Goal: Use online tool/utility: Utilize a website feature to perform a specific function

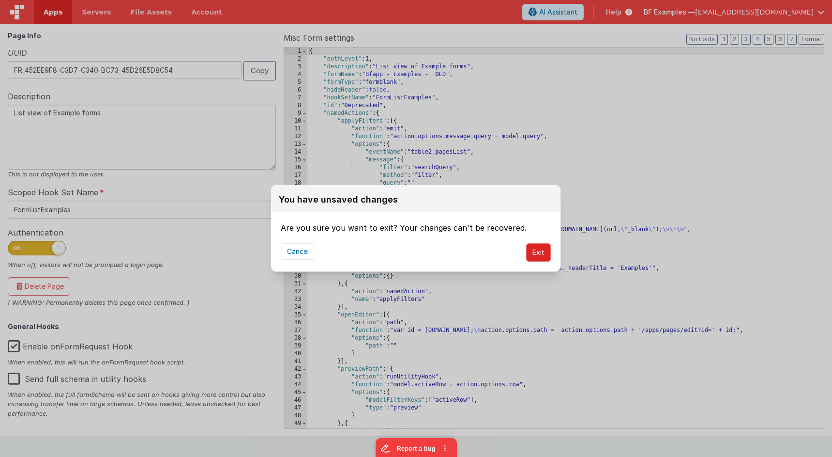
click at [536, 252] on button "Exit" at bounding box center [538, 252] width 25 height 18
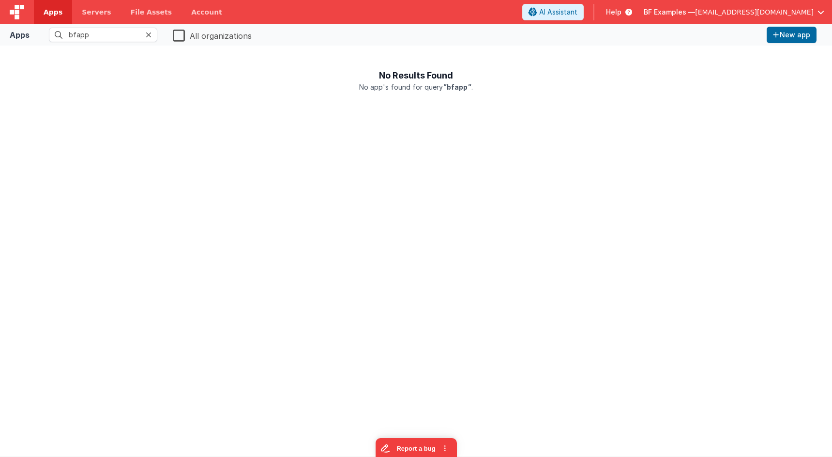
click at [151, 34] on icon at bounding box center [149, 35] width 6 height 8
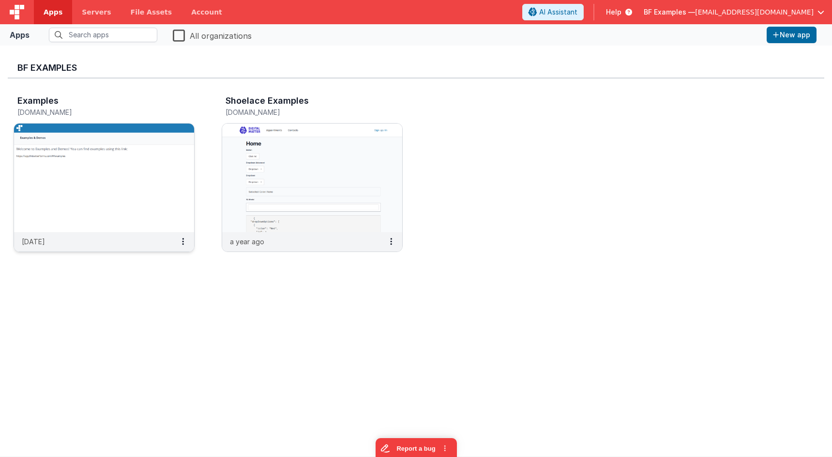
click at [140, 161] on img at bounding box center [104, 177] width 180 height 108
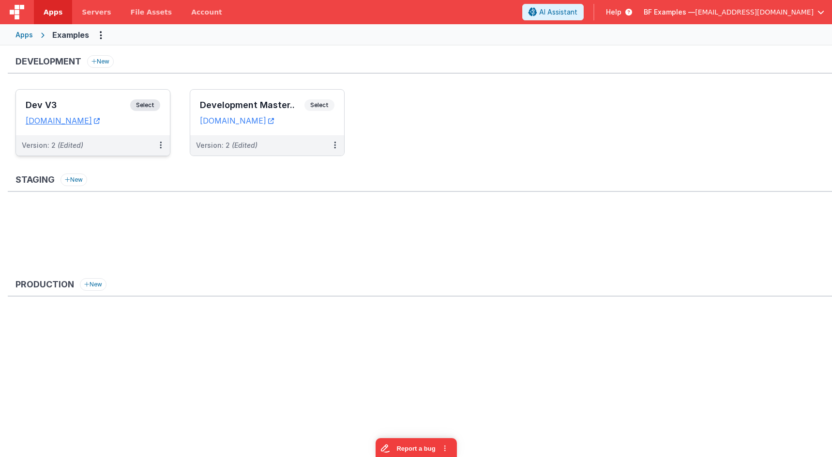
click at [147, 98] on div "Dev V3 Select URLs examplesdevv3.clientportal.cloud" at bounding box center [93, 113] width 154 height 46
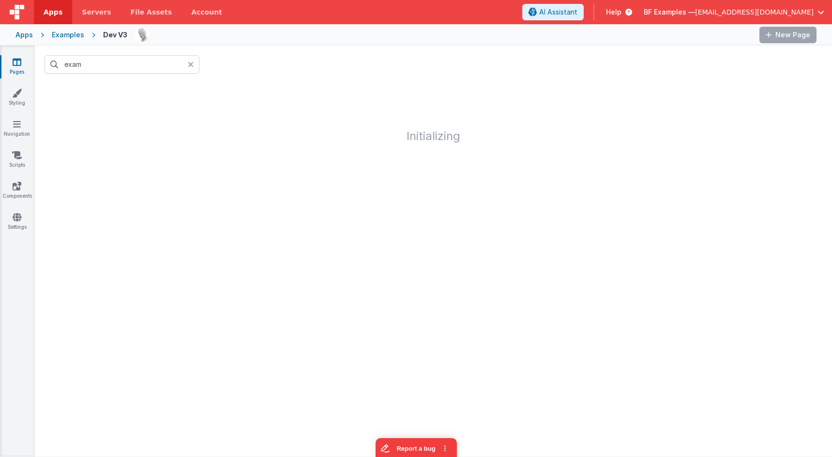
click at [192, 62] on icon at bounding box center [191, 65] width 6 height 8
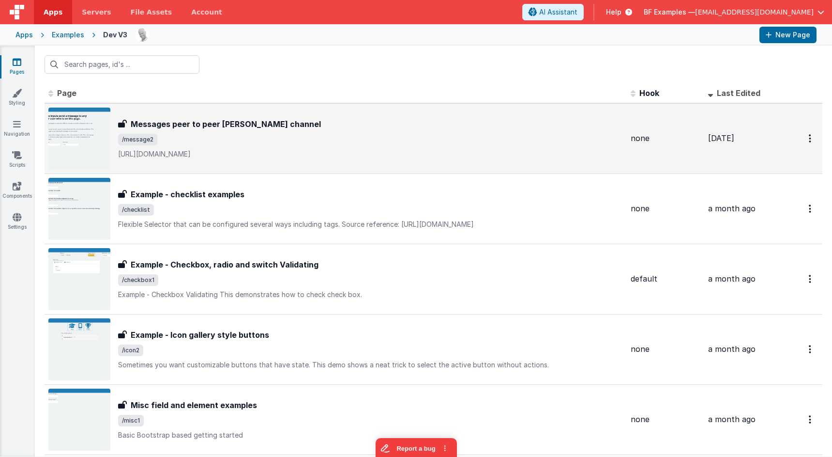
click at [245, 138] on span "/message2" at bounding box center [370, 140] width 505 height 12
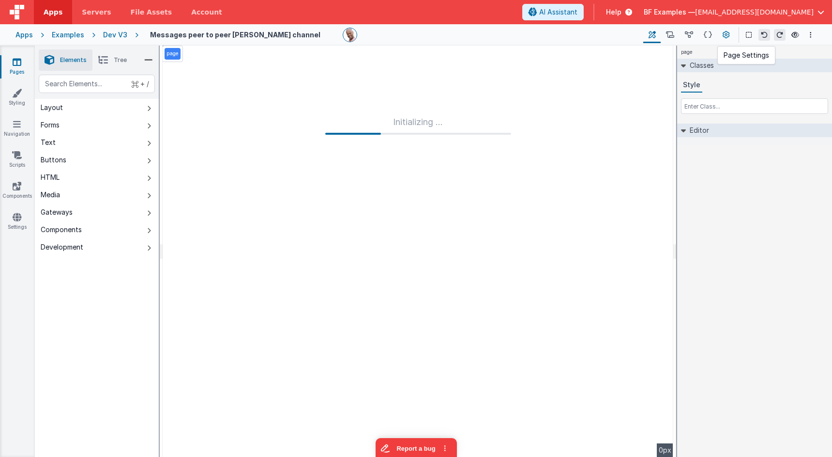
click at [723, 36] on icon at bounding box center [726, 35] width 7 height 10
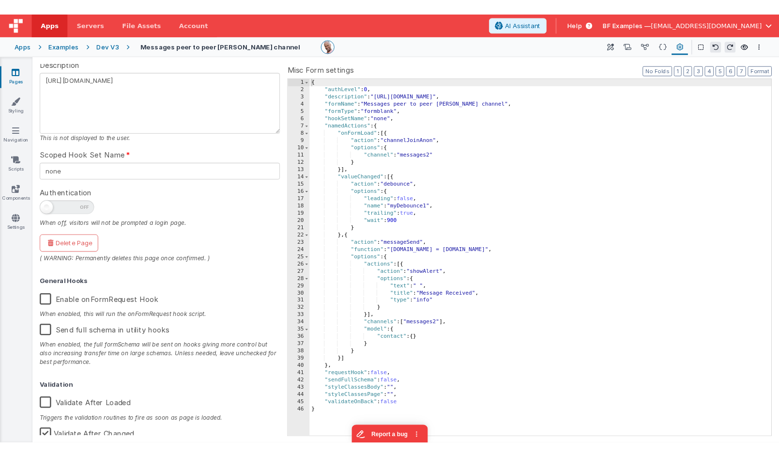
scroll to position [90, 0]
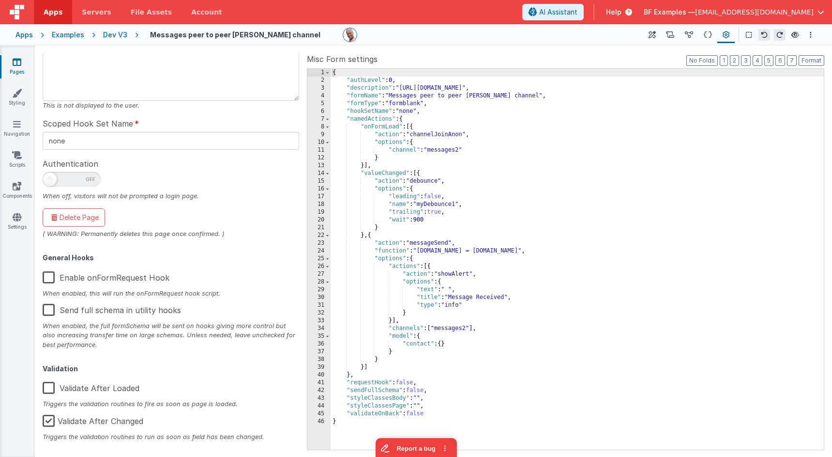
drag, startPoint x: 126, startPoint y: 37, endPoint x: 118, endPoint y: 36, distance: 8.2
click at [127, 37] on icon at bounding box center [132, 35] width 11 height 10
drag, startPoint x: 117, startPoint y: 36, endPoint x: 758, endPoint y: 33, distance: 641.1
click at [117, 36] on div "Dev V3" at bounding box center [115, 35] width 24 height 10
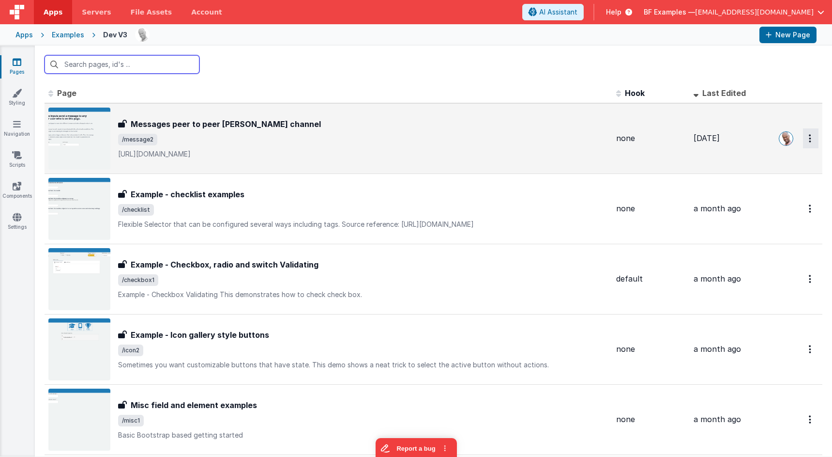
click at [809, 139] on button "Options" at bounding box center [810, 138] width 15 height 20
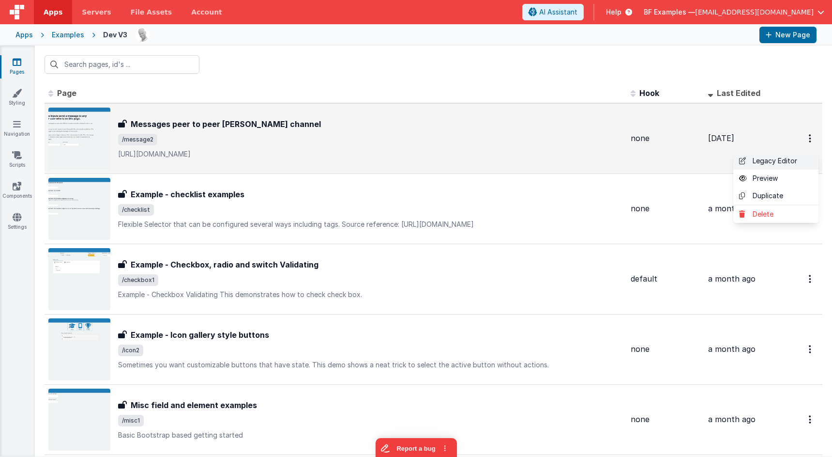
drag, startPoint x: 809, startPoint y: 139, endPoint x: 775, endPoint y: 155, distance: 37.5
click at [775, 155] on link "Legacy Editor" at bounding box center [776, 160] width 85 height 17
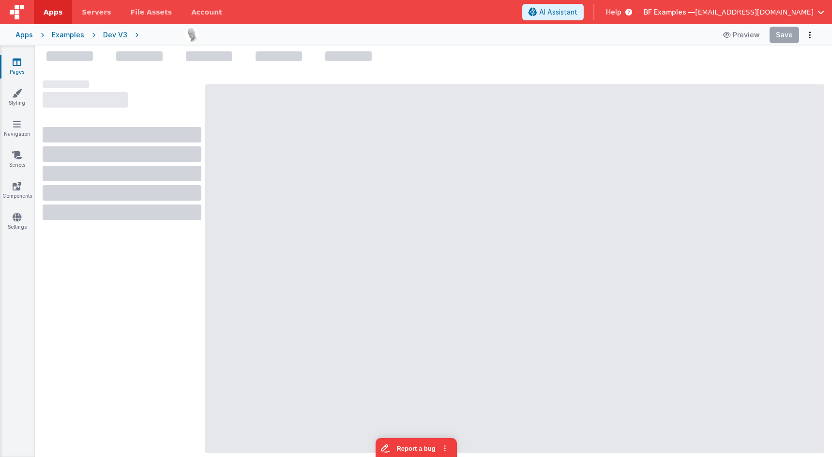
click at [772, 159] on div at bounding box center [514, 268] width 619 height 369
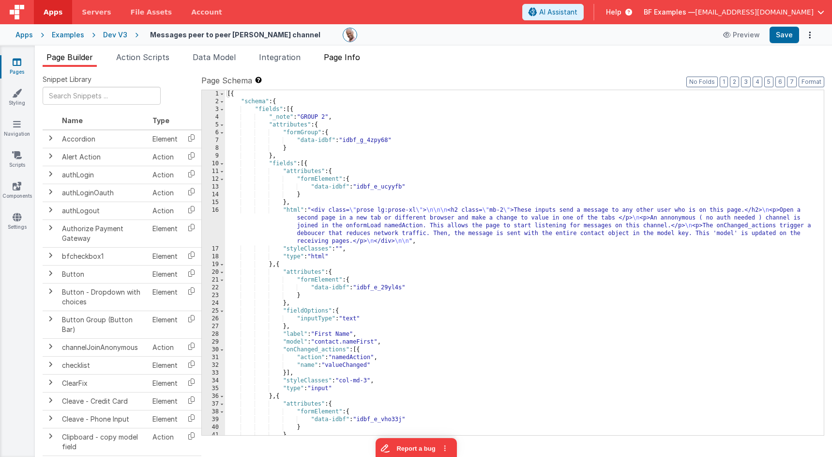
drag, startPoint x: 378, startPoint y: 55, endPoint x: 363, endPoint y: 56, distance: 15.0
click at [378, 55] on ul "Page Builder Action Scripts Data Model Integration Page Info" at bounding box center [434, 58] width 798 height 15
click at [355, 56] on span "Page Info" at bounding box center [342, 57] width 36 height 10
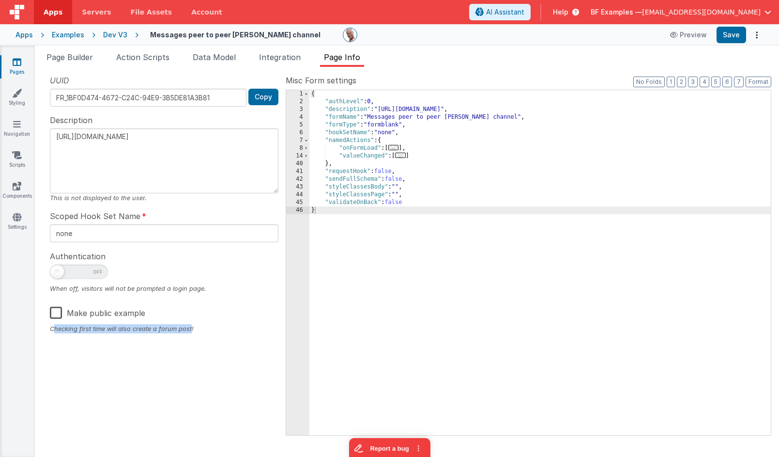
drag, startPoint x: 56, startPoint y: 329, endPoint x: 169, endPoint y: 334, distance: 113.9
click at [189, 326] on div "Checking first time will also create a forum post!" at bounding box center [164, 328] width 229 height 9
drag, startPoint x: 306, startPoint y: 373, endPoint x: 371, endPoint y: 401, distance: 70.5
click at [307, 374] on div "1 2 3 4 5 6 7 8 14 40 41 42 43 44 45 46" at bounding box center [297, 270] width 23 height 360
click at [376, 449] on button "Report a bug" at bounding box center [389, 446] width 81 height 20
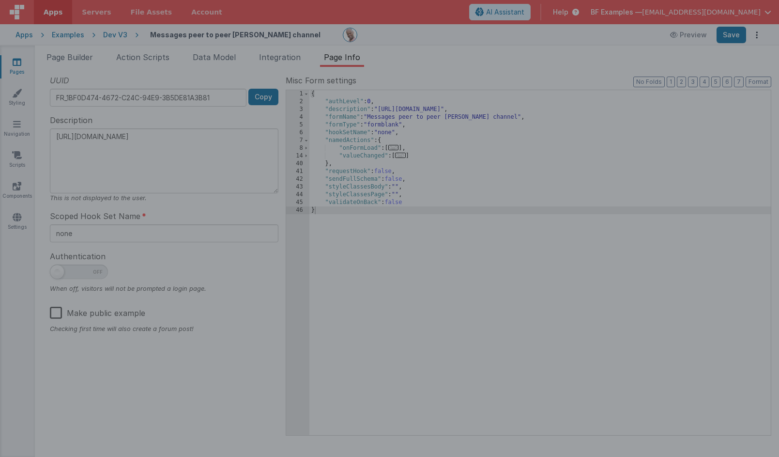
click at [618, 419] on div "{ "authLevel" : 0 , "description" : "https://github.com/vue-generators/vue-form…" at bounding box center [539, 270] width 461 height 360
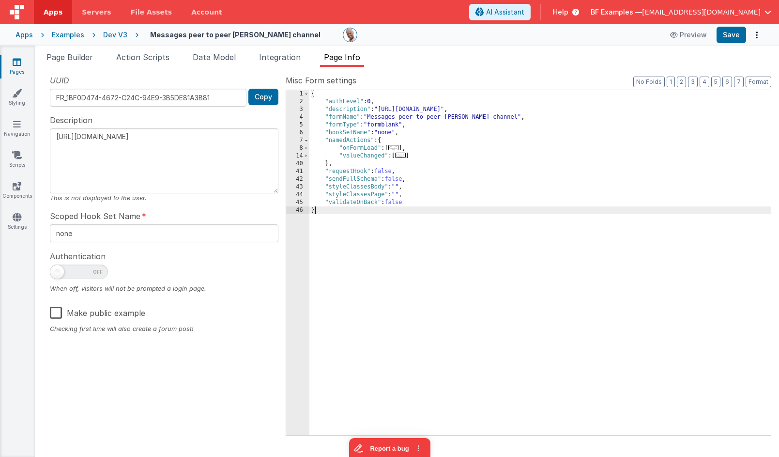
click at [28, 36] on div "Apps" at bounding box center [23, 35] width 17 height 10
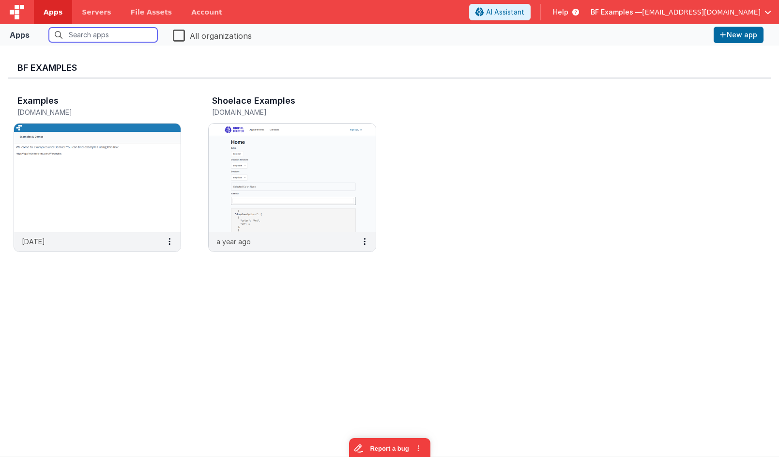
click at [87, 37] on input "text" at bounding box center [103, 35] width 108 height 15
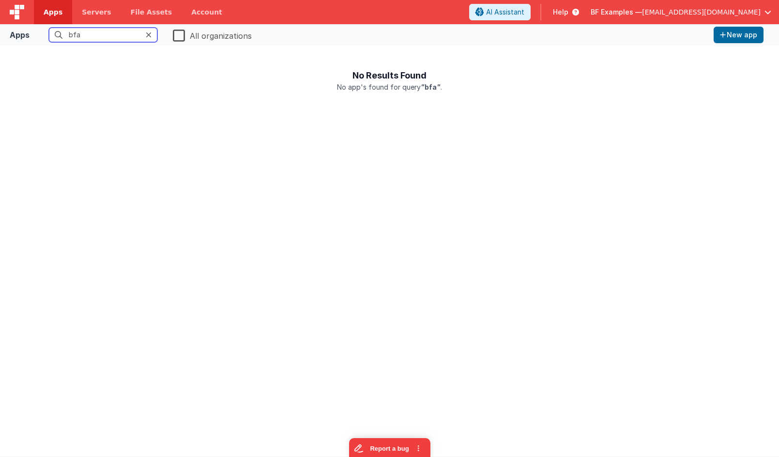
type input "bfa"
click at [224, 36] on label "All organizations" at bounding box center [212, 35] width 79 height 14
click at [0, 0] on input "All organizations" at bounding box center [0, 0] width 0 height 0
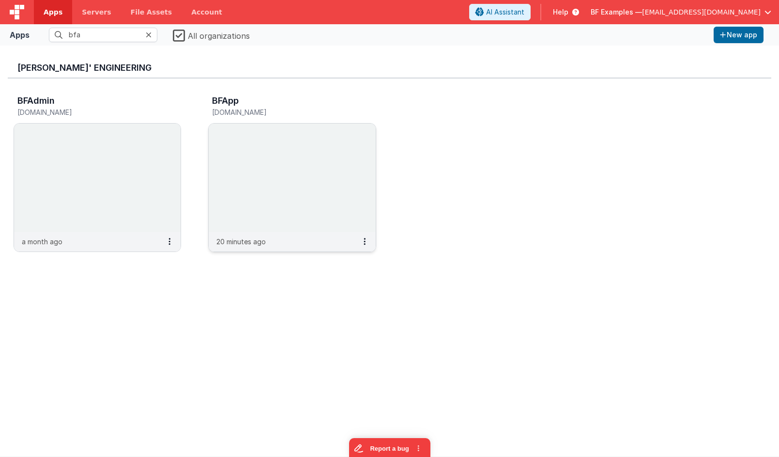
click at [276, 150] on img at bounding box center [292, 177] width 167 height 108
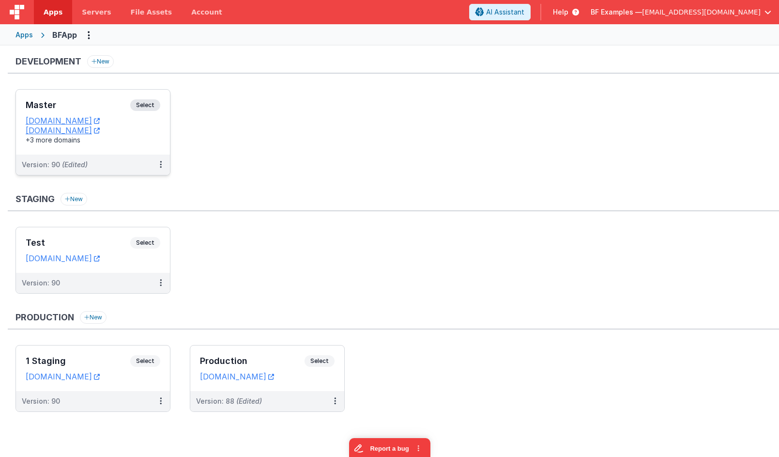
click at [144, 94] on div "Master Select URLs appdev.fmbetterforms.com c9dev.bfoperations.com +3 more doma…" at bounding box center [93, 122] width 154 height 65
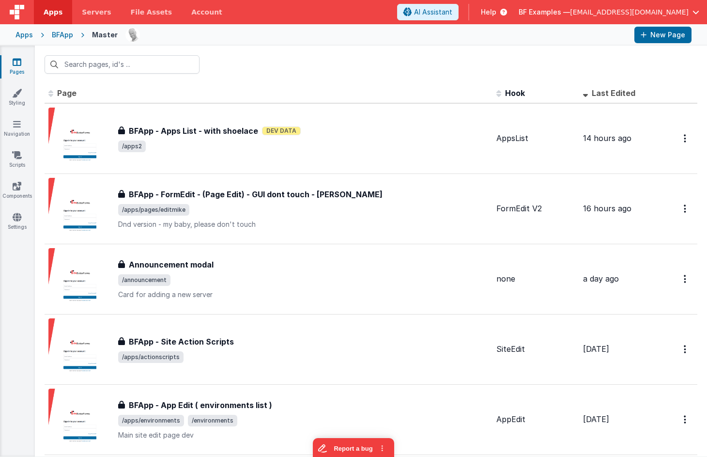
click at [496, 15] on span "Help" at bounding box center [488, 12] width 15 height 10
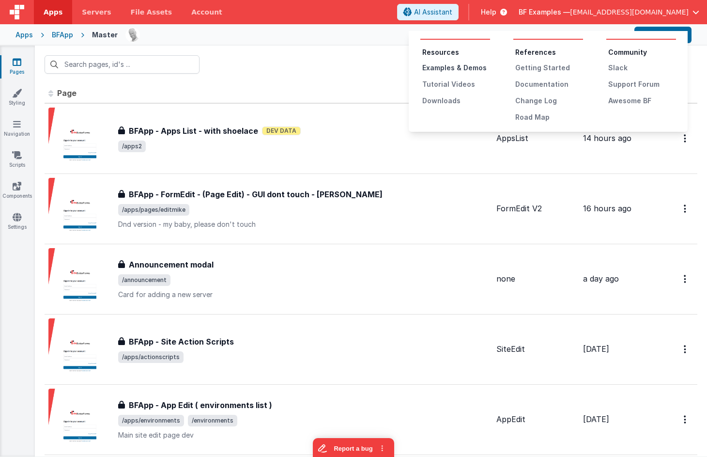
click at [457, 65] on div "Examples & Demos" at bounding box center [456, 68] width 68 height 10
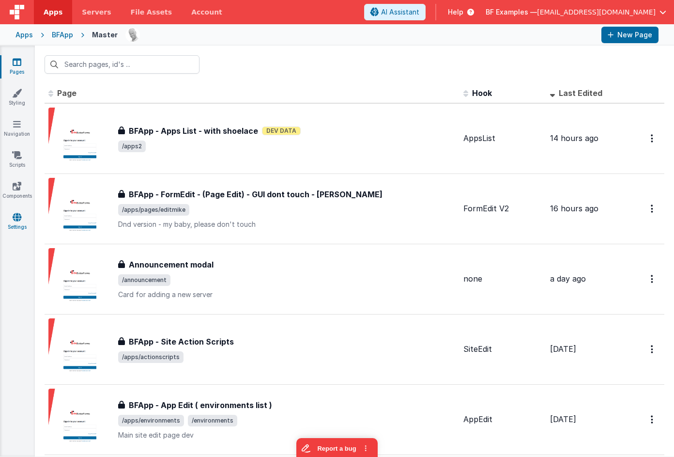
click at [20, 222] on link "Settings" at bounding box center [17, 221] width 35 height 19
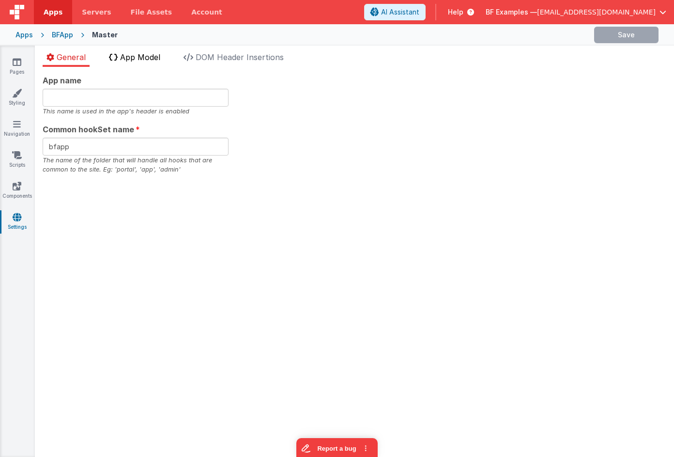
click at [158, 61] on span "App Model" at bounding box center [140, 57] width 40 height 10
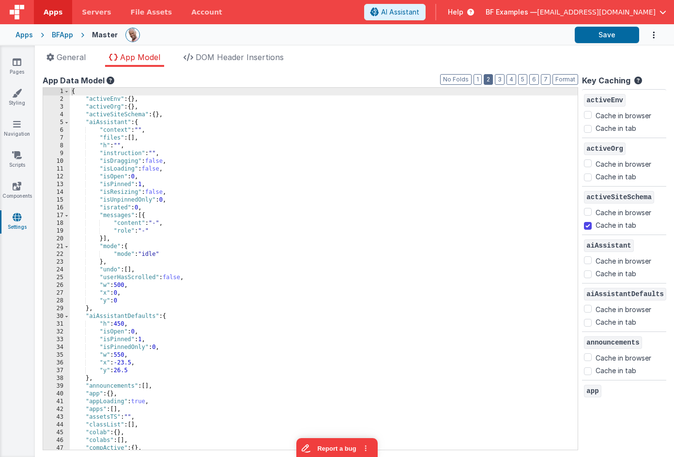
click at [489, 76] on button "2" at bounding box center [488, 79] width 9 height 11
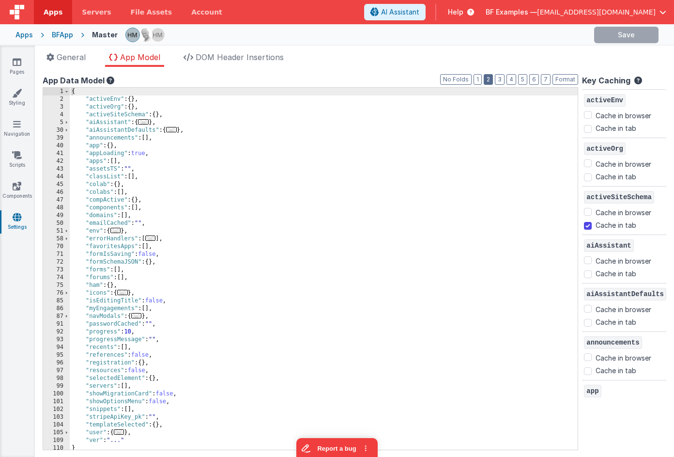
scroll to position [2, 0]
click at [148, 166] on div "{ "activeEnv" : { } , "activeOrg" : { } , "activeSiteSchema" : { } , "aiAssista…" at bounding box center [324, 273] width 508 height 377
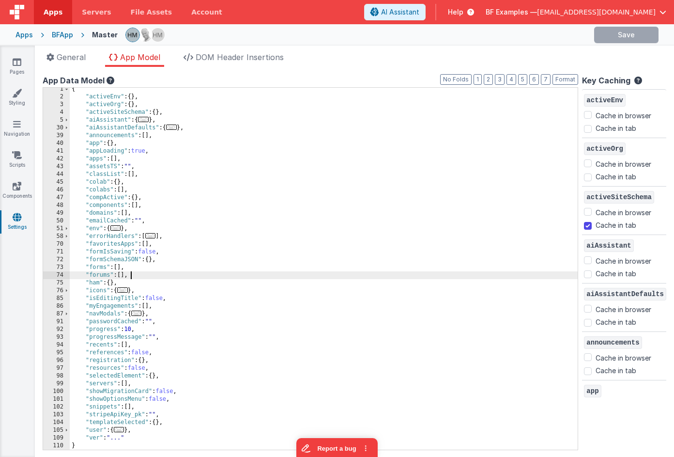
click at [137, 273] on div "{ "activeEnv" : { } , "activeOrg" : { } , "activeSiteSchema" : { } , "aiAssista…" at bounding box center [324, 273] width 508 height 377
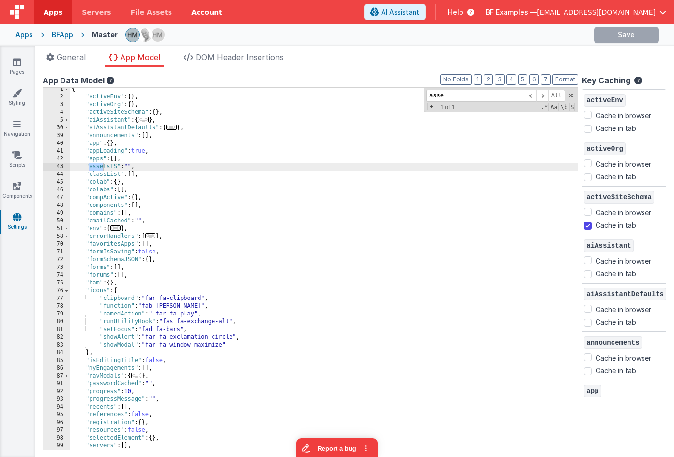
type input "asse"
click at [19, 153] on icon at bounding box center [17, 155] width 10 height 10
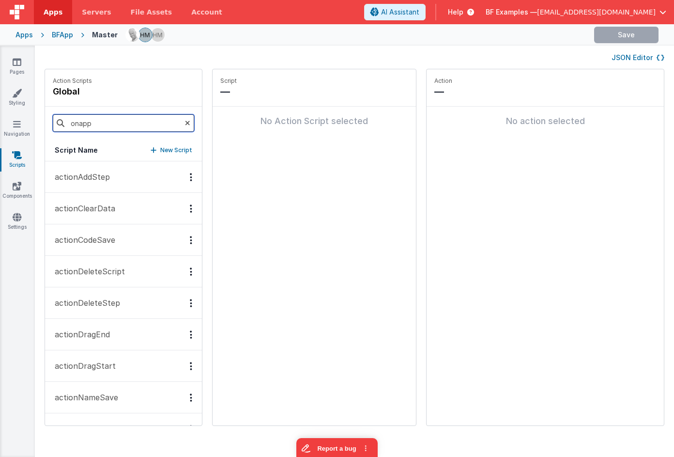
click at [105, 123] on input "onapp" at bounding box center [123, 122] width 141 height 17
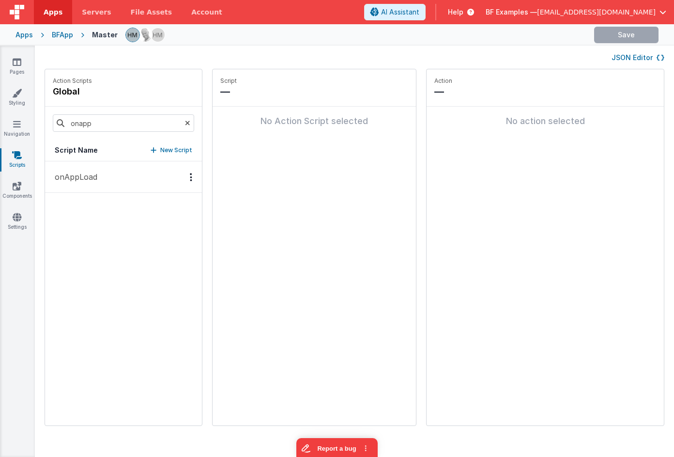
drag, startPoint x: 96, startPoint y: 184, endPoint x: 109, endPoint y: 181, distance: 13.5
click at [96, 184] on button "onAppLoad" at bounding box center [123, 176] width 157 height 31
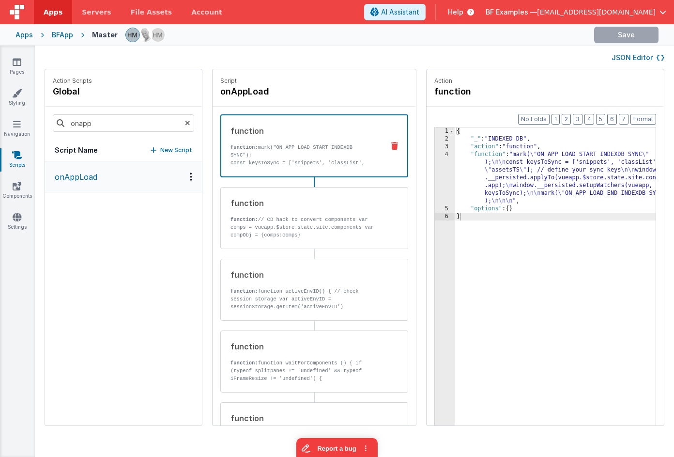
click at [254, 143] on p "function: mark("ON APP LOAD START INDEXDB SYNC");" at bounding box center [303, 150] width 146 height 15
click at [521, 160] on div "{ "_" : "INDEXED DB" , "action" : "function" , "function" : "mark( \" ON APP LO…" at bounding box center [570, 298] width 230 height 343
click at [435, 176] on div "4" at bounding box center [445, 178] width 20 height 54
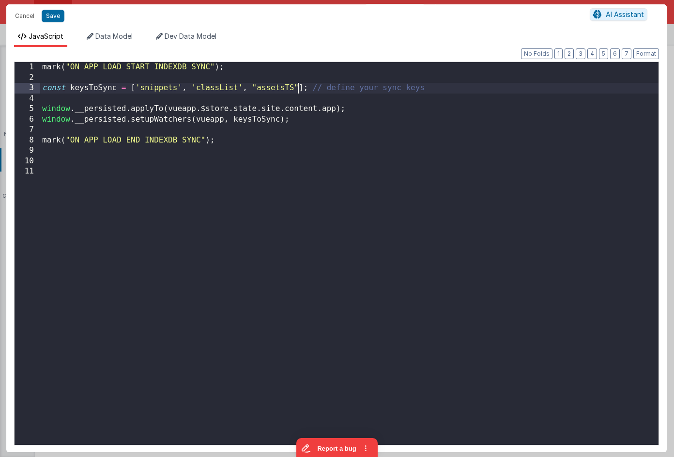
click at [297, 88] on div "mark ( "ON APP LOAD START INDEXDB SYNC" ) ; const keysToSync = [ 'snippets' , '…" at bounding box center [349, 263] width 618 height 403
click at [326, 88] on div "mark ( "ON APP LOAD START INDEXDB SYNC" ) ; const keysToSync = [ 'snippets' , '…" at bounding box center [349, 263] width 618 height 403
click at [325, 88] on div "mark ( "ON APP LOAD START INDEXDB SYNC" ) ; const keysToSync = [ 'snippets' , '…" at bounding box center [349, 263] width 618 height 403
click at [55, 18] on button "Save" at bounding box center [53, 16] width 23 height 13
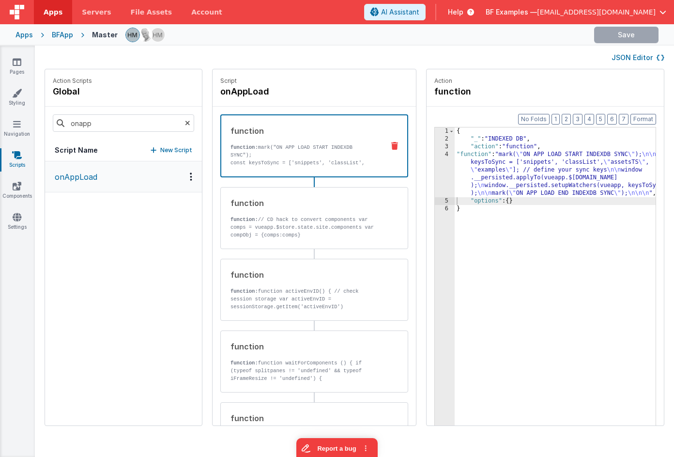
click at [537, 14] on span "BF Examples —" at bounding box center [511, 12] width 51 height 10
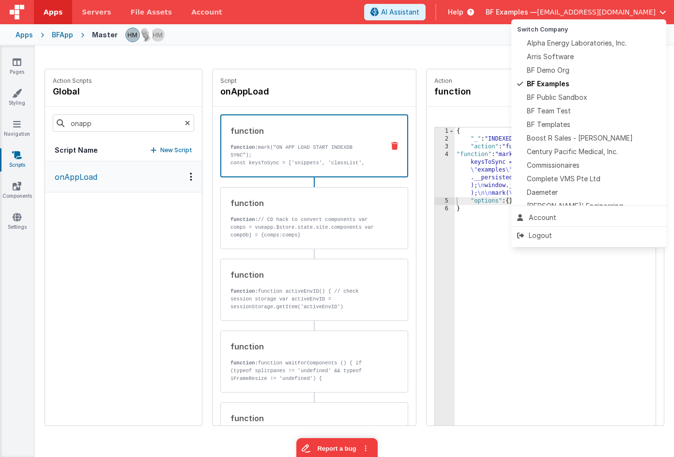
click at [410, 44] on button at bounding box center [337, 228] width 674 height 457
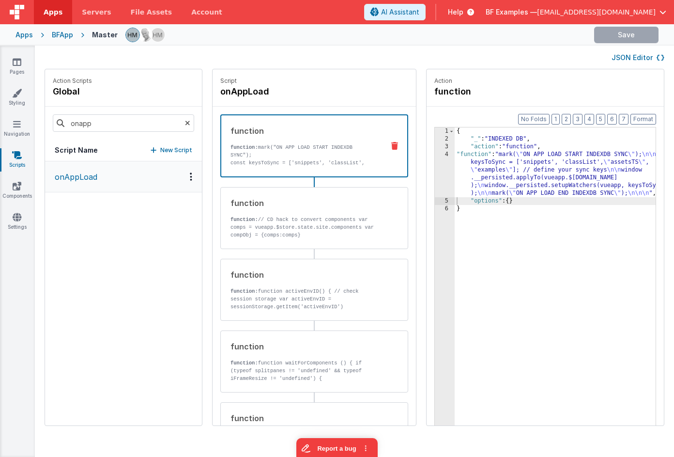
click at [537, 16] on span "BF Examples —" at bounding box center [511, 12] width 51 height 10
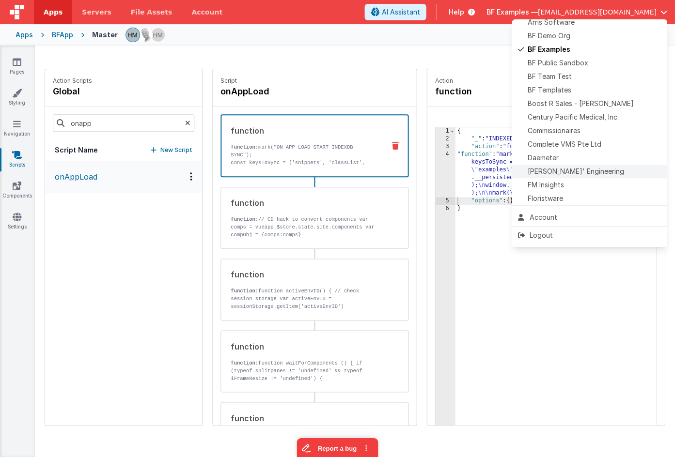
scroll to position [33, 0]
click at [561, 174] on span "Delfs' Engineering" at bounding box center [575, 173] width 96 height 10
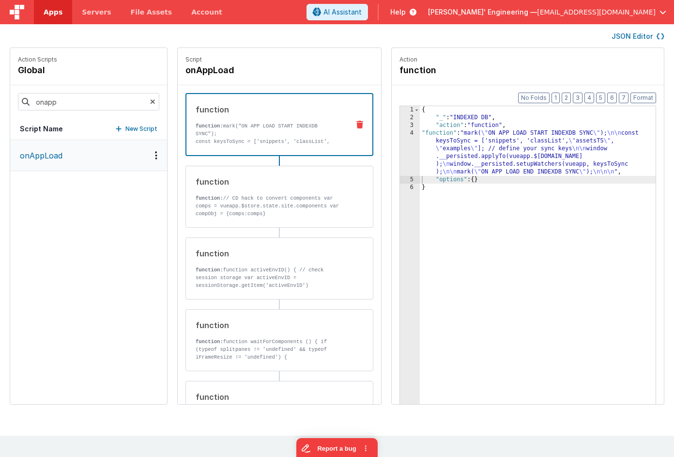
click at [535, 50] on div "Action function" at bounding box center [528, 66] width 272 height 37
click at [53, 14] on span "Apps" at bounding box center [53, 12] width 19 height 10
drag, startPoint x: 221, startPoint y: 34, endPoint x: 207, endPoint y: 32, distance: 14.2
click at [221, 34] on div "JSON Editor" at bounding box center [337, 36] width 655 height 12
click at [22, 11] on img at bounding box center [17, 12] width 15 height 15
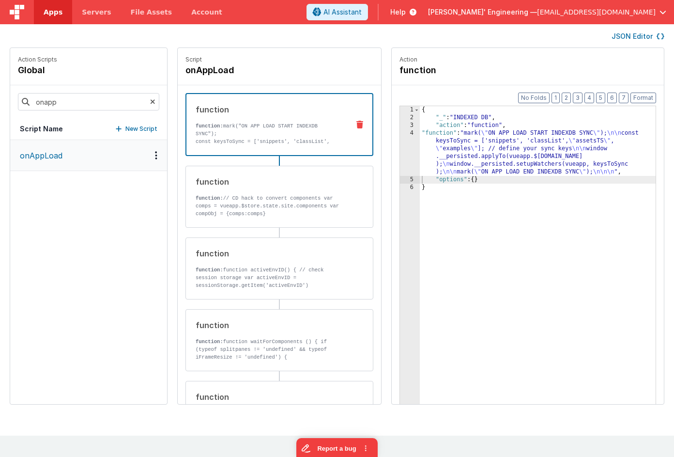
click at [160, 44] on div "JSON Editor" at bounding box center [337, 35] width 674 height 23
drag, startPoint x: 507, startPoint y: 42, endPoint x: 488, endPoint y: 38, distance: 19.4
click at [507, 42] on div "JSON Editor" at bounding box center [337, 35] width 674 height 23
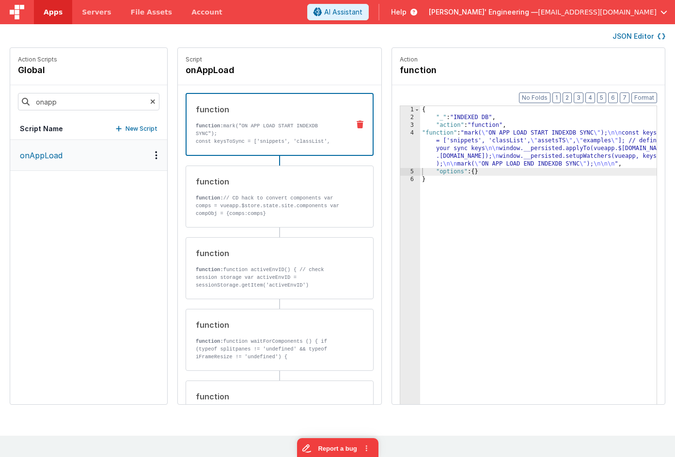
click at [22, 14] on img at bounding box center [17, 12] width 15 height 15
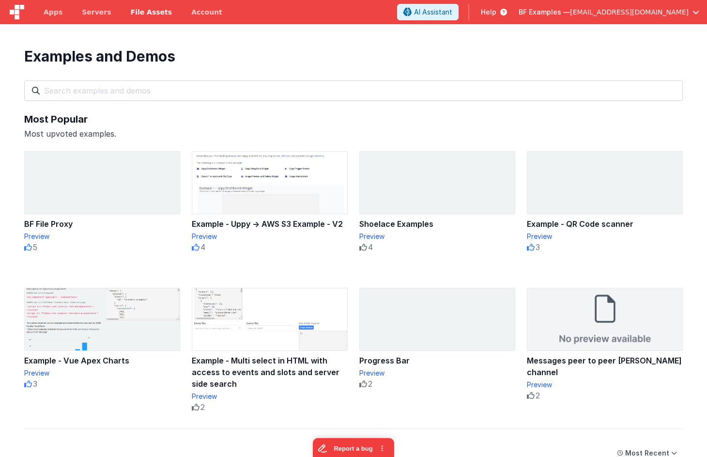
click at [146, 9] on span "File Assets" at bounding box center [152, 12] width 42 height 10
click at [91, 13] on span "Servers" at bounding box center [96, 12] width 29 height 10
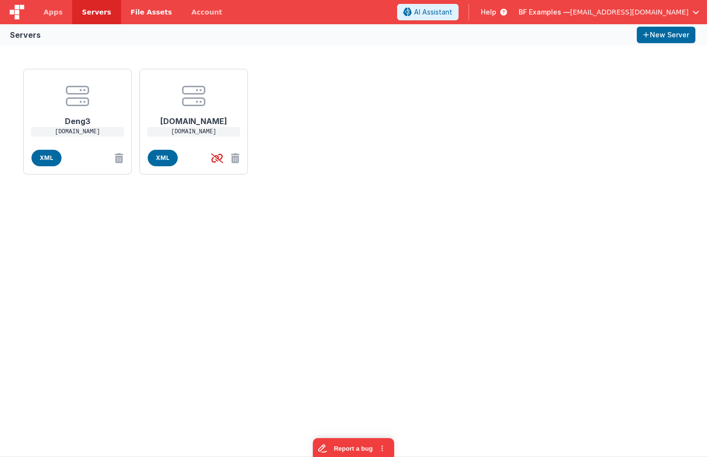
click at [138, 12] on span "File Assets" at bounding box center [152, 12] width 42 height 10
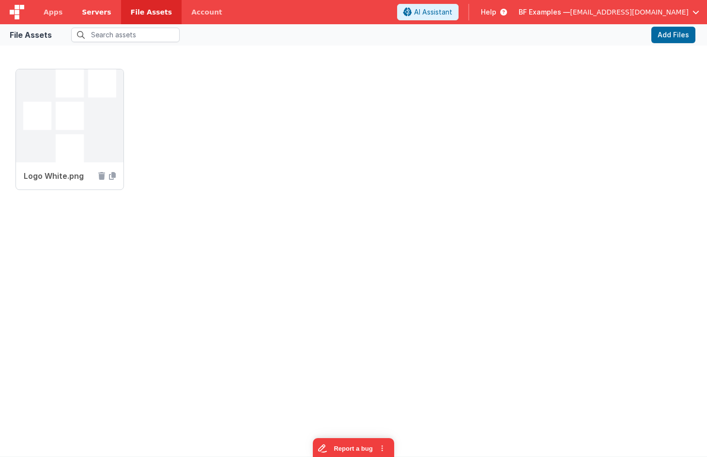
click at [90, 12] on span "Servers" at bounding box center [96, 12] width 29 height 10
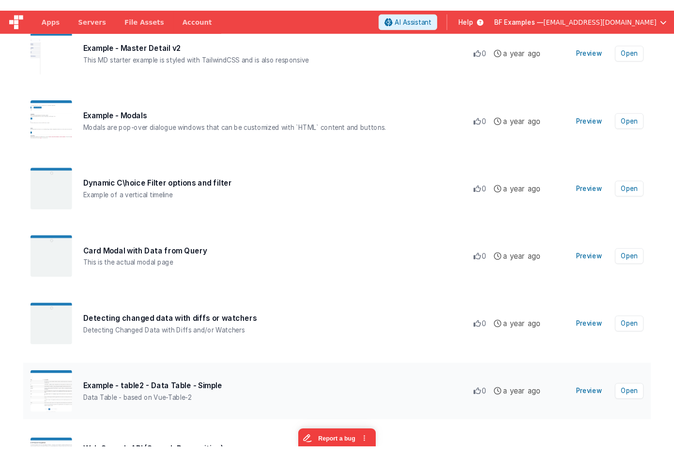
scroll to position [2147, 0]
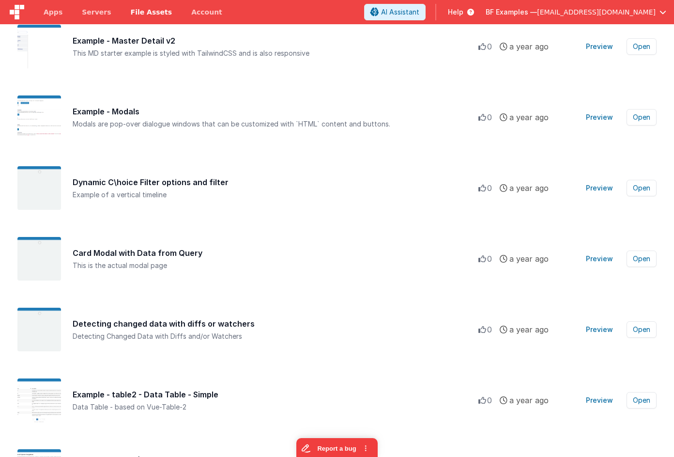
click at [135, 12] on span "File Assets" at bounding box center [152, 12] width 42 height 10
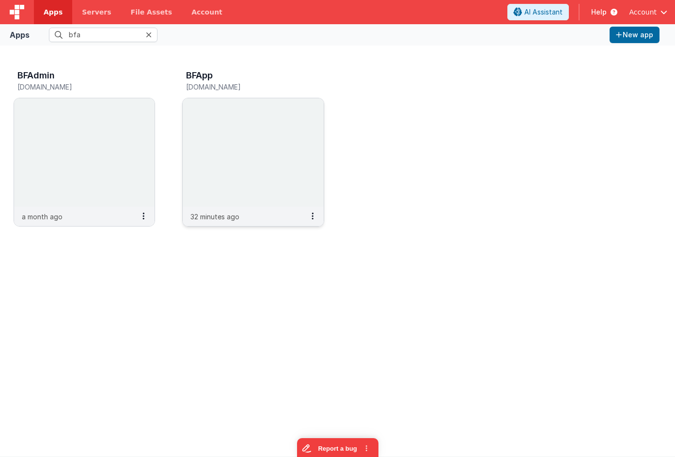
click at [235, 151] on img at bounding box center [253, 152] width 140 height 108
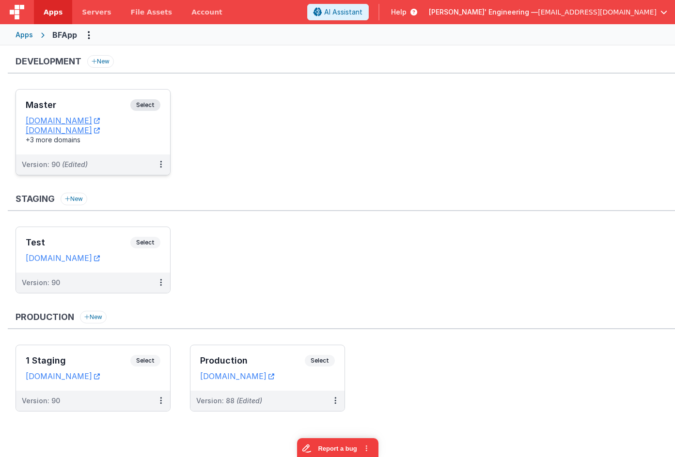
click at [166, 98] on div "Master Select URLs appdev.fmbetterforms.com c9dev.bfoperations.com +3 more doma…" at bounding box center [93, 122] width 154 height 65
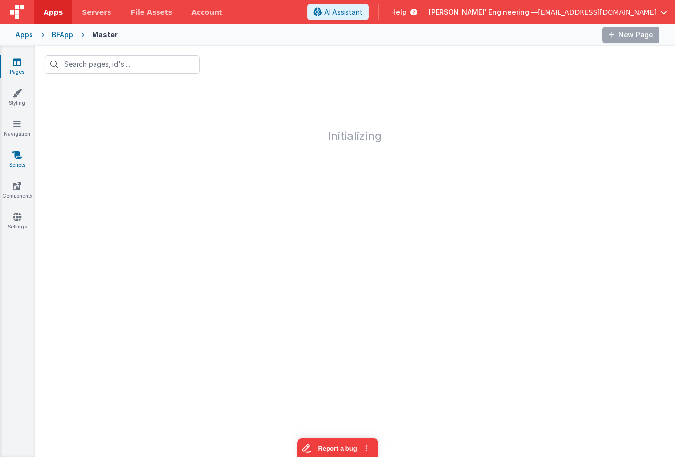
click at [16, 152] on icon at bounding box center [17, 155] width 10 height 10
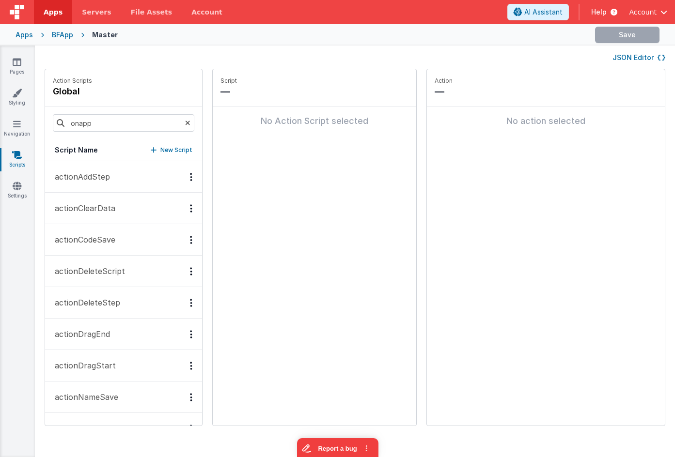
drag, startPoint x: 32, startPoint y: 33, endPoint x: 42, endPoint y: 31, distance: 10.1
click at [32, 33] on div "Apps BFApp Master Save" at bounding box center [337, 34] width 675 height 21
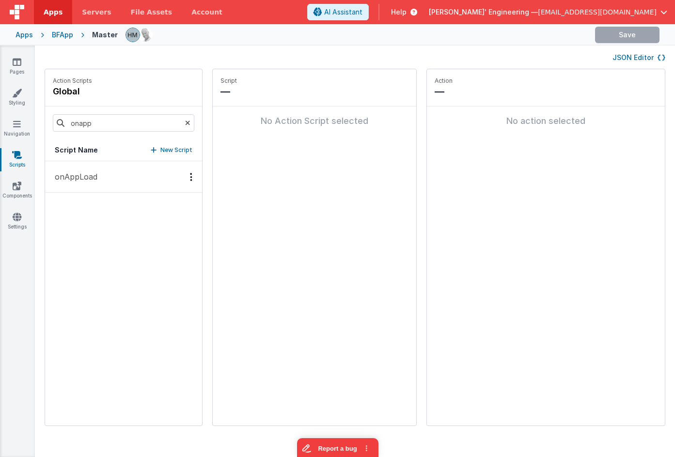
click at [84, 176] on p "onAppLoad" at bounding box center [73, 177] width 48 height 12
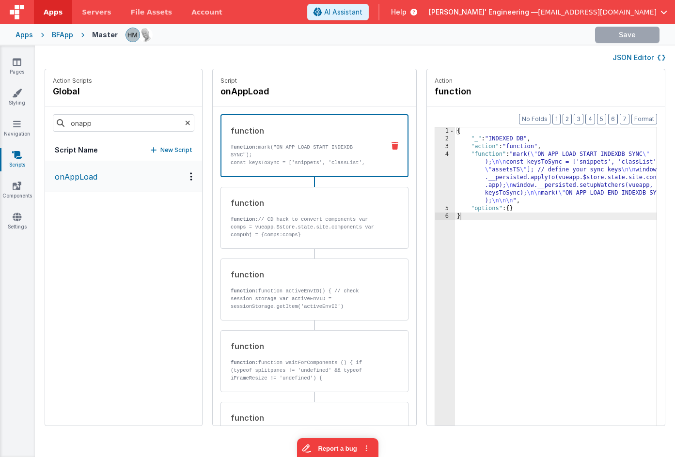
click at [455, 178] on div "{ "_" : "INDEXED DB" , "action" : "function" , "function" : "mark( \" ON APP LO…" at bounding box center [570, 299] width 230 height 344
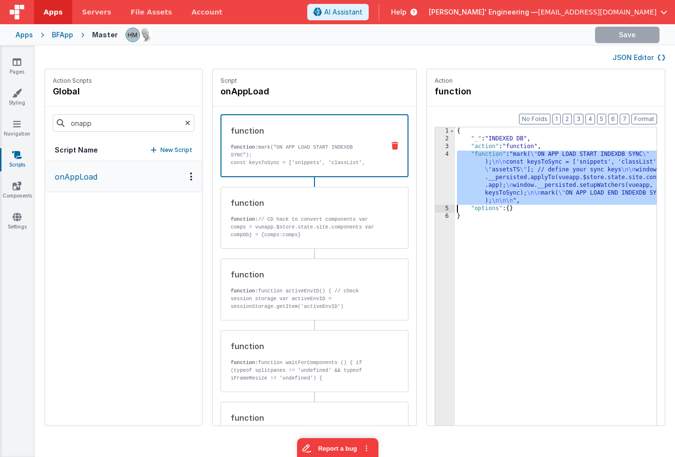
click at [435, 167] on div "4" at bounding box center [445, 178] width 20 height 54
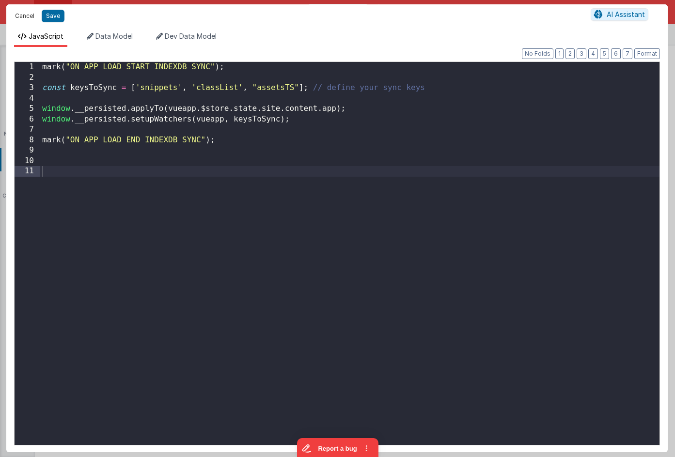
click at [31, 15] on button "Cancel" at bounding box center [24, 16] width 29 height 14
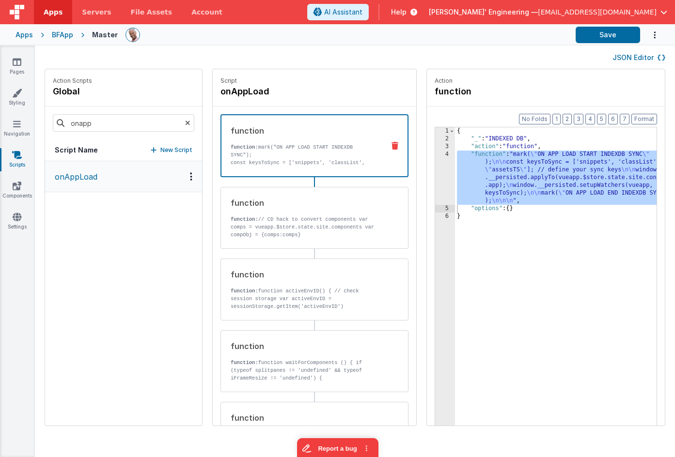
drag, startPoint x: 485, startPoint y: 169, endPoint x: 460, endPoint y: 170, distance: 25.2
click at [485, 169] on div "{ "_" : "INDEXED DB" , "action" : "function" , "function" : "mark( \" ON APP LO…" at bounding box center [570, 299] width 230 height 344
click at [435, 160] on div "4" at bounding box center [445, 178] width 20 height 54
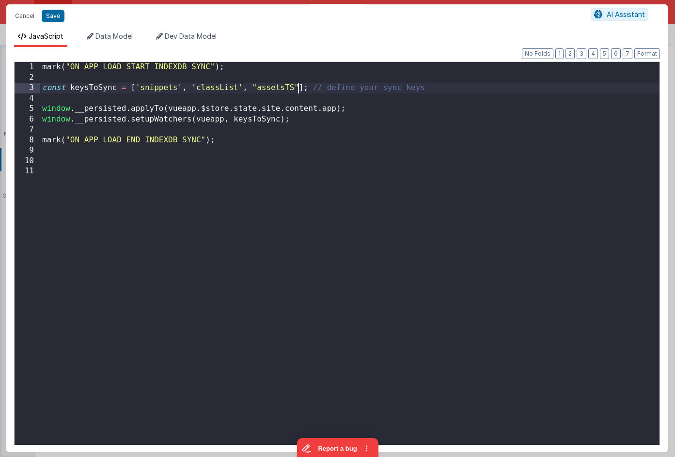
drag, startPoint x: 297, startPoint y: 88, endPoint x: 312, endPoint y: 93, distance: 16.5
click at [297, 88] on div "mark ( "ON APP LOAD START INDEXDB SYNC" ) ; const keysToSync = [ 'snippets' , '…" at bounding box center [349, 264] width 619 height 404
click at [332, 90] on div "mark ( "ON APP LOAD START INDEXDB SYNC" ) ; const keysToSync = [ 'snippets' , '…" at bounding box center [349, 264] width 619 height 404
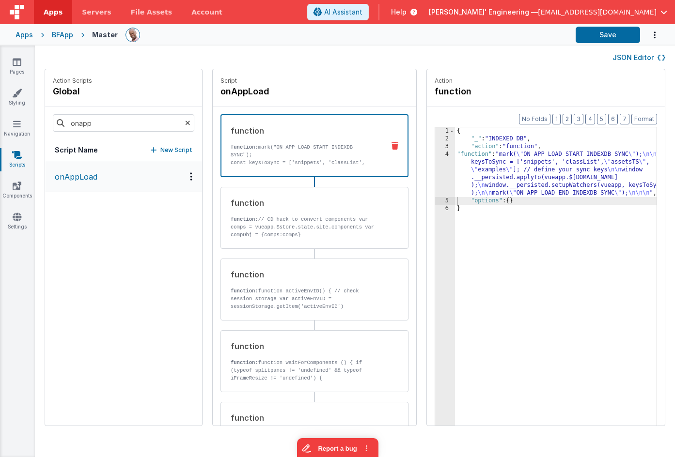
click at [527, 47] on div "JSON Editor" at bounding box center [355, 57] width 640 height 23
click at [21, 218] on link "Settings" at bounding box center [17, 221] width 35 height 19
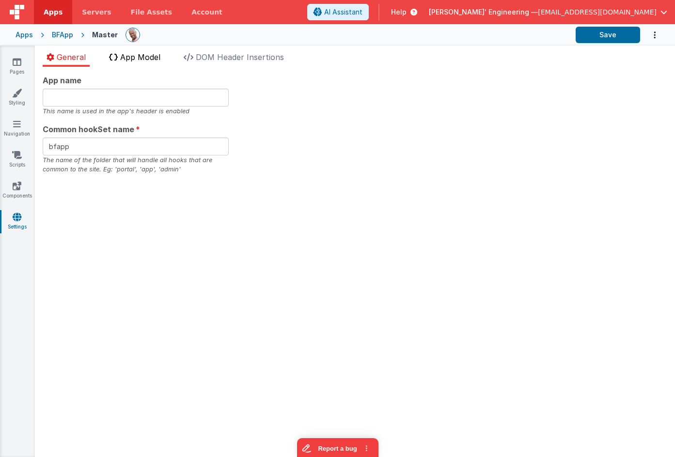
click at [138, 57] on span "App Model" at bounding box center [140, 57] width 40 height 10
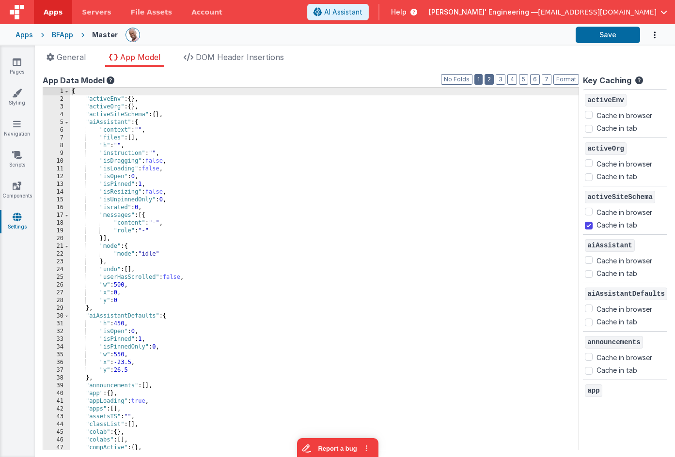
drag, startPoint x: 489, startPoint y: 80, endPoint x: 481, endPoint y: 80, distance: 7.7
click at [489, 80] on button "2" at bounding box center [488, 79] width 9 height 11
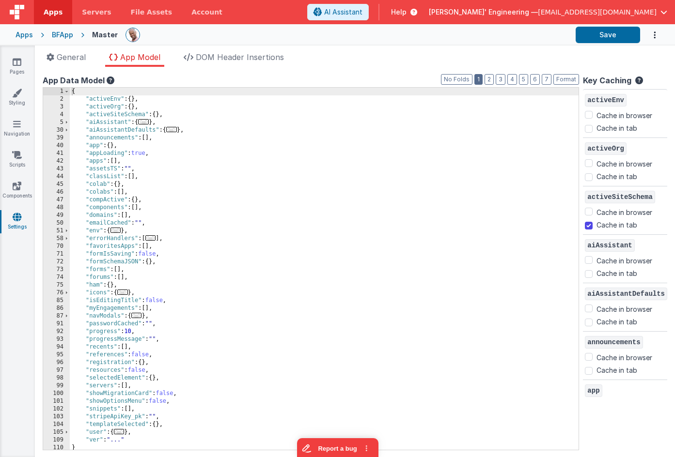
click at [481, 79] on button "1" at bounding box center [478, 79] width 8 height 11
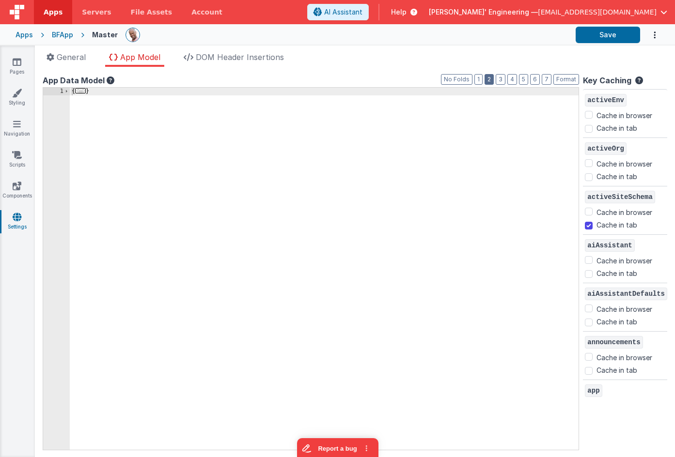
drag, startPoint x: 487, startPoint y: 79, endPoint x: 465, endPoint y: 88, distance: 23.5
click at [487, 79] on button "2" at bounding box center [488, 79] width 9 height 11
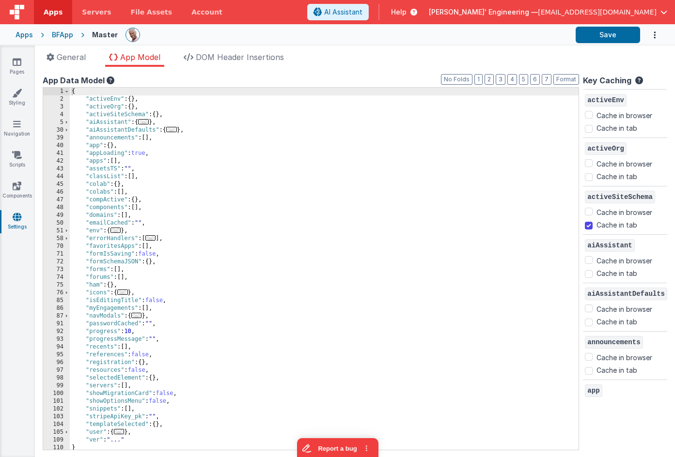
click at [152, 202] on div "{ "activeEnv" : { } , "activeOrg" : { } , "activeSiteSchema" : { } , "aiAssista…" at bounding box center [324, 277] width 508 height 378
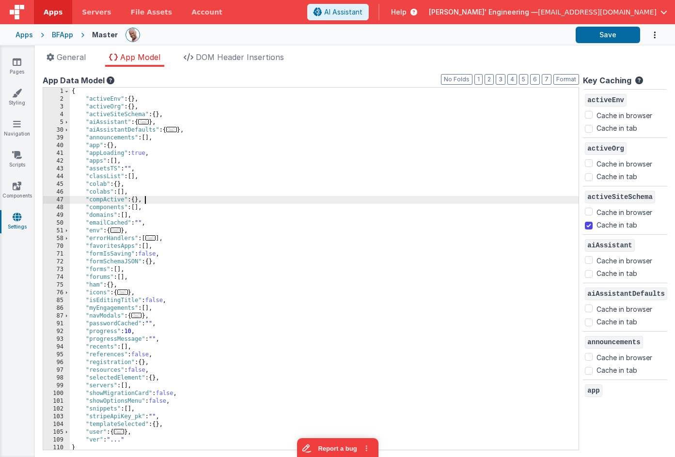
drag, startPoint x: 152, startPoint y: 202, endPoint x: 151, endPoint y: 197, distance: 5.9
click at [151, 197] on div "{ "activeEnv" : { } , "activeOrg" : { } , "activeSiteSchema" : { } , "aiAssista…" at bounding box center [324, 277] width 508 height 378
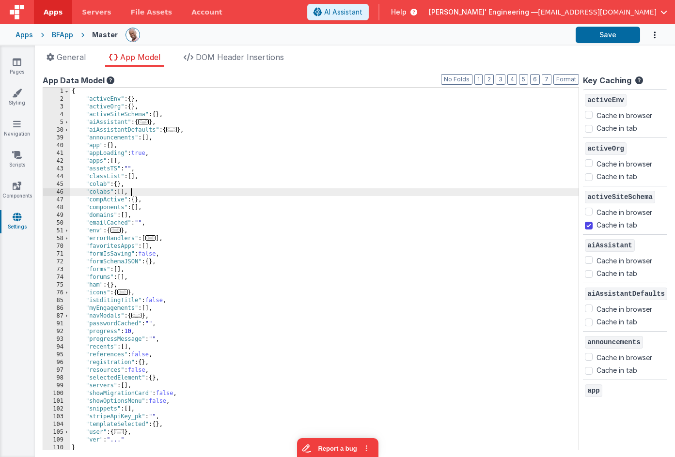
click at [146, 192] on div "{ "activeEnv" : { } , "activeOrg" : { } , "activeSiteSchema" : { } , "aiAssista…" at bounding box center [324, 277] width 508 height 378
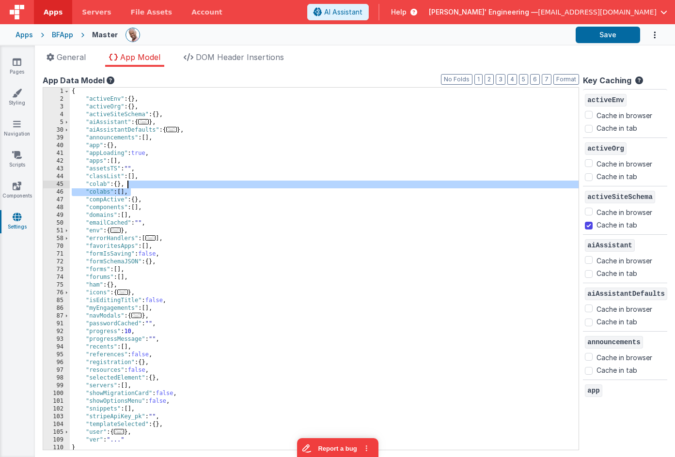
drag, startPoint x: 146, startPoint y: 192, endPoint x: 145, endPoint y: 184, distance: 7.3
click at [145, 184] on div "{ "activeEnv" : { } , "activeOrg" : { } , "activeSiteSchema" : { } , "aiAssista…" at bounding box center [324, 277] width 508 height 378
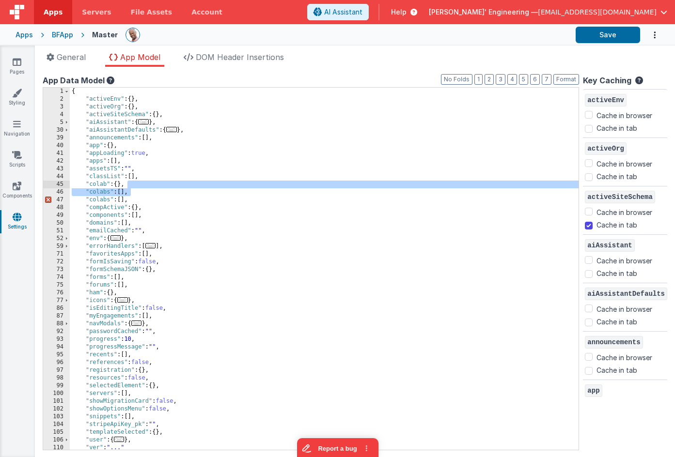
click at [103, 199] on div "{ "activeEnv" : { } , "activeOrg" : { } , "activeSiteSchema" : { } , "aiAssista…" at bounding box center [324, 277] width 508 height 378
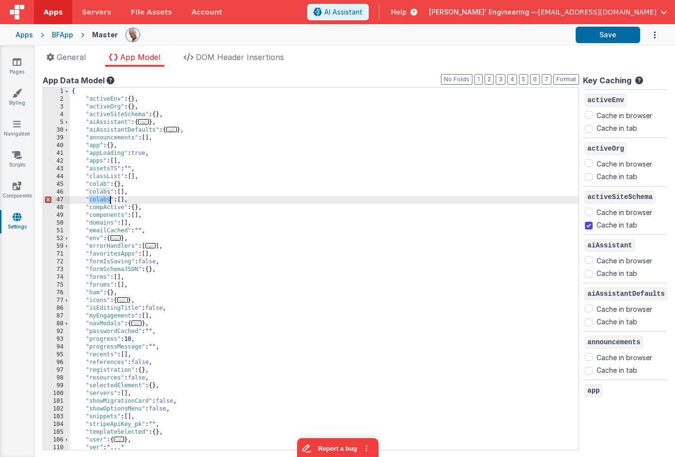
click at [103, 199] on div "{ "activeEnv" : { } , "activeOrg" : { } , "activeSiteSchema" : { } , "aiAssista…" at bounding box center [324, 277] width 508 height 378
checkbox input "false"
checkbox input "true"
checkbox input "false"
checkbox input "true"
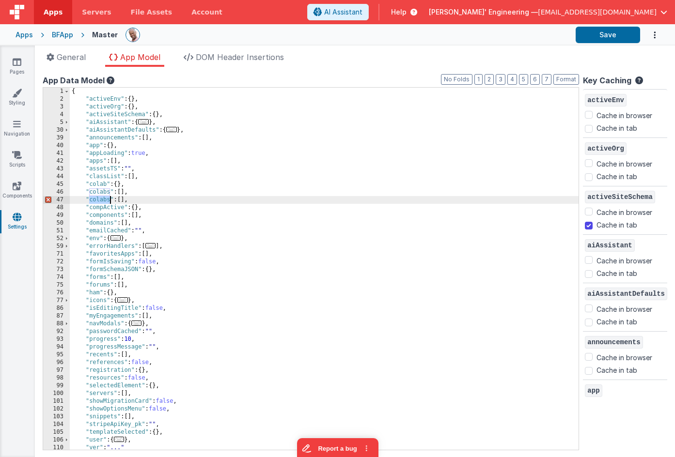
checkbox input "false"
checkbox input "true"
checkbox input "false"
checkbox input "true"
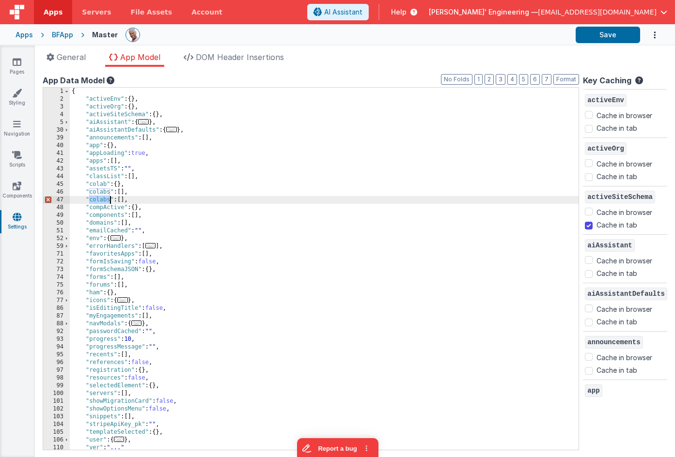
checkbox input "false"
checkbox input "true"
checkbox input "false"
checkbox input "true"
checkbox input "false"
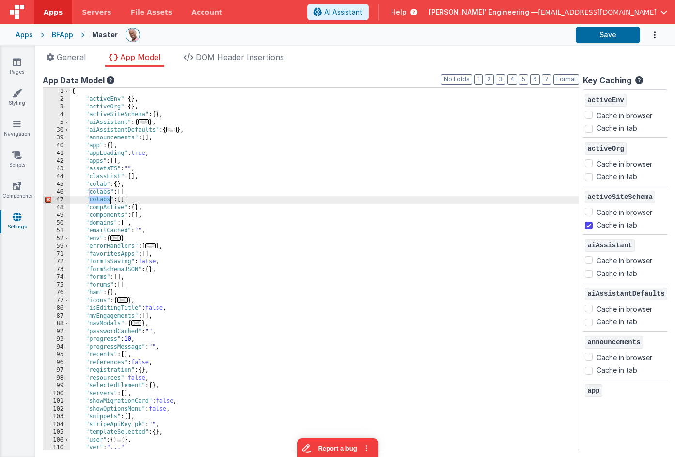
checkbox input "false"
checkbox input "true"
click at [595, 36] on button "Save" at bounding box center [607, 35] width 64 height 16
click at [13, 61] on icon at bounding box center [17, 62] width 9 height 10
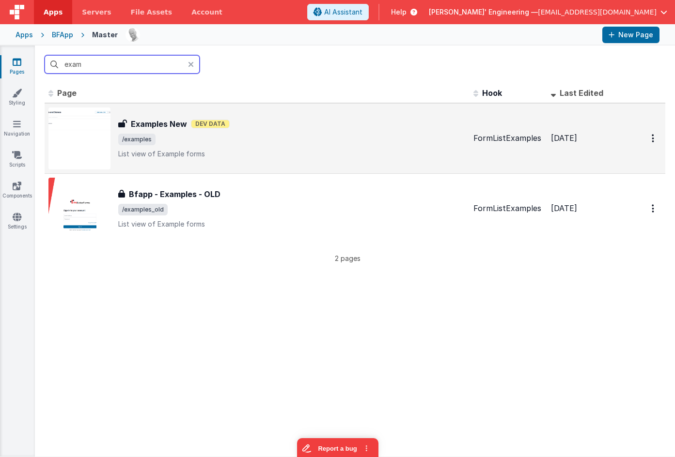
type input "exam"
click at [255, 150] on p "List view of Example forms" at bounding box center [291, 154] width 347 height 10
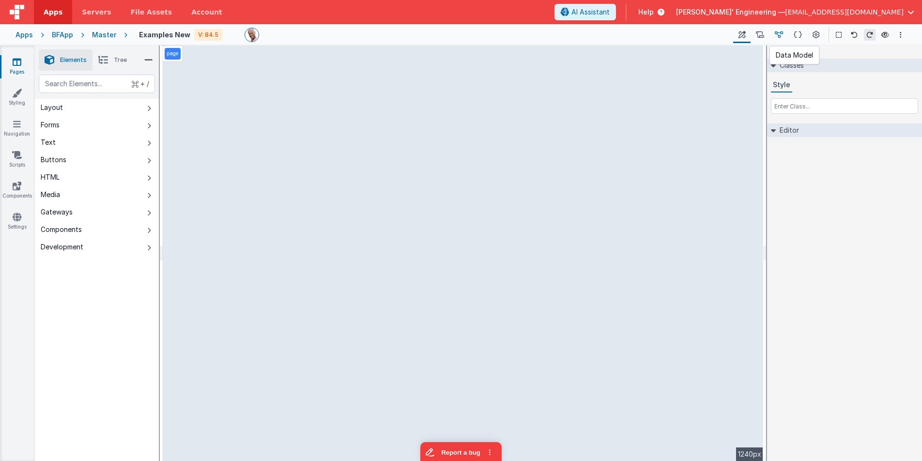
click at [674, 36] on icon at bounding box center [779, 35] width 8 height 10
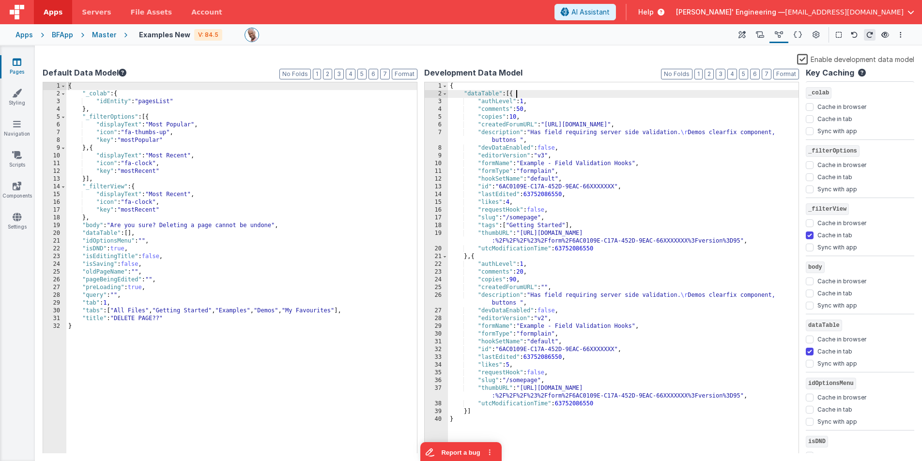
click at [602, 95] on div "{ "dataTable" : [{ "authLevel" : 1 , "comments" : 50 , "copies" : 10 , "created…" at bounding box center [623, 275] width 351 height 387
click at [674, 70] on button "2" at bounding box center [709, 74] width 9 height 11
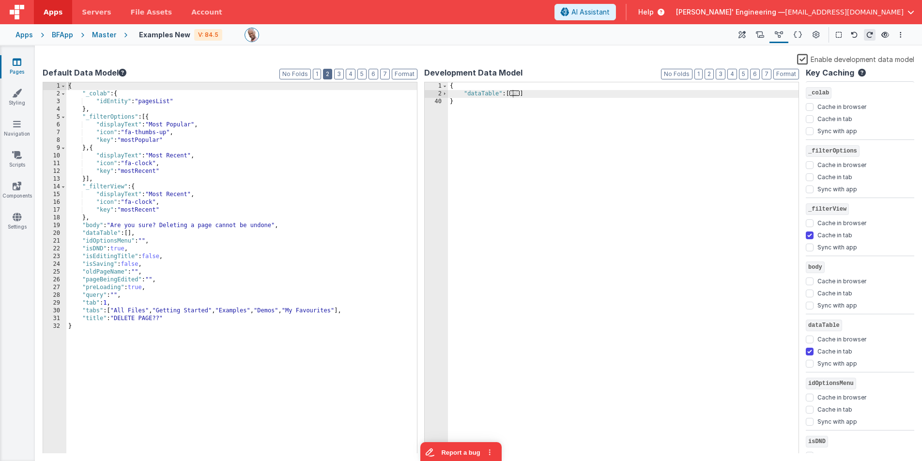
click at [324, 73] on button "2" at bounding box center [327, 74] width 9 height 11
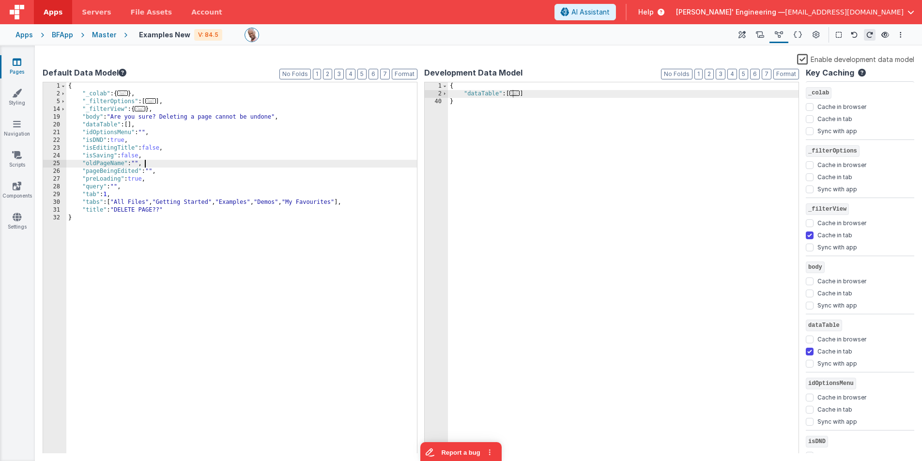
click at [189, 160] on div "{ "_colab" : { ... } , "_filterOptions" : [ ... ] , "_filterView" : { ... } , "…" at bounding box center [241, 275] width 351 height 387
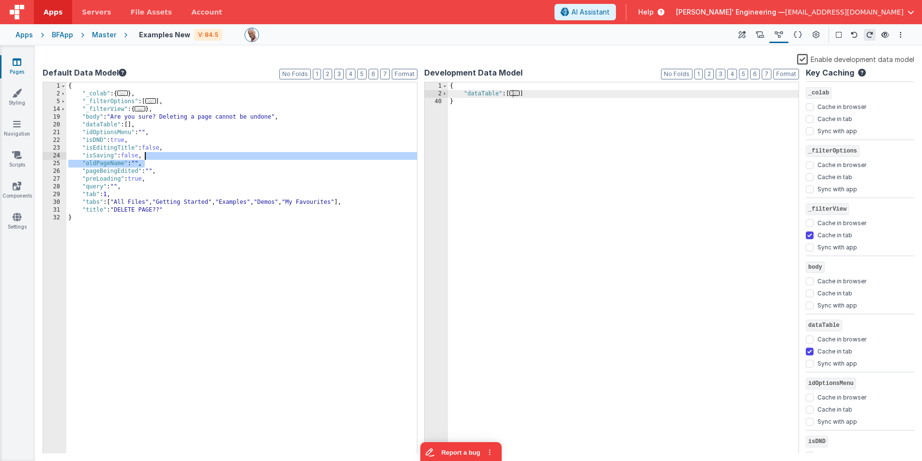
click at [187, 157] on div "{ "_colab" : { ... } , "_filterOptions" : [ ... ] , "_filterView" : { ... } , "…" at bounding box center [241, 275] width 351 height 387
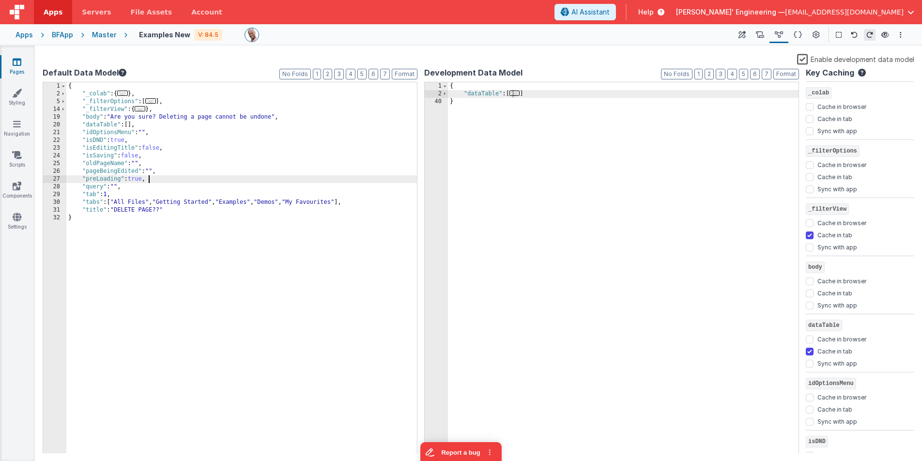
click at [239, 178] on div "{ "_colab" : { ... } , "_filterOptions" : [ ... ] , "_filterView" : { ... } , "…" at bounding box center [241, 275] width 351 height 387
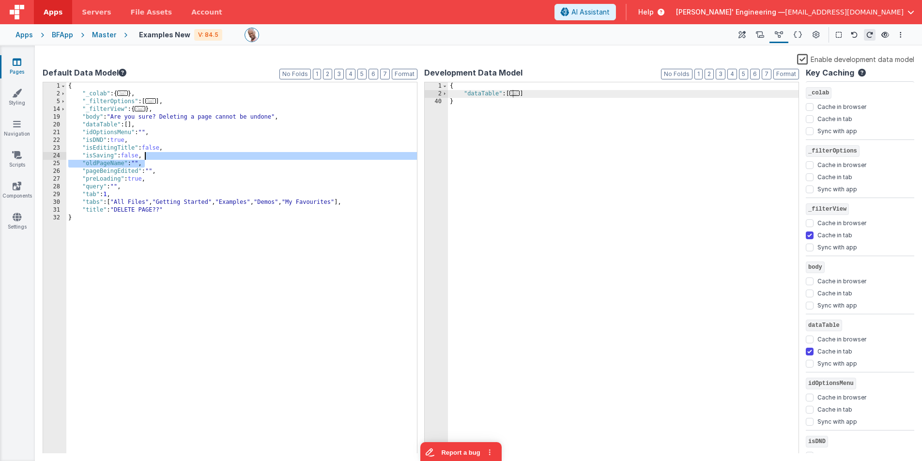
drag, startPoint x: 209, startPoint y: 163, endPoint x: 210, endPoint y: 157, distance: 6.0
click at [210, 157] on div "{ "_colab" : { ... } , "_filterOptions" : [ ... ] , "_filterView" : { ... } , "…" at bounding box center [241, 275] width 351 height 387
click at [108, 171] on div "{ "_colab" : { ... } , "_filterOptions" : [ ... ] , "_filterView" : { ... } , "…" at bounding box center [241, 275] width 351 height 387
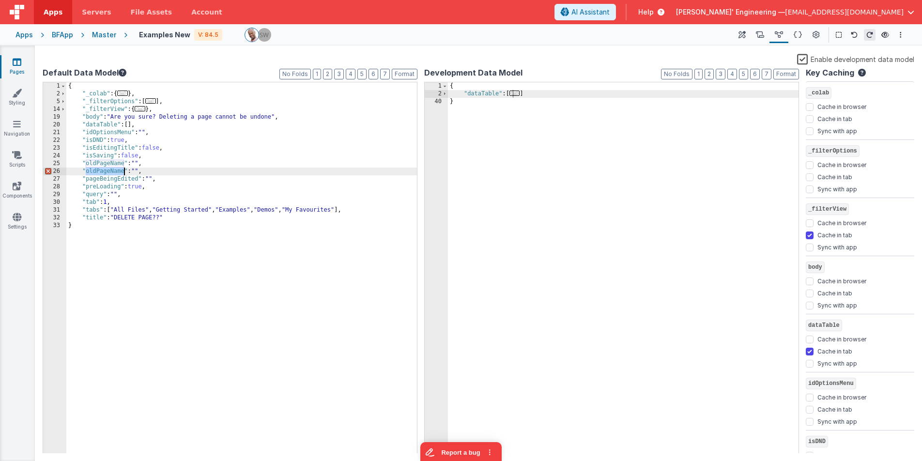
click at [109, 171] on div "{ "_colab" : { ... } , "_filterOptions" : [ ... ] , "_filterView" : { ... } , "…" at bounding box center [241, 275] width 351 height 387
checkbox input "false"
checkbox input "true"
click at [525, 129] on div "{ "dataTable" : [ ... ] }" at bounding box center [613, 273] width 344 height 383
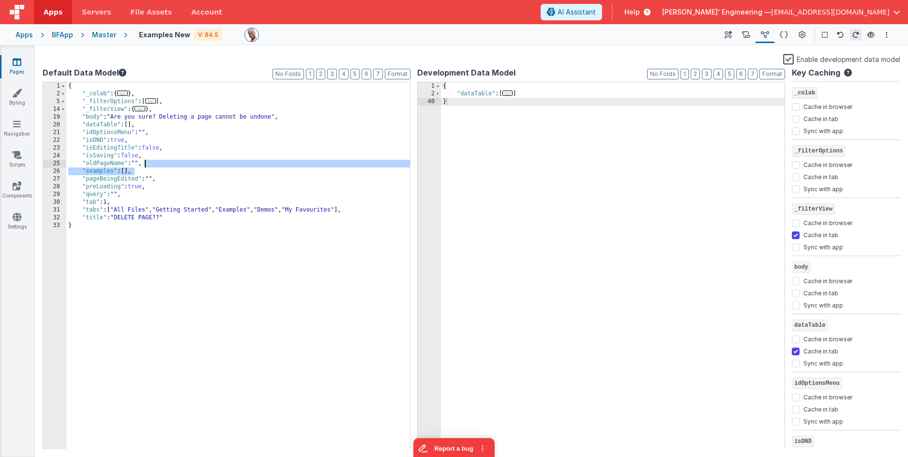
click at [154, 165] on div "{ "_colab" : { ... } , "_filterOptions" : [ ... ] , "_filterView" : { ... } , "…" at bounding box center [238, 273] width 344 height 383
click at [527, 92] on div "{ "dataTable" : [ ... ] }" at bounding box center [613, 273] width 344 height 383
click at [522, 108] on div "{ "dataTable" : [ ... ] , "examples" : [ ] }" at bounding box center [613, 273] width 344 height 383
drag, startPoint x: 452, startPoint y: 102, endPoint x: 529, endPoint y: 101, distance: 77.0
click at [529, 101] on div "{ "dataTable" : [ ... ] , "examples" : [ ] }" at bounding box center [613, 273] width 344 height 383
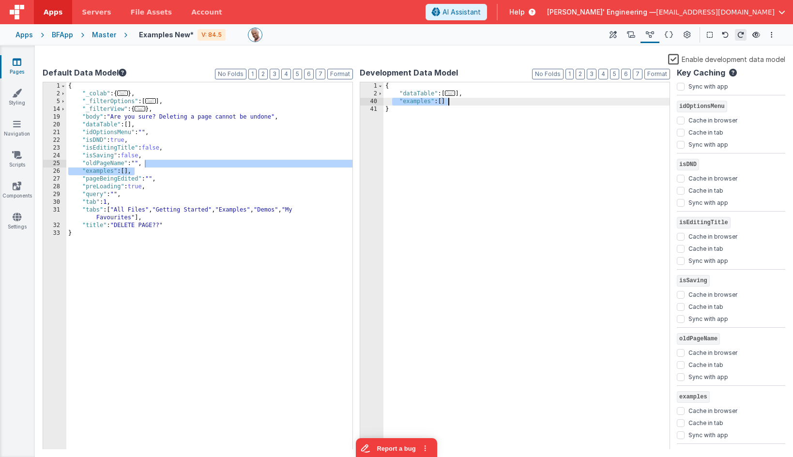
scroll to position [277, 0]
click at [157, 181] on div "{ "_colab" : { ... } , "_filterOptions" : [ ... ] , "_filterView" : { ... } , "…" at bounding box center [209, 273] width 286 height 383
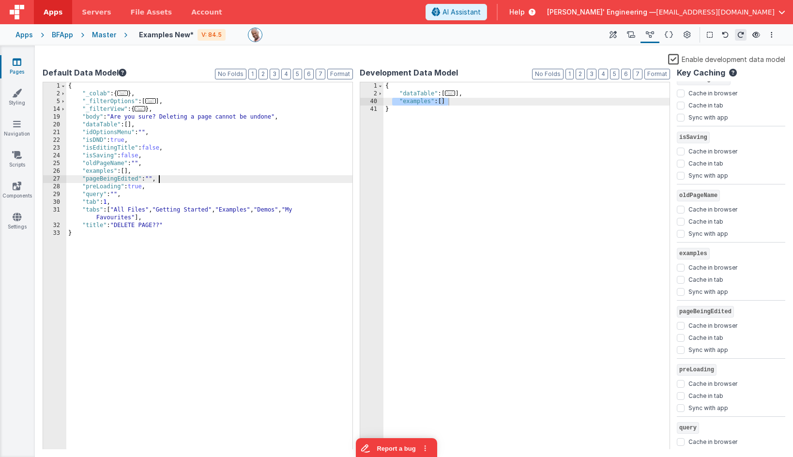
scroll to position [417, 0]
click at [89, 174] on div "{ "_colab" : { ... } , "_filterOptions" : [ ... ] , "_filterView" : { ... } , "…" at bounding box center [209, 273] width 286 height 383
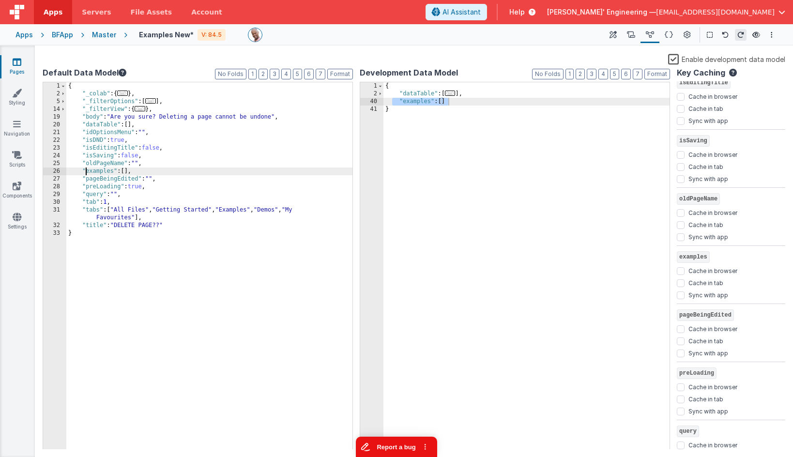
click at [397, 450] on button "Report a bug" at bounding box center [396, 447] width 81 height 20
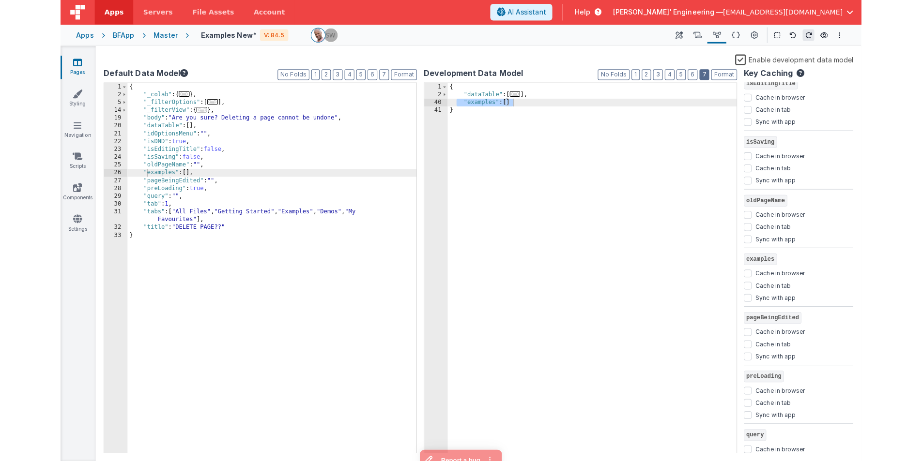
scroll to position [0, 0]
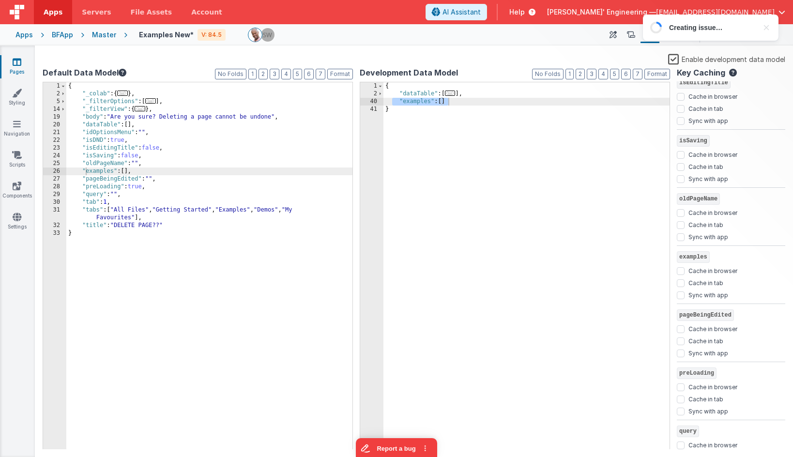
click at [541, 135] on div "{ "dataTable" : [ ... ] , "examples" : [ ] }" at bounding box center [527, 273] width 286 height 383
click at [674, 297] on input "Sync with app" at bounding box center [681, 296] width 8 height 8
checkbox input "true"
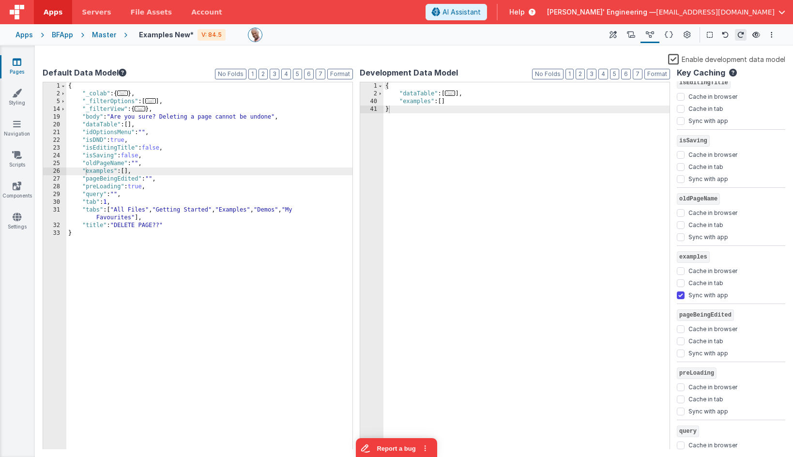
click at [512, 53] on div "Enable development data model" at bounding box center [414, 60] width 743 height 14
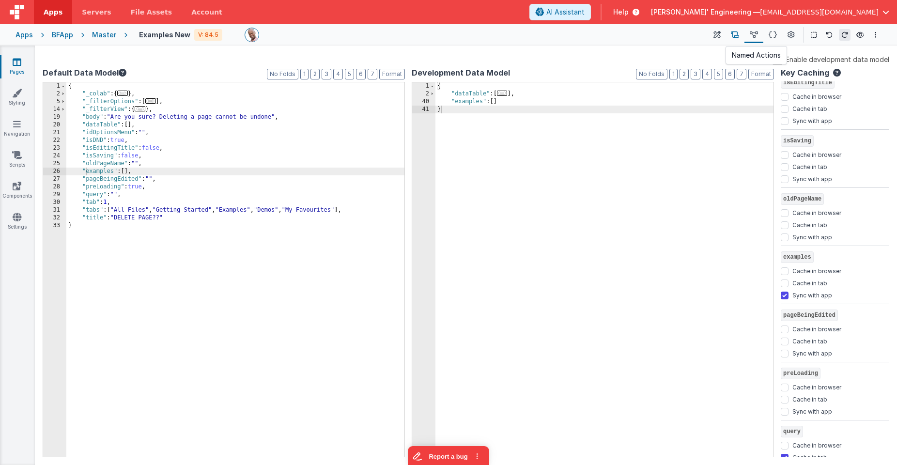
click at [674, 34] on icon at bounding box center [735, 35] width 8 height 10
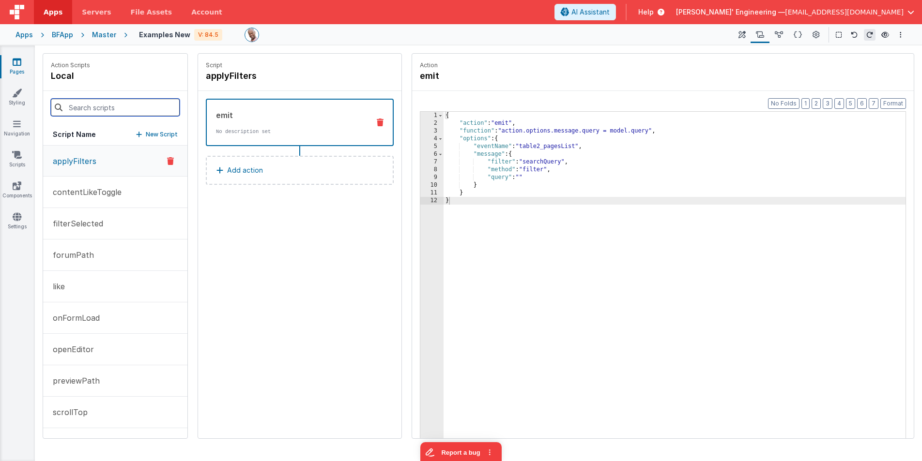
click at [120, 108] on input at bounding box center [115, 107] width 129 height 17
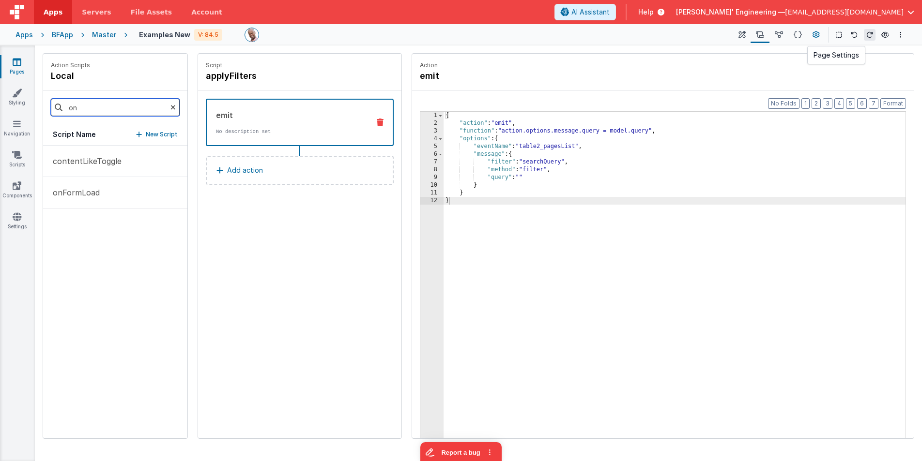
type input "on"
drag, startPoint x: 814, startPoint y: 34, endPoint x: 645, endPoint y: 83, distance: 175.3
click at [674, 34] on icon at bounding box center [816, 35] width 7 height 10
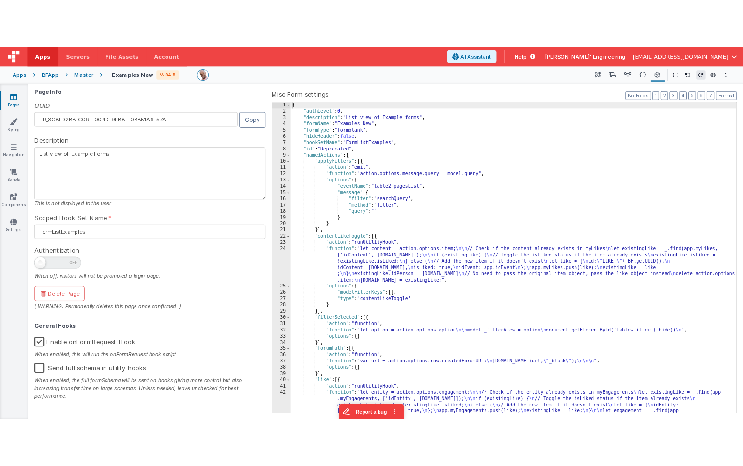
scroll to position [2, 0]
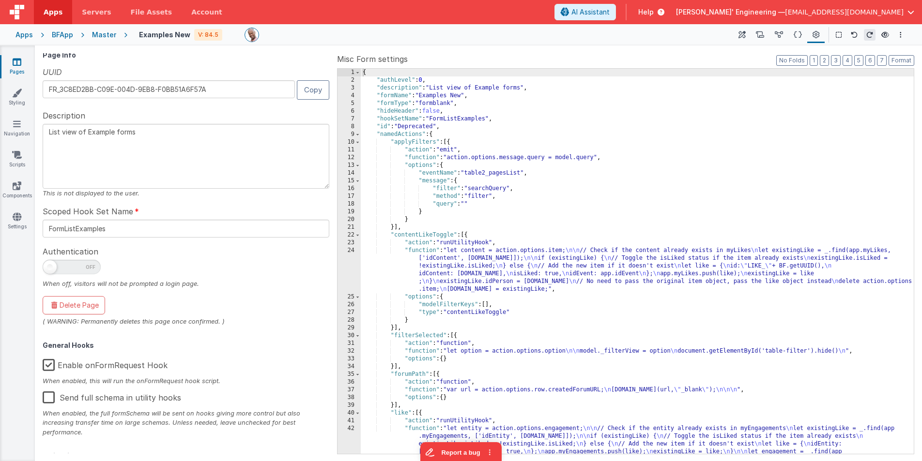
click at [49, 365] on label "Enable onFormRequest Hook" at bounding box center [105, 363] width 125 height 21
click at [0, 0] on input "Enable onFormRequest Hook" at bounding box center [0, 0] width 0 height 0
click at [674, 34] on icon at bounding box center [760, 35] width 8 height 10
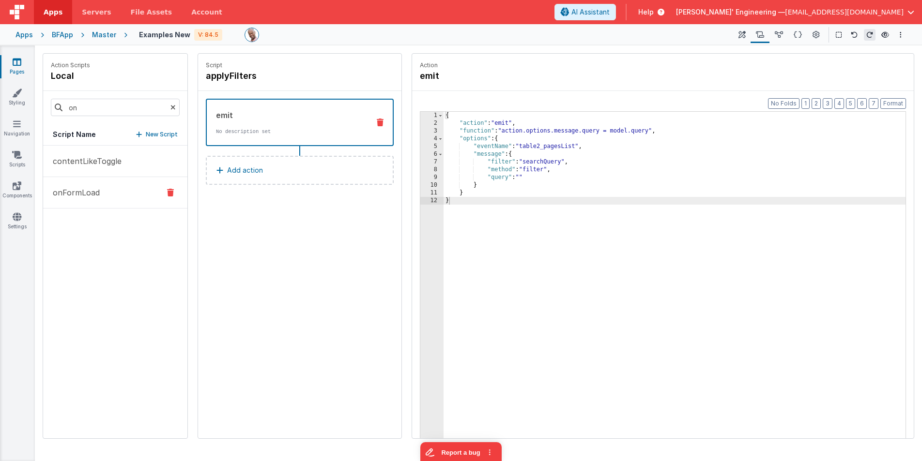
click at [73, 191] on p "onFormLoad" at bounding box center [73, 193] width 53 height 12
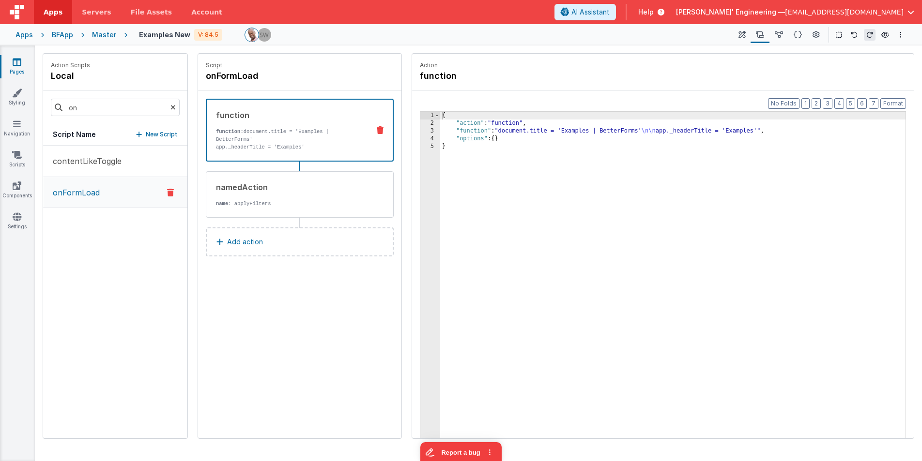
click at [563, 135] on div "{ "action" : "function" , "function" : "document.title = 'Examples | BetterForm…" at bounding box center [672, 298] width 465 height 372
click at [674, 129] on div "{ "action" : "function" , "function" : "document.title = 'Examples | BetterForm…" at bounding box center [672, 298] width 465 height 372
click at [537, 195] on div "{ "action" : "function" , "function" : "document.title = 'Examples | BetterForm…" at bounding box center [672, 298] width 465 height 372
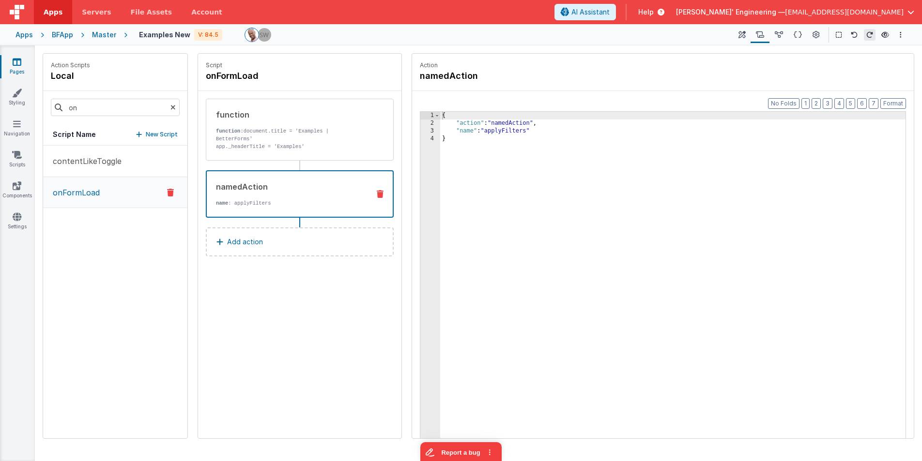
click at [308, 192] on div "namedAction" at bounding box center [289, 187] width 146 height 12
click at [507, 131] on div "{ "action" : "namedAction" , "name" : "applyFilters" }" at bounding box center [672, 298] width 465 height 372
drag, startPoint x: 175, startPoint y: 106, endPoint x: 170, endPoint y: 108, distance: 5.9
click at [175, 106] on icon at bounding box center [172, 107] width 5 height 33
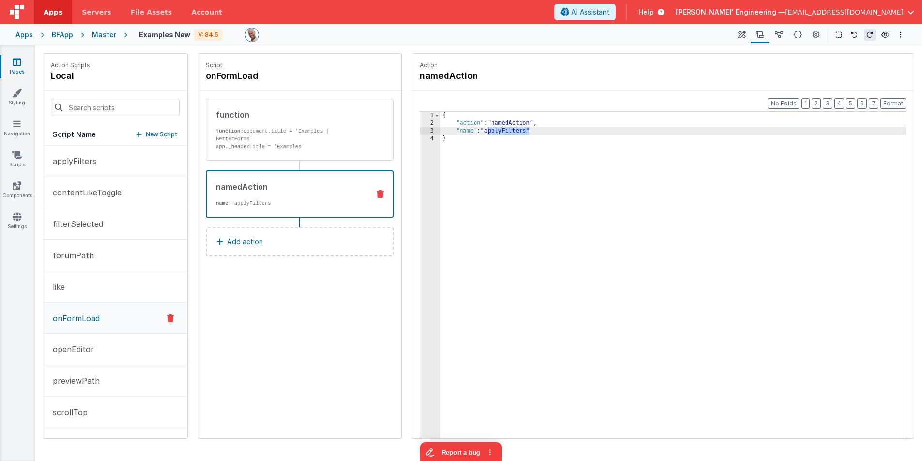
click at [276, 245] on button "Add action" at bounding box center [300, 242] width 188 height 29
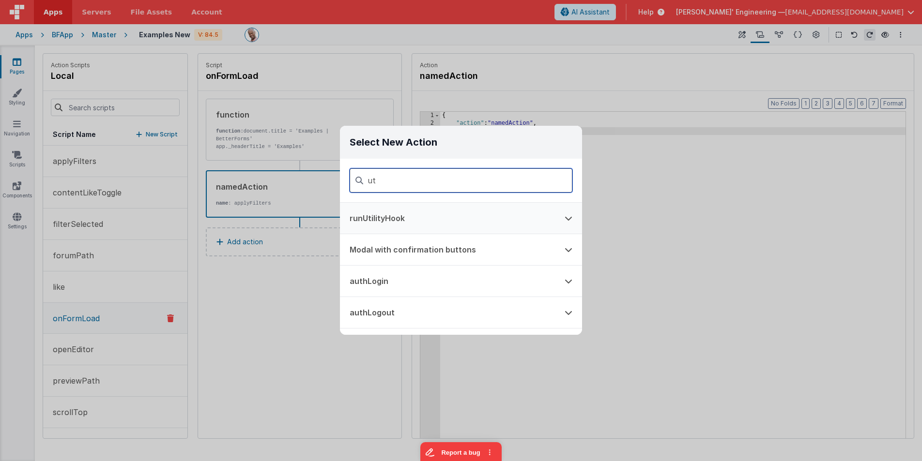
type input "ut"
click at [415, 216] on button "runUtilityHook" at bounding box center [447, 218] width 215 height 31
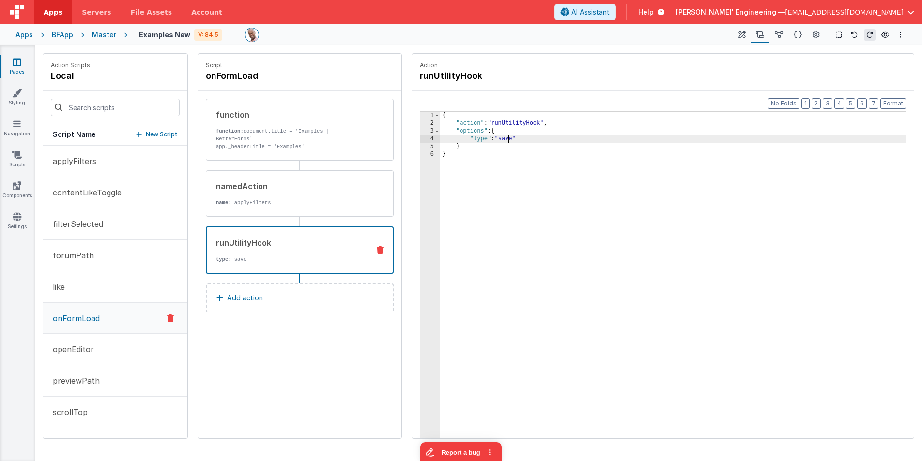
click at [508, 139] on div "{ "action" : "runUtilityHook" , "options" : { "type" : "save" } }" at bounding box center [672, 298] width 465 height 372
click at [296, 301] on button "Add action" at bounding box center [300, 298] width 188 height 29
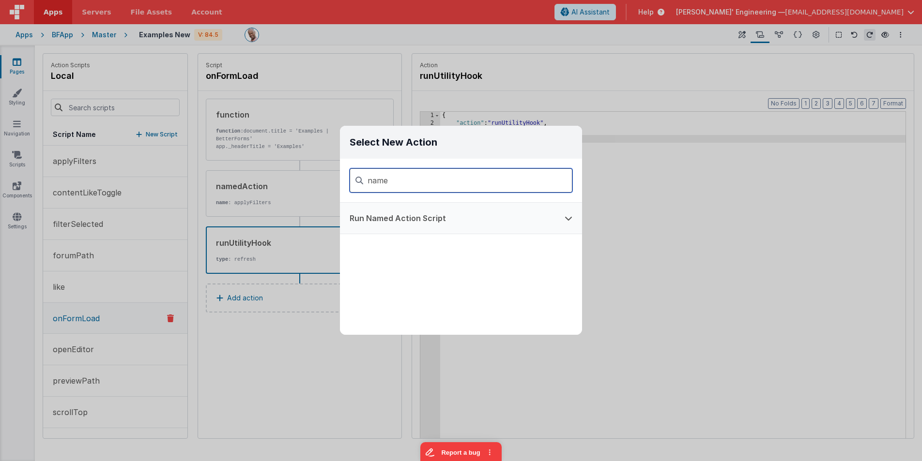
type input "name"
click at [413, 221] on button "Run Named Action Script" at bounding box center [447, 218] width 215 height 31
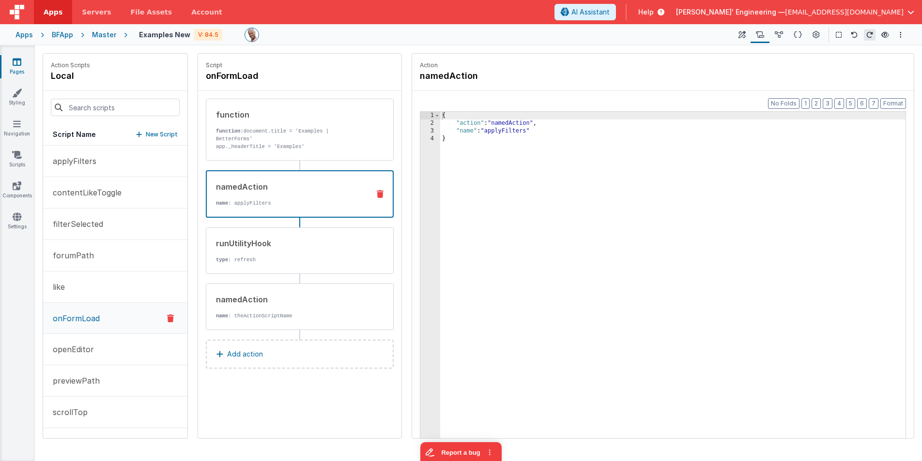
drag, startPoint x: 332, startPoint y: 204, endPoint x: 357, endPoint y: 197, distance: 26.7
click at [332, 203] on p "name : applyFilters" at bounding box center [289, 204] width 146 height 8
drag, startPoint x: 456, startPoint y: 143, endPoint x: 423, endPoint y: 113, distance: 44.9
click at [423, 113] on div "1 2 3 4 { "action" : "namedAction" , "name" : "applyFilters" } XXXXXXXXXXXXXXXX…" at bounding box center [663, 290] width 486 height 358
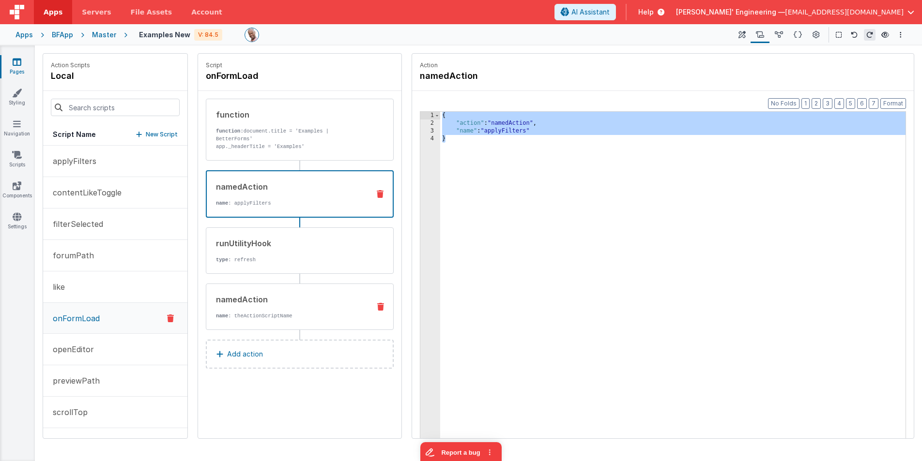
click at [318, 296] on div "namedAction" at bounding box center [289, 300] width 146 height 12
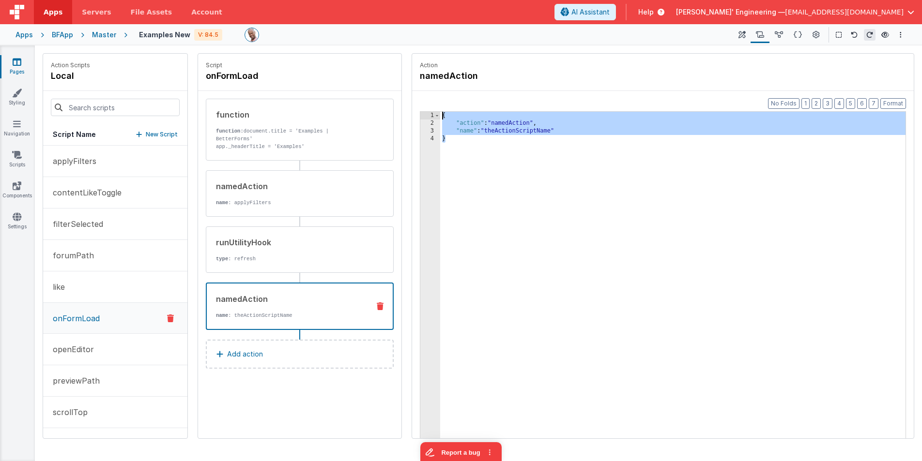
drag, startPoint x: 463, startPoint y: 247, endPoint x: 379, endPoint y: 49, distance: 214.8
click at [379, 49] on div "Action Scripts local Script Name New Script applyFilters contentLikeToggle filt…" at bounding box center [478, 246] width 887 height 394
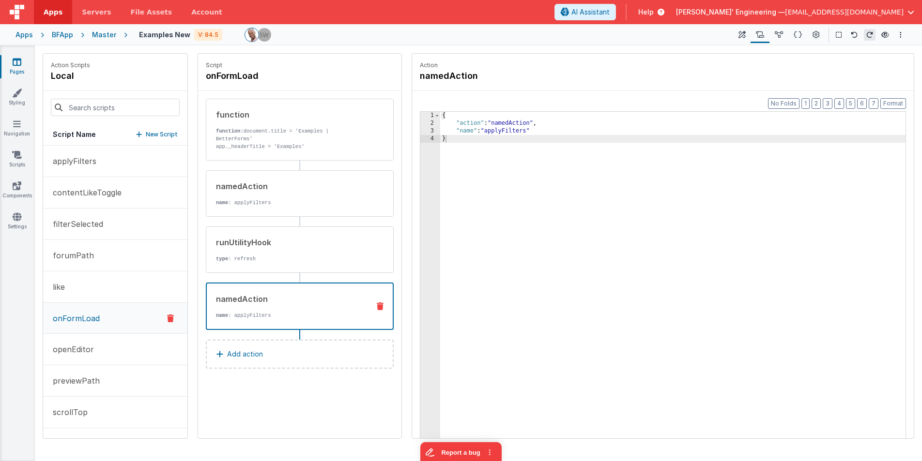
click at [289, 305] on div "namedAction" at bounding box center [289, 299] width 146 height 12
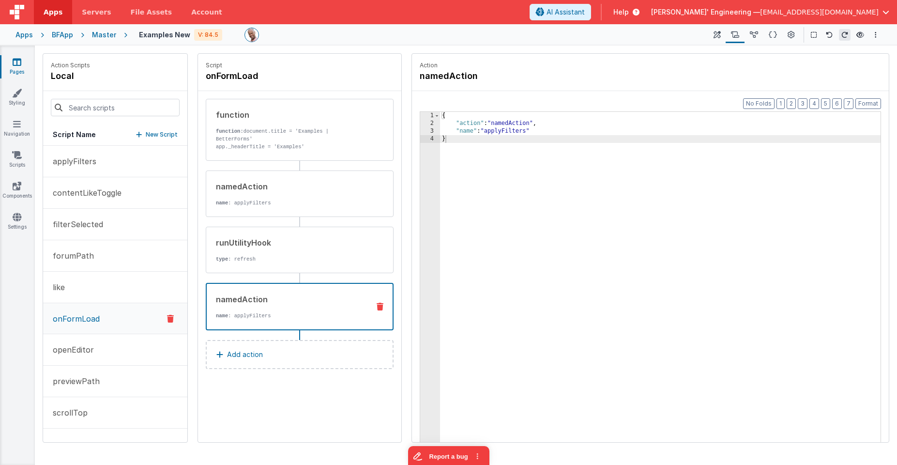
click at [588, 47] on div "Elements Tree + / Layout Forms Text Buttons HTML Media Gateways Components Deve…" at bounding box center [466, 255] width 862 height 419
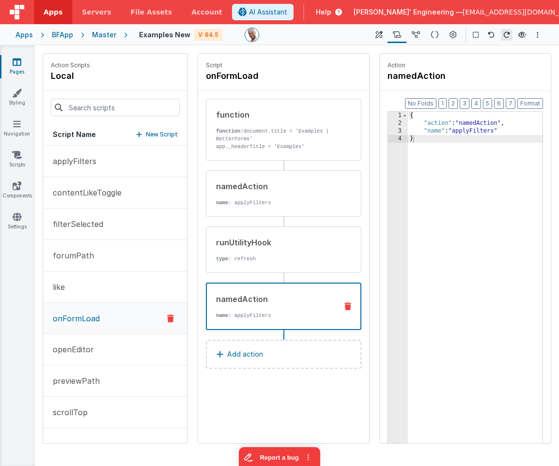
click at [468, 132] on div "{ "action" : "namedAction" , "name" : "applyFilters" }" at bounding box center [475, 300] width 135 height 377
click at [481, 130] on div "{ "action" : "namedAction" , "name" : "applyFilters" }" at bounding box center [475, 300] width 135 height 377
click at [276, 258] on p "type : refresh" at bounding box center [275, 259] width 119 height 8
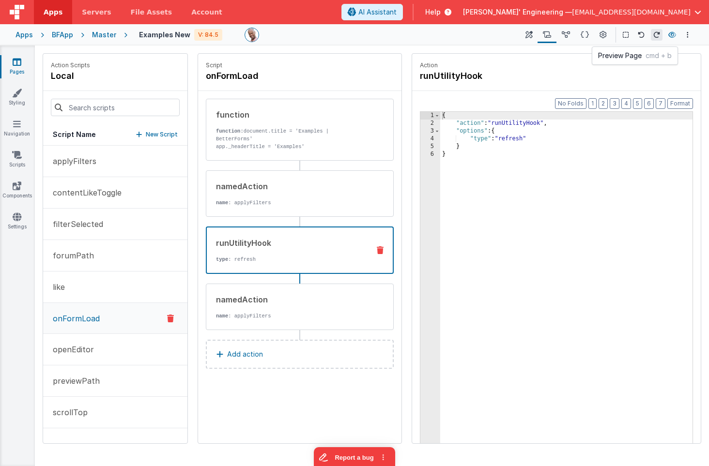
click at [672, 34] on icon at bounding box center [672, 34] width 8 height 7
click at [454, 38] on div at bounding box center [379, 35] width 268 height 15
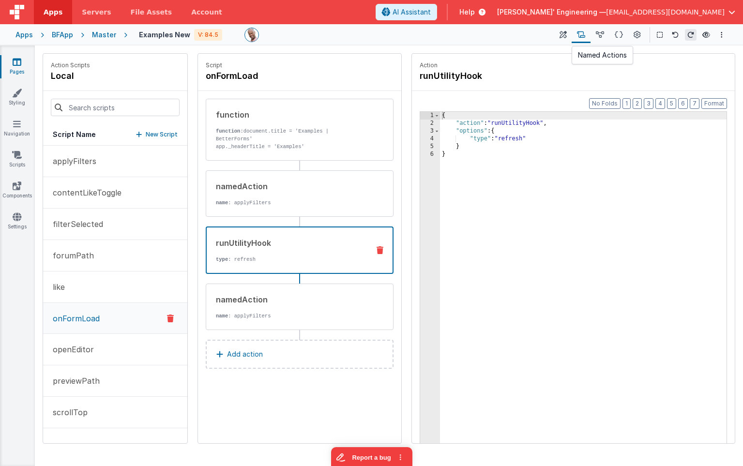
click at [583, 35] on icon at bounding box center [581, 35] width 8 height 10
drag, startPoint x: 600, startPoint y: 34, endPoint x: 569, endPoint y: 40, distance: 32.1
click at [600, 34] on icon at bounding box center [600, 35] width 8 height 10
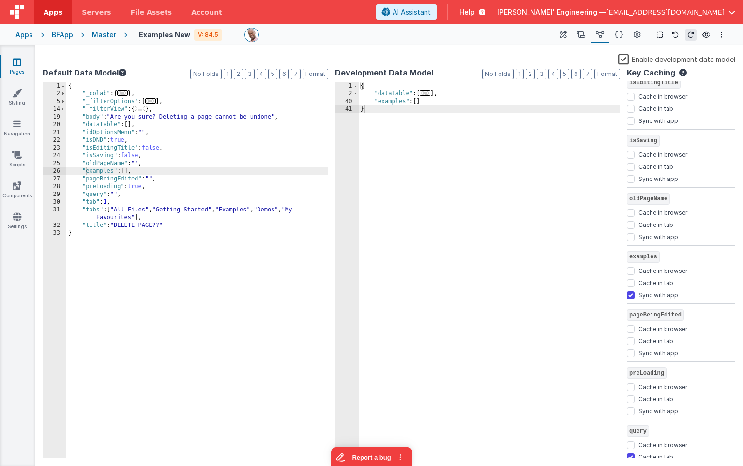
click at [100, 159] on div "{ "_colab" : { ... } , "_filterOptions" : [ ... ] , "_filterView" : { ... } , "…" at bounding box center [196, 278] width 261 height 392
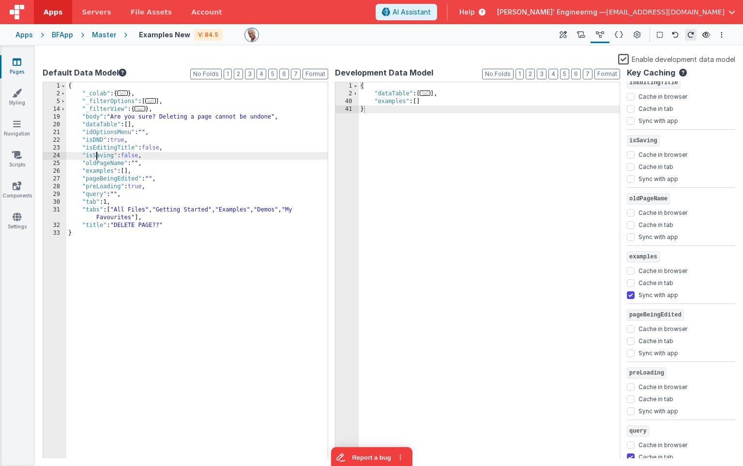
click at [97, 157] on div "{ "_colab" : { ... } , "_filterOptions" : [ ... ] , "_filterView" : { ... } , "…" at bounding box center [196, 278] width 261 height 392
click at [564, 39] on icon at bounding box center [563, 35] width 7 height 10
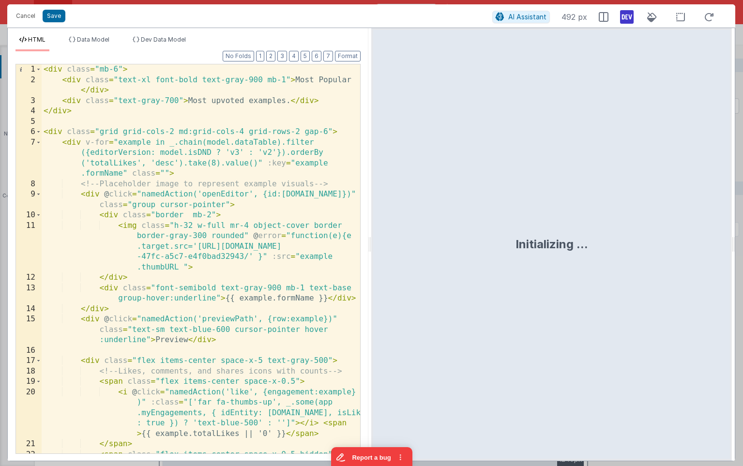
click at [302, 157] on div "< div class = "mb-6" > < div class = "text-xl font-bold text-gray-900 mb-1" > M…" at bounding box center [201, 274] width 319 height 421
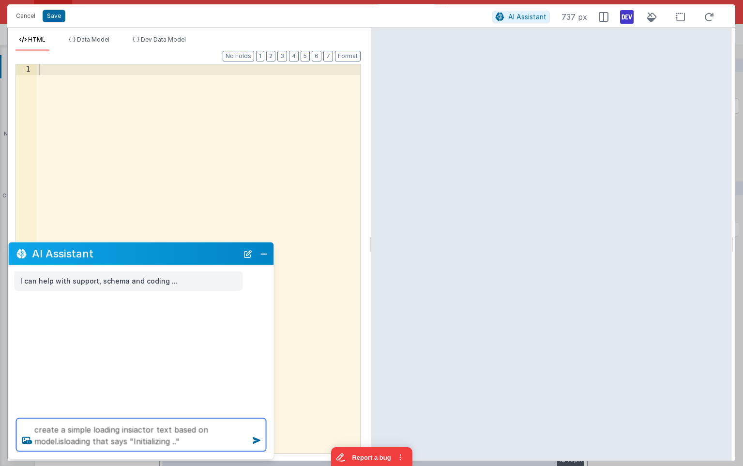
type textarea "create a simple loading insiactor text based on model.isloading that says "Init…"
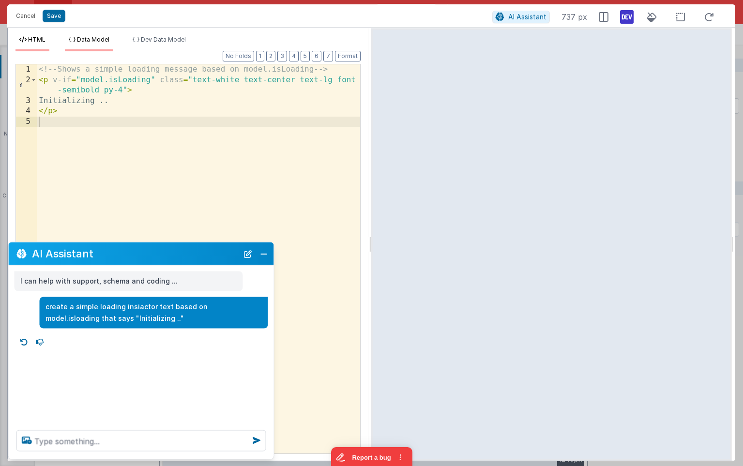
click at [110, 44] on li "Data Model" at bounding box center [89, 43] width 48 height 15
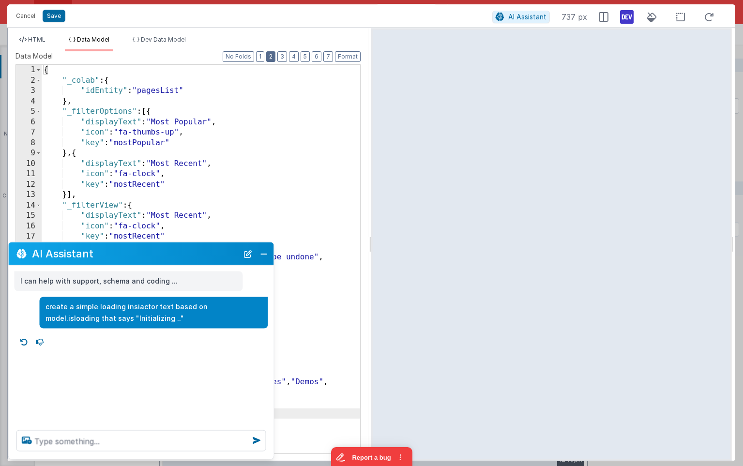
click at [274, 57] on button "2" at bounding box center [270, 56] width 9 height 11
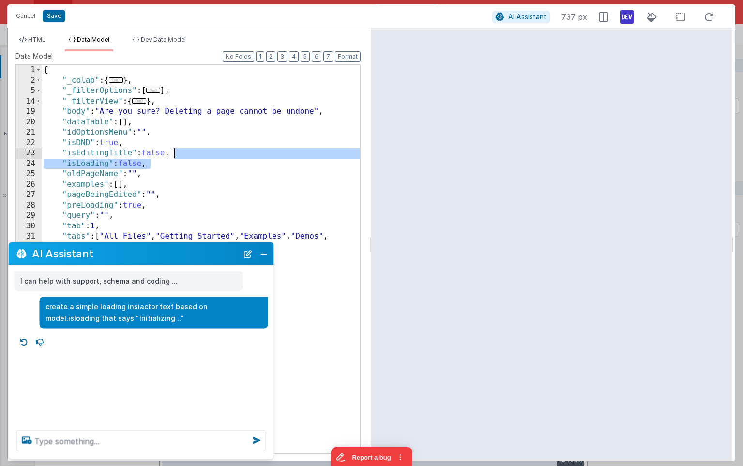
drag, startPoint x: 181, startPoint y: 160, endPoint x: 198, endPoint y: 153, distance: 19.1
click at [198, 153] on div "{ "_colab" : { ... } , "_filterOptions" : [ ... ] , "_filterView" : { ... } , "…" at bounding box center [201, 270] width 319 height 410
click at [159, 43] on span "Dev Data Model" at bounding box center [163, 39] width 45 height 7
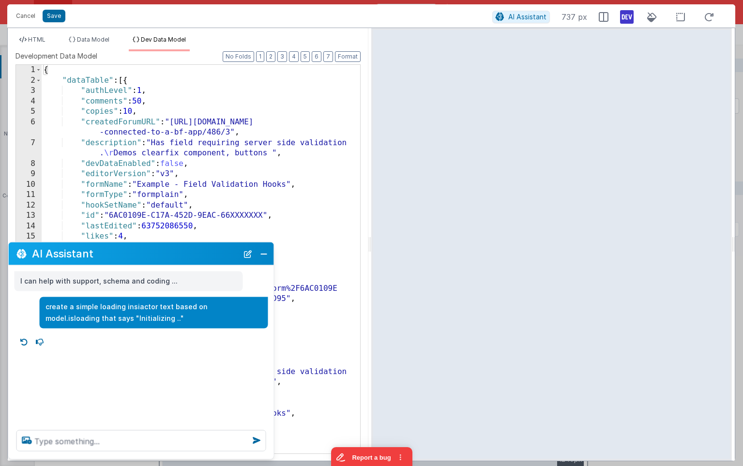
click at [151, 69] on div "{ "dataTable" : [{ "authLevel" : 1 , "comments" : 50 , "copies" : 10 , "created…" at bounding box center [201, 270] width 319 height 410
paste textarea
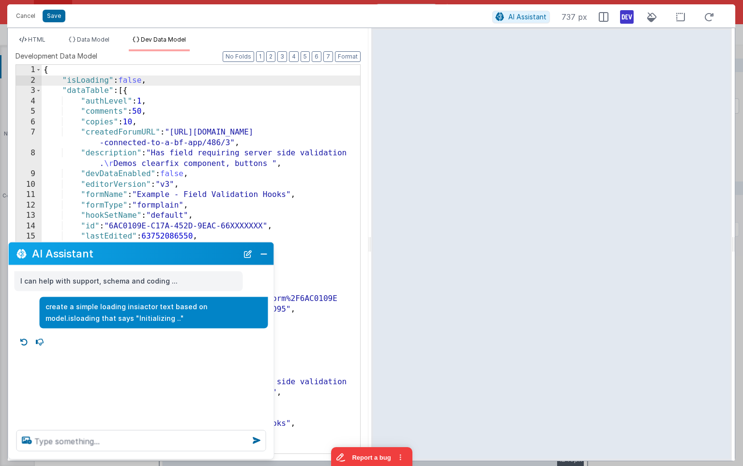
click at [136, 78] on div "{ "isLoading" : false , "dataTable" : [{ "authLevel" : 1 , "comments" : 50 , "c…" at bounding box center [201, 270] width 319 height 410
click at [626, 12] on icon at bounding box center [627, 16] width 14 height 15
click at [628, 14] on icon at bounding box center [627, 16] width 14 height 15
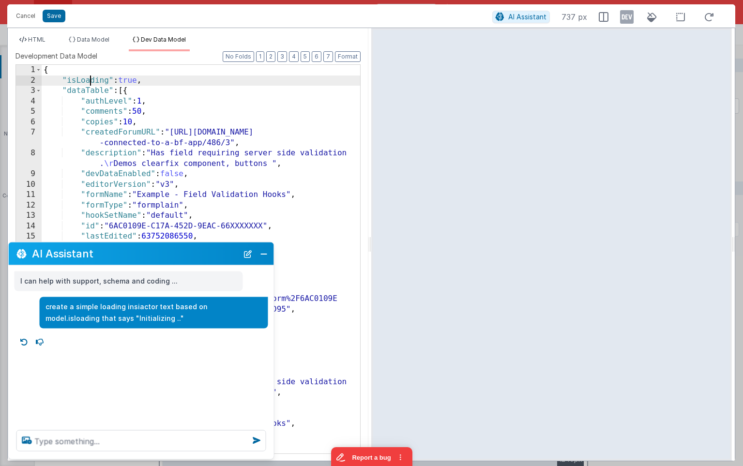
click at [91, 85] on div "{ "isLoading" : true , "dataTable" : [{ "authLevel" : 1 , "comments" : 50 , "co…" at bounding box center [201, 270] width 319 height 410
drag, startPoint x: 85, startPoint y: 41, endPoint x: 55, endPoint y: 40, distance: 29.5
click at [85, 41] on span "Data Model" at bounding box center [93, 39] width 32 height 7
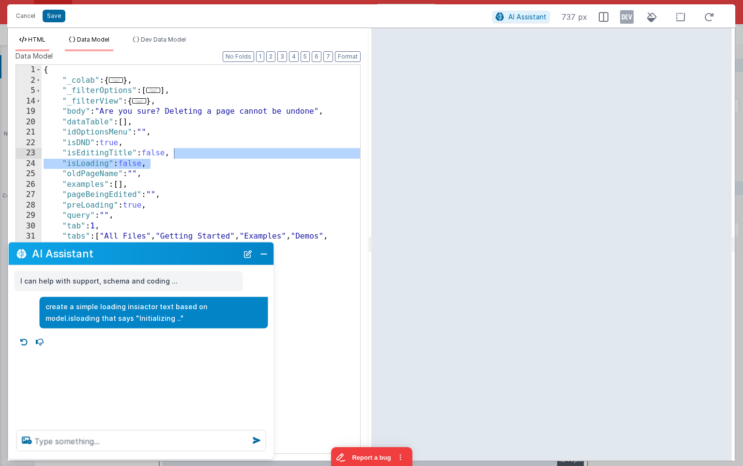
click at [37, 41] on span "HTML" at bounding box center [36, 39] width 17 height 7
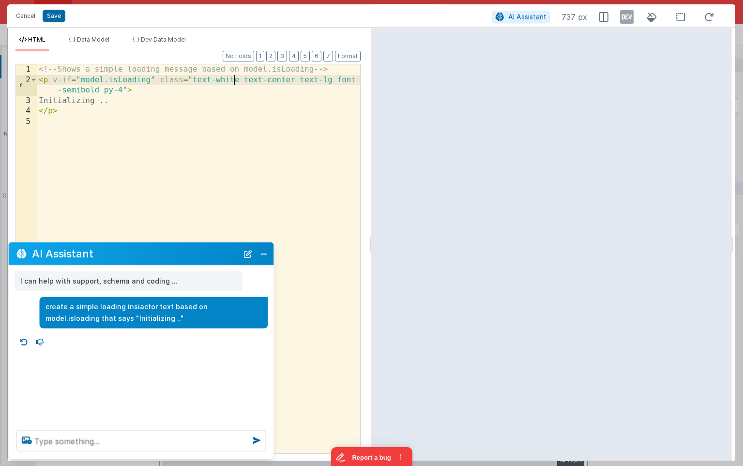
click at [235, 83] on div "<!-- Shows a simple loading message based on model.isLoading --> < p v-if = "mo…" at bounding box center [198, 269] width 323 height 410
click at [647, 15] on icon at bounding box center [652, 17] width 21 height 12
click at [231, 79] on div "<!-- Shows a simple loading message based on model.isLoading --> < p v-if = "mo…" at bounding box center [198, 269] width 323 height 410
click at [623, 17] on icon at bounding box center [627, 16] width 14 height 15
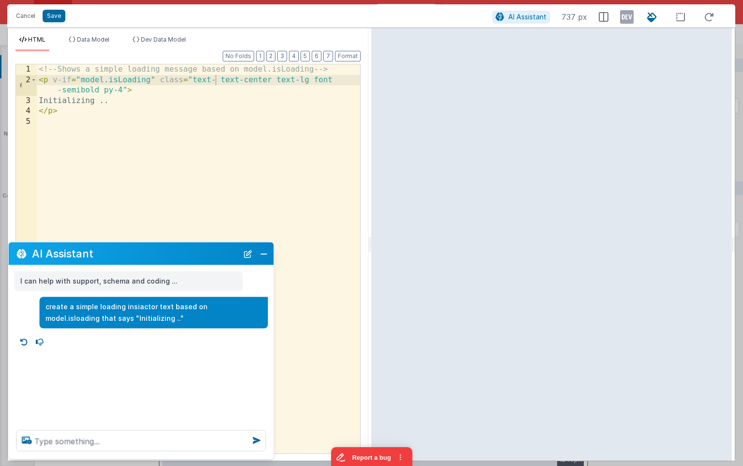
click at [623, 17] on icon at bounding box center [627, 16] width 14 height 15
click at [215, 78] on div "<!-- Shows a simple loading message based on model.isLoading --> < p v-if = "mo…" at bounding box center [198, 269] width 323 height 410
click at [629, 15] on icon at bounding box center [627, 16] width 14 height 15
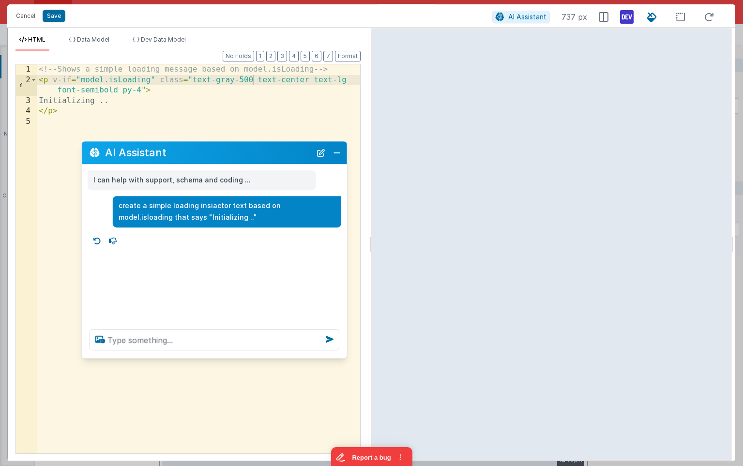
drag, startPoint x: 153, startPoint y: 250, endPoint x: 226, endPoint y: 149, distance: 125.3
click at [226, 149] on h2 "AI Assistant" at bounding box center [208, 153] width 206 height 12
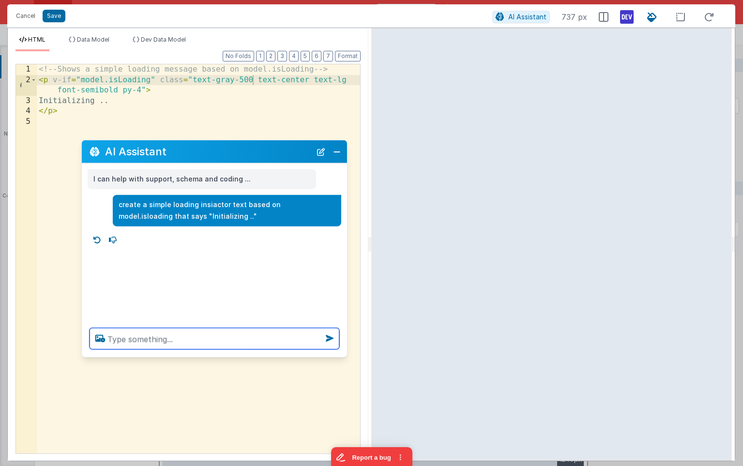
click at [192, 338] on textarea at bounding box center [215, 338] width 250 height 21
type textarea "adn some tpye of shimmer or pulse to this loading inidcator"
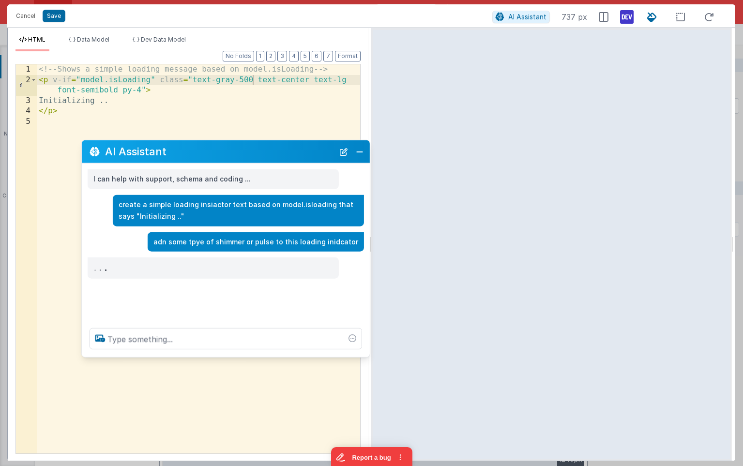
click at [365, 169] on div "I can help with support, schema and coding ... create a simple loading insiacto…" at bounding box center [226, 242] width 288 height 157
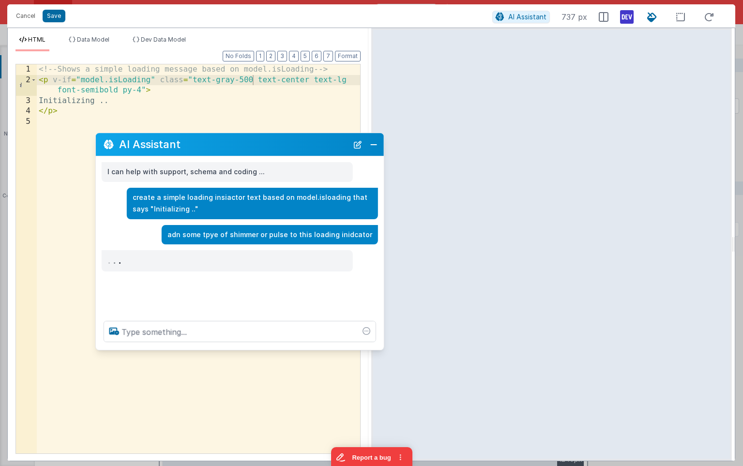
drag, startPoint x: 168, startPoint y: 152, endPoint x: 182, endPoint y: 145, distance: 15.6
click at [182, 145] on h2 "AI Assistant" at bounding box center [233, 144] width 229 height 12
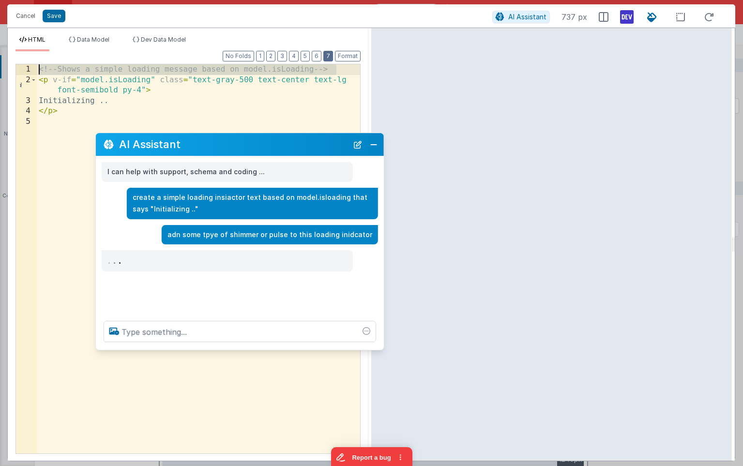
drag, startPoint x: 345, startPoint y: 71, endPoint x: 329, endPoint y: 55, distance: 22.3
click at [329, 63] on div "Format 7 6 5 4 3 2 1 No Folds 1 2 3 4 5 <!-- Shows a simple loading message bas…" at bounding box center [187, 258] width 345 height 390
copy p "adn some tpye of shimmer or pulse to this loading inidcato"
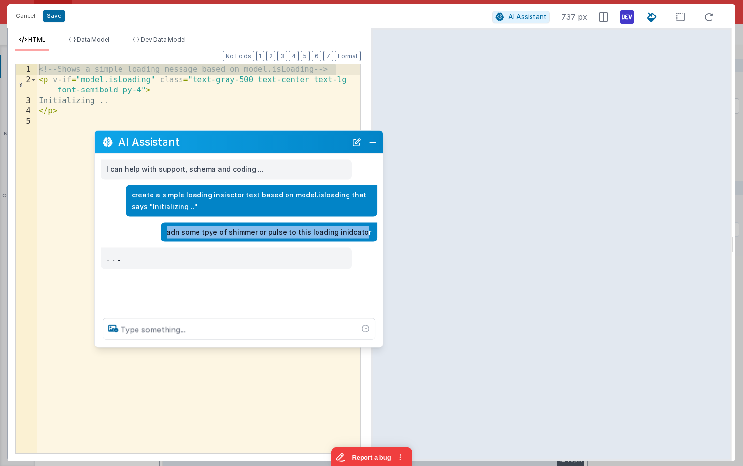
click at [363, 144] on div "AI Assistant" at bounding box center [239, 142] width 288 height 23
click at [360, 144] on button "New Chat" at bounding box center [357, 142] width 14 height 14
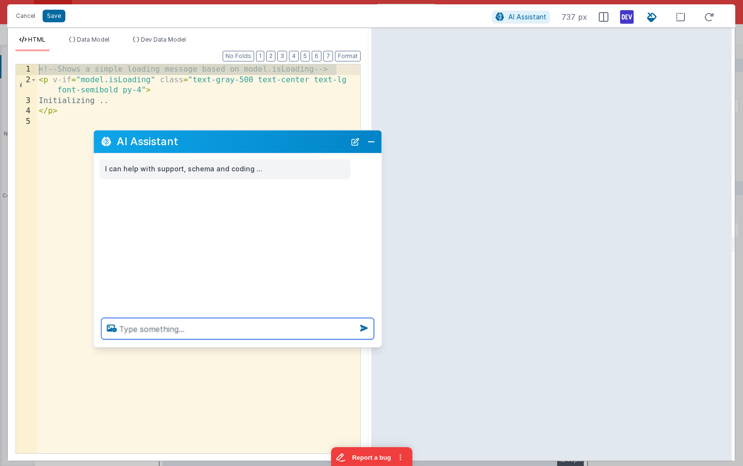
drag, startPoint x: 356, startPoint y: 142, endPoint x: 349, endPoint y: 150, distance: 10.6
click at [356, 142] on button "New Chat" at bounding box center [356, 142] width 14 height 14
click at [262, 328] on textarea at bounding box center [237, 328] width 273 height 21
paste textarea "adn some tpye of shimmer or pulse to this loading inidcato"
click at [126, 330] on textarea "adn some tpye of shimmer or pulse to this loading inidcato" at bounding box center [237, 328] width 273 height 21
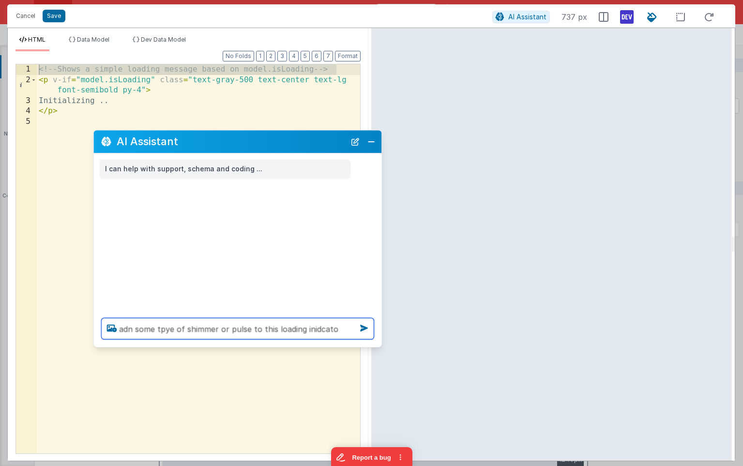
click at [126, 330] on textarea "adn some tpye of shimmer or pulse to this loading inidcato" at bounding box center [237, 328] width 273 height 21
click at [352, 329] on textarea "add some tpye of shimmer or pulse to this loading inidcato" at bounding box center [237, 328] width 273 height 21
type textarea "add some tpye of shimmer or pulse to this loading inidcator"
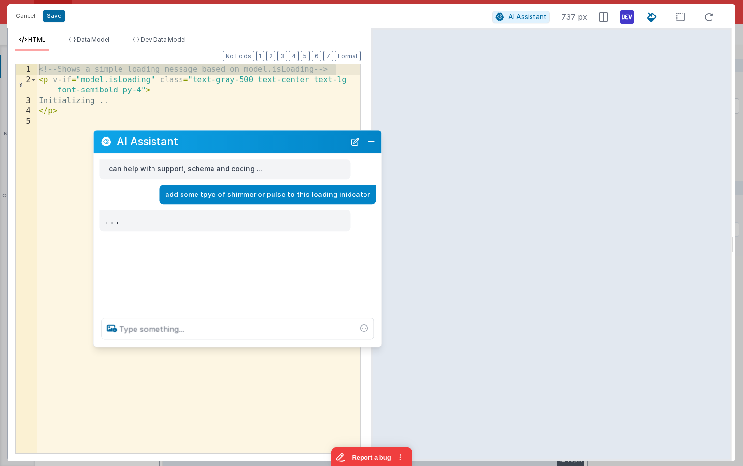
click at [338, 82] on div "<!-- Shows a simple loading message based on model.isLoading --> < p v-if = "mo…" at bounding box center [198, 269] width 323 height 410
click at [345, 70] on div "<!-- Shows a simple loading message based on model.isLoading --> < p v-if = "mo…" at bounding box center [198, 269] width 323 height 410
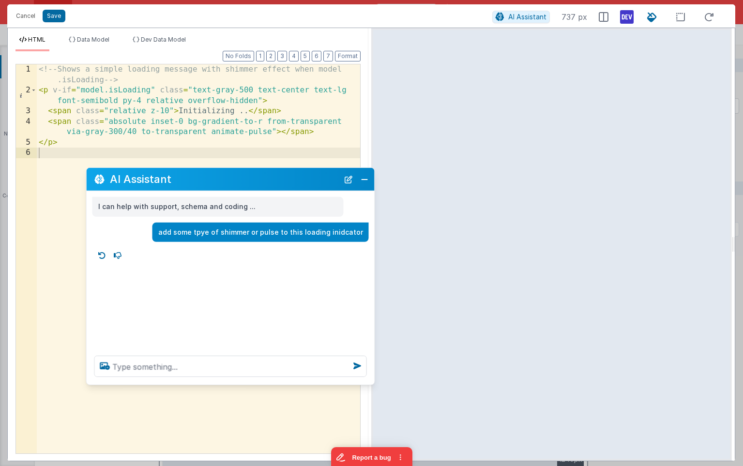
drag, startPoint x: 254, startPoint y: 140, endPoint x: 172, endPoint y: 132, distance: 82.2
click at [247, 176] on h2 "AI Assistant" at bounding box center [224, 179] width 229 height 12
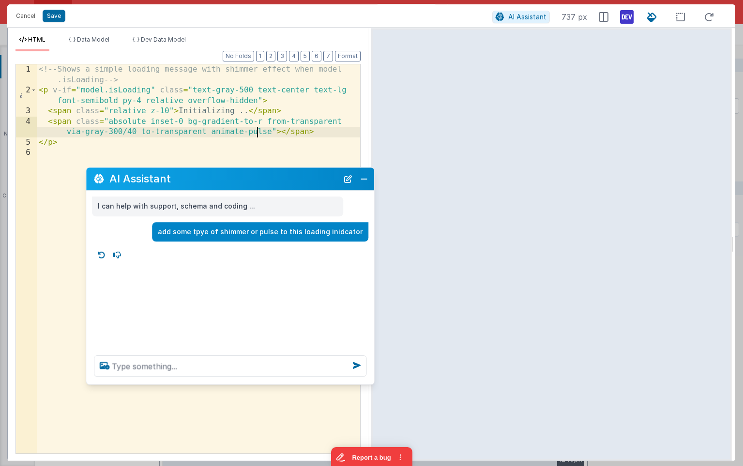
click at [257, 131] on div "<!-- Shows a simple loading message with shimmer effect when model .isLoading -…" at bounding box center [198, 274] width 323 height 421
drag, startPoint x: 270, startPoint y: 131, endPoint x: 123, endPoint y: 122, distance: 147.0
click at [123, 122] on div "<!-- Shows a simple loading message with shimmer effect when model .isLoading -…" at bounding box center [198, 274] width 323 height 421
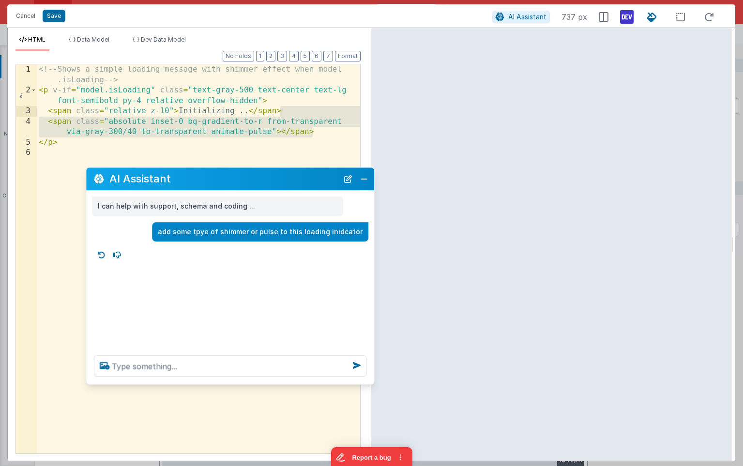
drag, startPoint x: 338, startPoint y: 131, endPoint x: 335, endPoint y: 116, distance: 15.2
click at [335, 116] on div "<!-- Shows a simple loading message with shimmer effect when model .isLoading -…" at bounding box center [198, 274] width 323 height 421
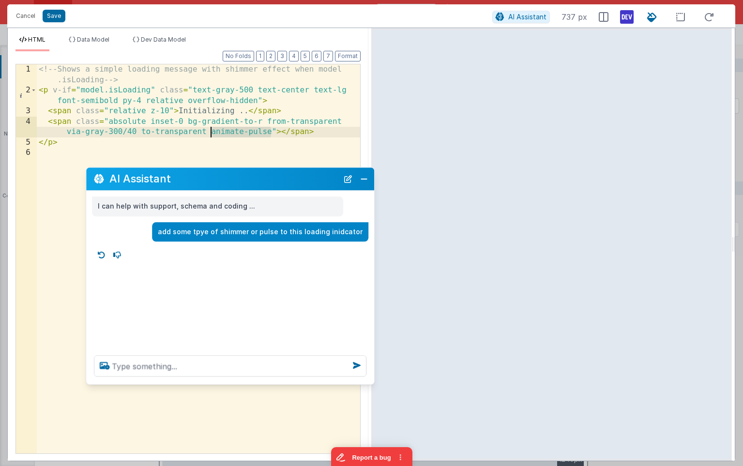
drag, startPoint x: 271, startPoint y: 130, endPoint x: 211, endPoint y: 128, distance: 60.1
click at [211, 128] on div "<!-- Shows a simple loading message with shimmer effect when model .isLoading -…" at bounding box center [198, 274] width 323 height 421
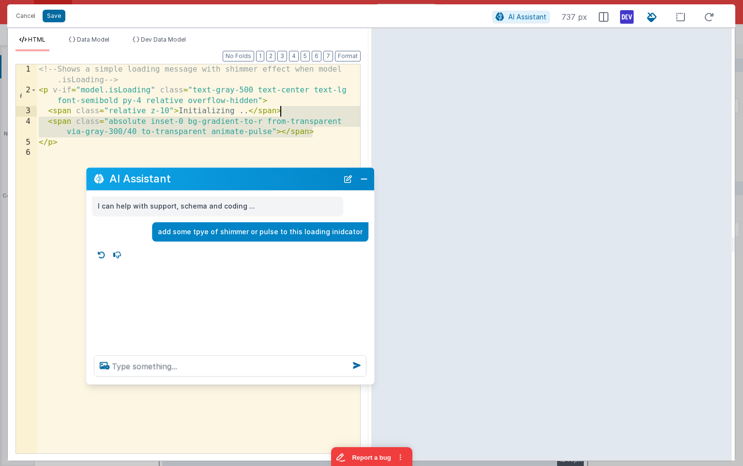
drag, startPoint x: 324, startPoint y: 129, endPoint x: 328, endPoint y: 112, distance: 16.9
click at [328, 112] on div "<!-- Shows a simple loading message with shimmer effect when model .isLoading -…" at bounding box center [198, 274] width 323 height 421
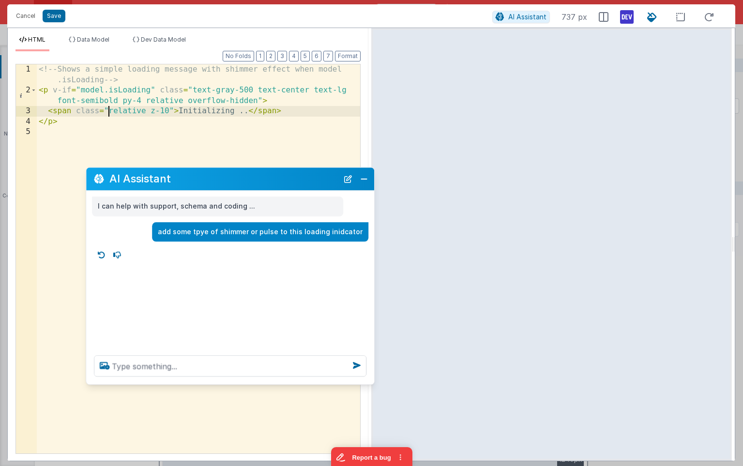
click at [108, 111] on div "<!-- Shows a simple loading message with shimmer effect when model .isLoading -…" at bounding box center [198, 274] width 323 height 421
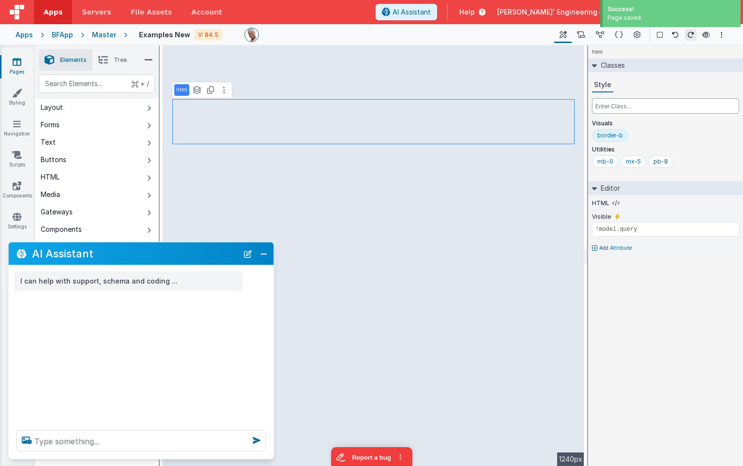
click at [635, 100] on input "text" at bounding box center [665, 105] width 147 height 15
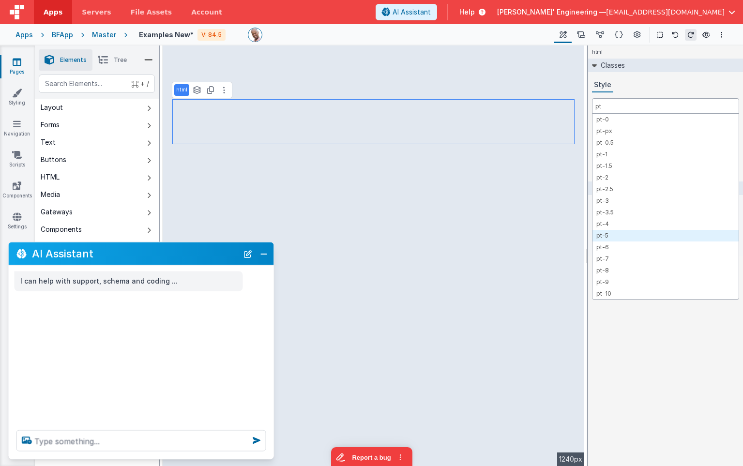
type input "pt"
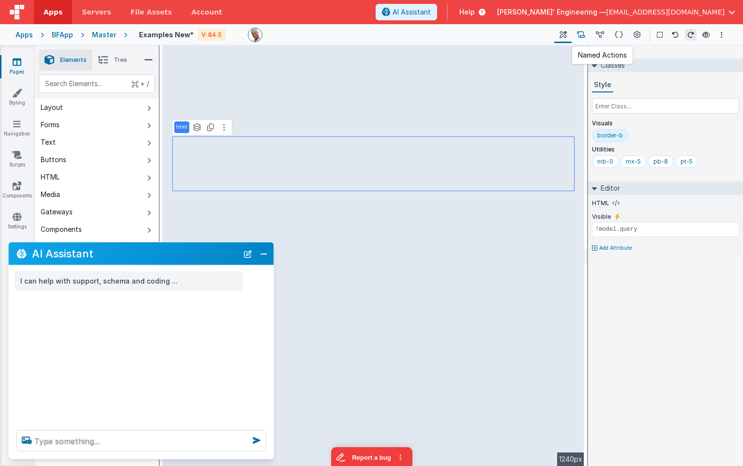
click at [580, 35] on icon at bounding box center [581, 35] width 8 height 10
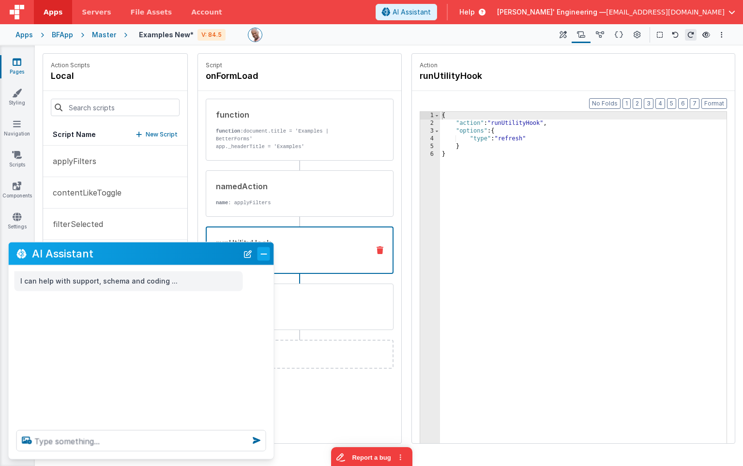
click at [262, 253] on button "Close" at bounding box center [264, 254] width 13 height 14
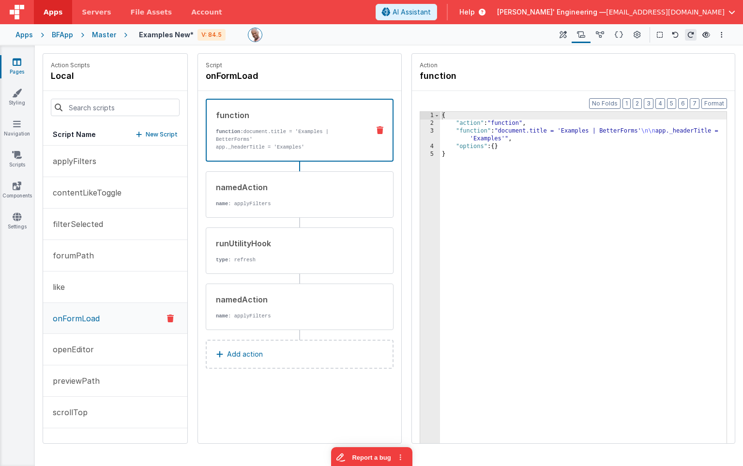
click at [299, 130] on p "function: document.title = 'Examples | BetterForms'" at bounding box center [289, 135] width 146 height 15
drag, startPoint x: 471, startPoint y: 131, endPoint x: 451, endPoint y: 134, distance: 20.1
click at [471, 131] on div "{ "action" : "function" , "function" : "document.title = 'Examples | BetterForm…" at bounding box center [583, 300] width 287 height 377
click at [431, 130] on div "3" at bounding box center [430, 134] width 20 height 15
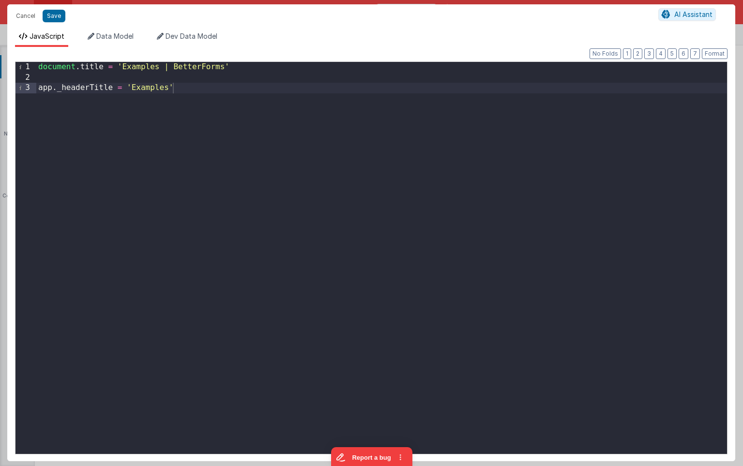
click at [307, 116] on div "document . title = 'Examples | BetterForms' app . _headerTitle = 'Examples'" at bounding box center [381, 268] width 691 height 413
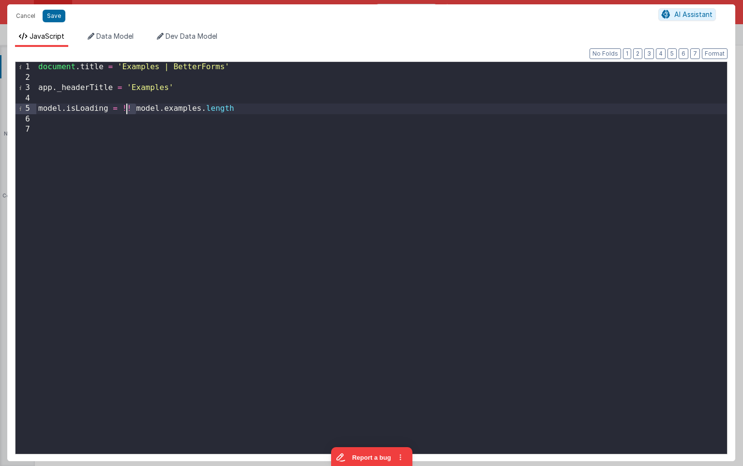
drag, startPoint x: 135, startPoint y: 109, endPoint x: 151, endPoint y: 109, distance: 16.5
click at [125, 108] on div "document . title = 'Examples | BetterForms' app . _headerTitle = 'Examples' mod…" at bounding box center [381, 268] width 691 height 413
drag, startPoint x: 138, startPoint y: 109, endPoint x: 127, endPoint y: 108, distance: 11.1
click at [127, 108] on div "document . title = 'Examples | BetterForms' app . _headerTitle = 'Examples' mod…" at bounding box center [384, 268] width 686 height 413
drag, startPoint x: 106, startPoint y: 110, endPoint x: 44, endPoint y: 109, distance: 62.0
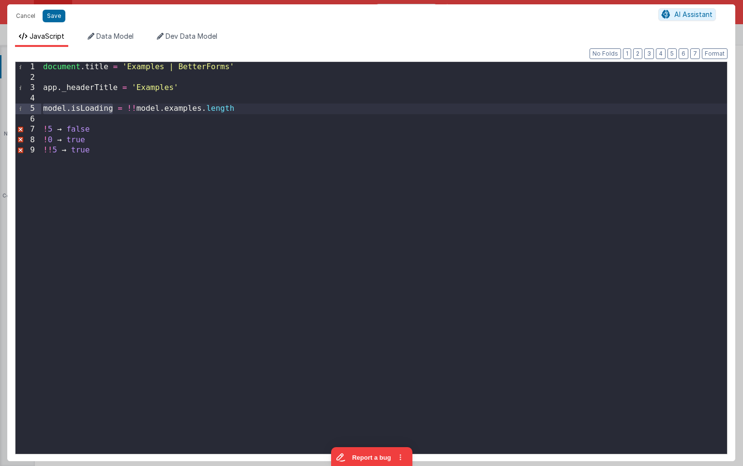
click at [44, 109] on div "document . title = 'Examples | BetterForms' app . _headerTitle = 'Examples' mod…" at bounding box center [384, 268] width 686 height 413
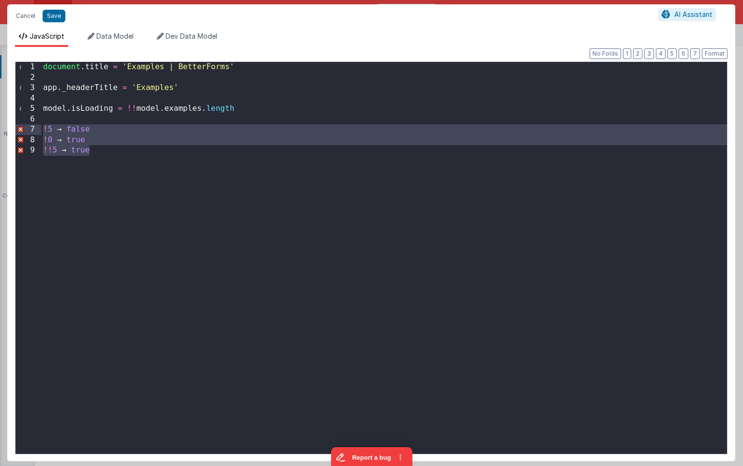
drag, startPoint x: 67, startPoint y: 142, endPoint x: 30, endPoint y: 129, distance: 39.5
click at [30, 129] on div "1 2 3 4 5 6 7 8 9 document . title = 'Examples | BetterForms' app . _headerTitl…" at bounding box center [371, 257] width 713 height 393
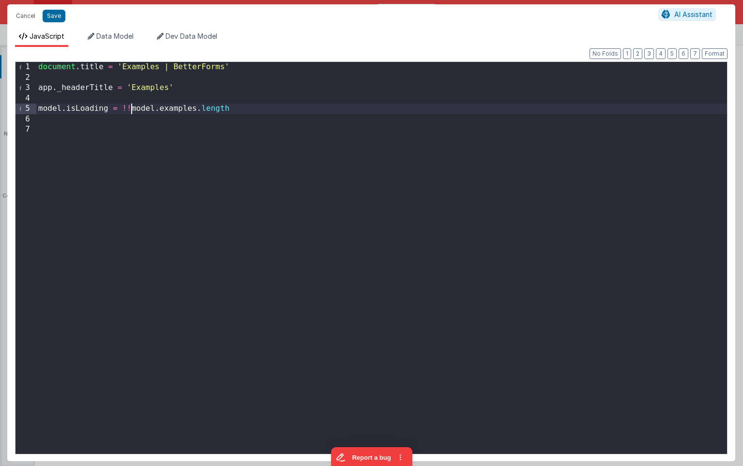
drag, startPoint x: 131, startPoint y: 108, endPoint x: 466, endPoint y: 129, distance: 336.2
click at [131, 108] on div "document . title = 'Examples | BetterForms' app . _headerTitle = 'Examples' mod…" at bounding box center [381, 268] width 691 height 413
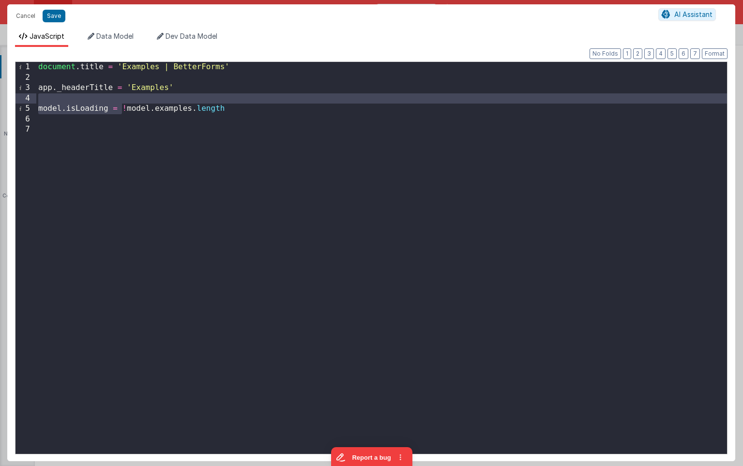
drag, startPoint x: 96, startPoint y: 108, endPoint x: -42, endPoint y: 103, distance: 137.6
click at [0, 103] on html "Cancel Save AI Assistant JavaScript Data Model Dev Data Model Format 7 6 5 4 3 …" at bounding box center [371, 233] width 743 height 466
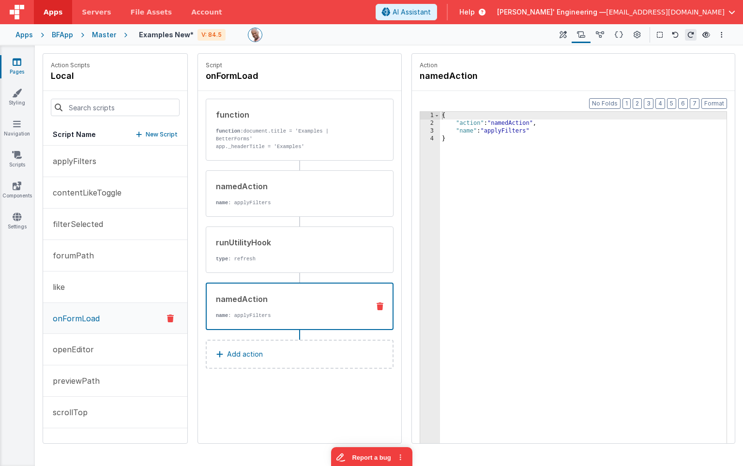
click at [298, 318] on p "name : applyFilters" at bounding box center [289, 316] width 146 height 8
click at [292, 354] on button "Add action" at bounding box center [300, 354] width 188 height 29
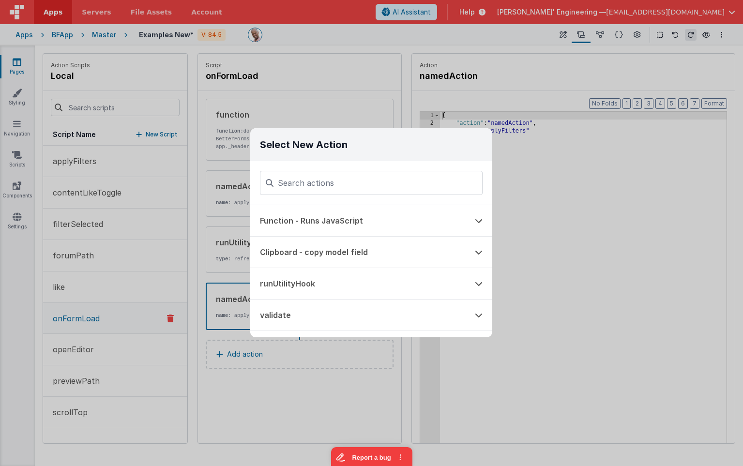
click at [310, 188] on input at bounding box center [371, 183] width 223 height 24
click at [317, 219] on button "Function - Runs JavaScript" at bounding box center [357, 220] width 215 height 31
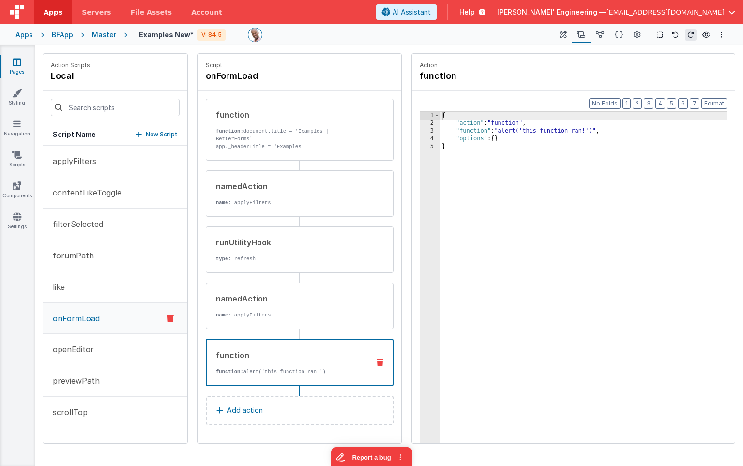
drag, startPoint x: 497, startPoint y: 129, endPoint x: 451, endPoint y: 131, distance: 46.0
click at [493, 130] on div "{ "action" : "function" , "function" : "alert('this function ran!')" , "options…" at bounding box center [583, 300] width 287 height 377
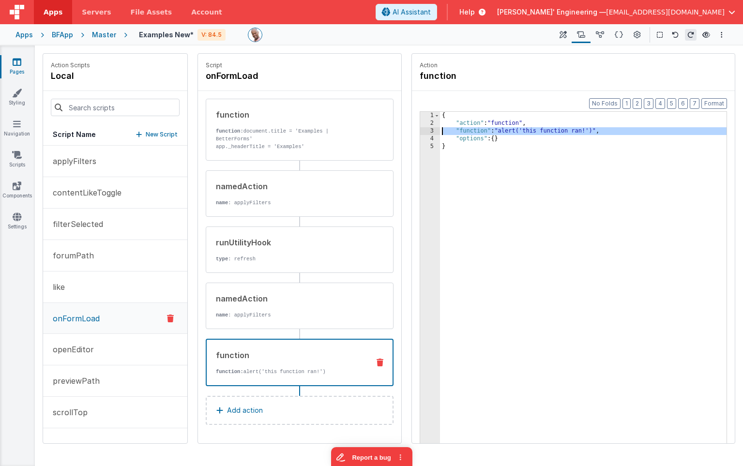
click at [429, 130] on div "3" at bounding box center [430, 131] width 20 height 8
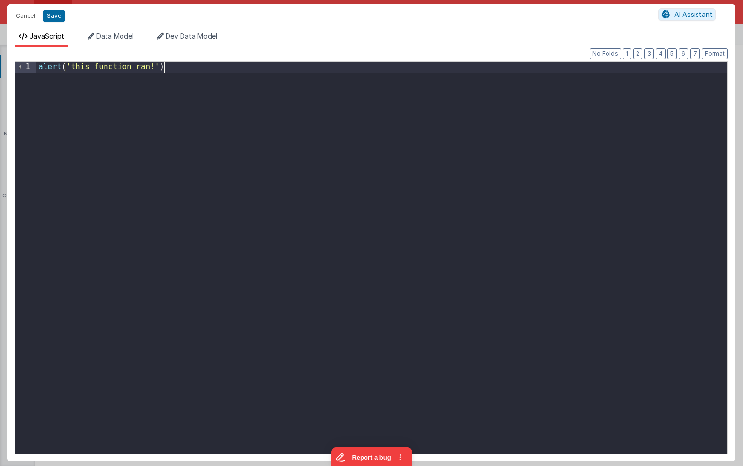
drag, startPoint x: 201, startPoint y: 64, endPoint x: 101, endPoint y: 6, distance: 116.3
click at [101, 6] on div "Cancel Save AI Assistant JavaScript Data Model Dev Data Model Format 7 6 5 4 3 …" at bounding box center [371, 232] width 728 height 457
paste textarea
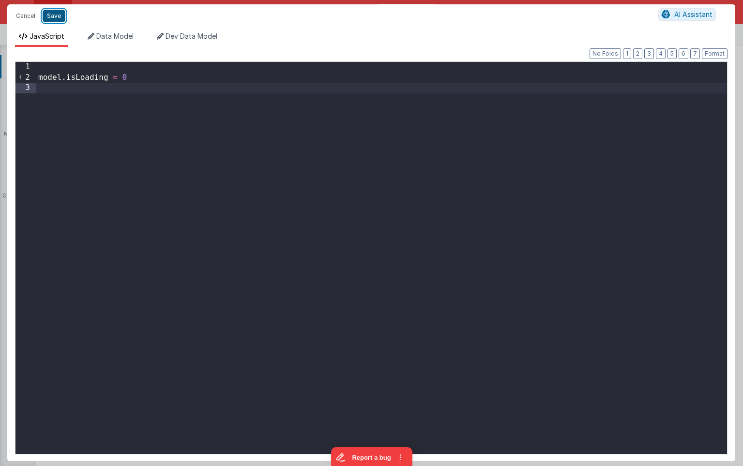
click at [50, 17] on button "Save" at bounding box center [54, 16] width 23 height 13
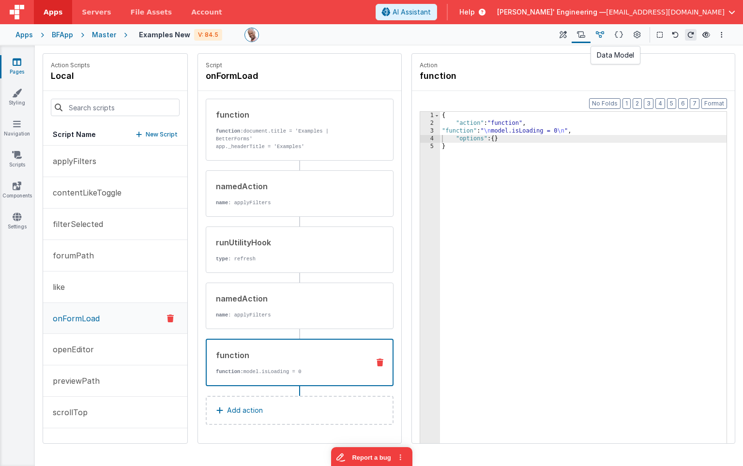
click at [603, 35] on icon at bounding box center [600, 35] width 8 height 10
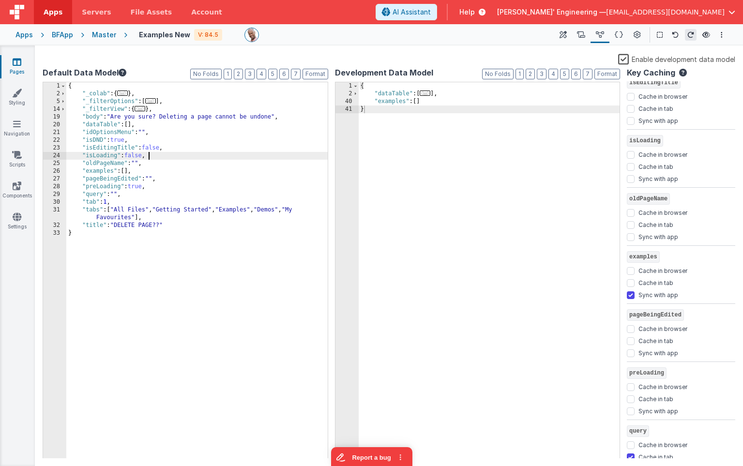
drag, startPoint x: 149, startPoint y: 155, endPoint x: 205, endPoint y: 154, distance: 56.7
click at [149, 155] on div "{ "_colab" : { ... } , "_filterOptions" : [ ... ] , "_filterView" : { ... } , "…" at bounding box center [196, 278] width 261 height 392
click at [566, 35] on icon at bounding box center [563, 35] width 7 height 10
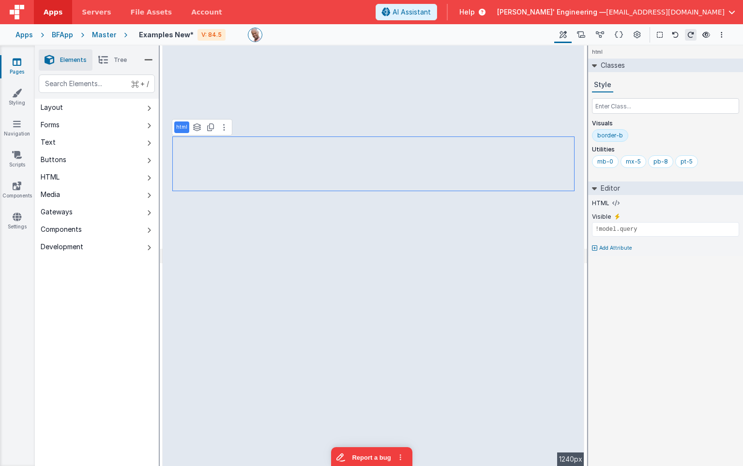
click at [183, 129] on p "html" at bounding box center [181, 127] width 11 height 8
click at [182, 129] on p "html" at bounding box center [181, 127] width 11 height 8
drag, startPoint x: 192, startPoint y: 126, endPoint x: 151, endPoint y: 123, distance: 41.3
click at [151, 123] on div "Elements Tree + / Layout Forms Text Buttons HTML Media Gateways Components Deve…" at bounding box center [389, 256] width 708 height 421
type input "loading state"
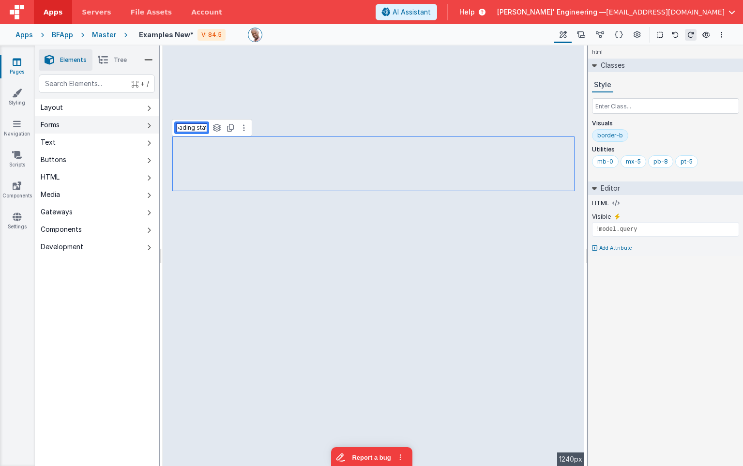
scroll to position [0, 7]
click at [586, 34] on button at bounding box center [581, 35] width 19 height 16
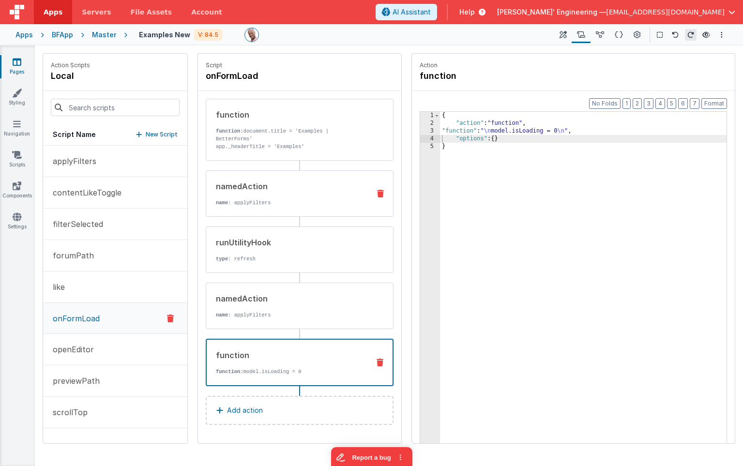
click at [320, 185] on div "namedAction" at bounding box center [289, 187] width 146 height 12
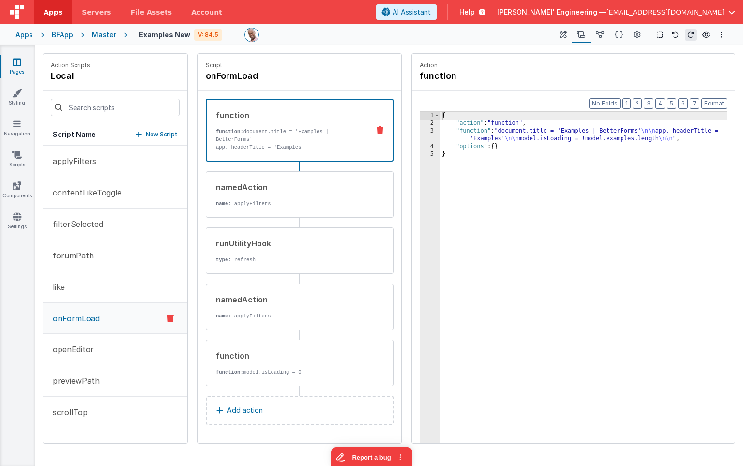
drag, startPoint x: 308, startPoint y: 130, endPoint x: 385, endPoint y: 131, distance: 76.5
click at [308, 130] on p "function: document.title = 'Examples | BetterForms'" at bounding box center [289, 135] width 146 height 15
click at [483, 133] on div "{ "action" : "function" , "function" : "document.title = 'Examples | BetterForm…" at bounding box center [583, 300] width 287 height 377
click at [434, 132] on div "3" at bounding box center [430, 134] width 20 height 15
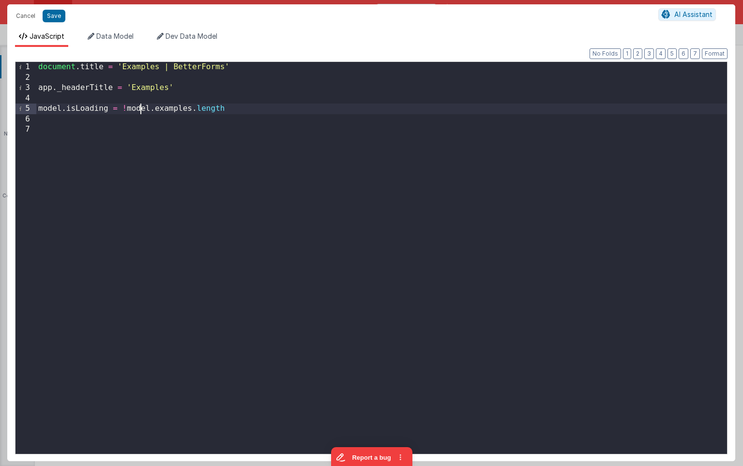
click at [143, 110] on div "document . title = 'Examples | BetterForms' app . _headerTitle = 'Examples' mod…" at bounding box center [381, 268] width 691 height 413
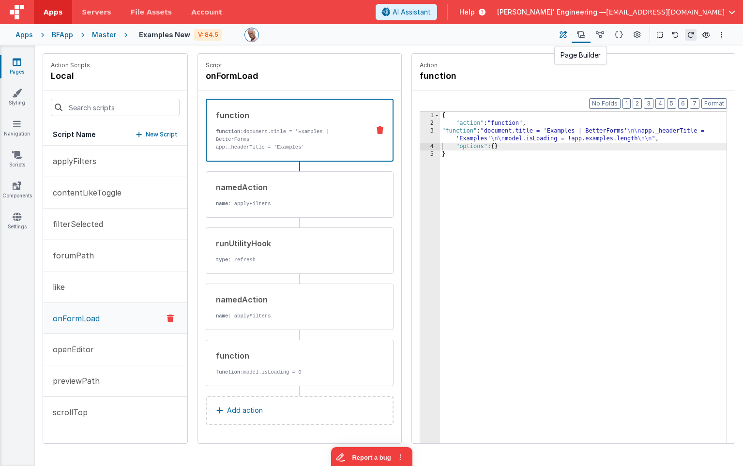
click at [566, 35] on icon at bounding box center [563, 35] width 7 height 10
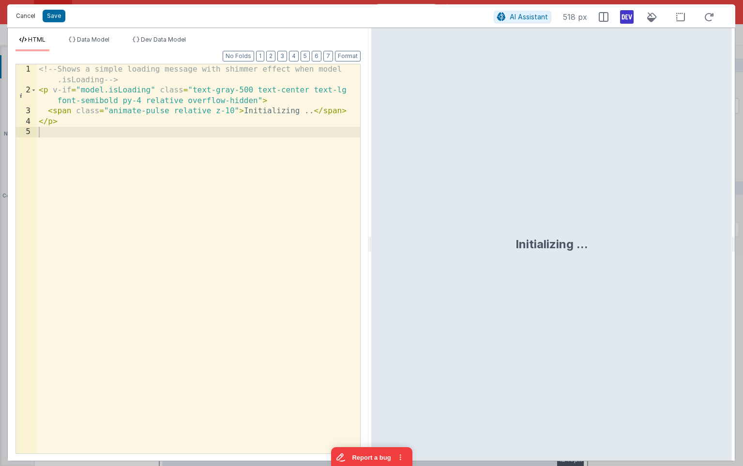
click at [30, 15] on button "Cancel" at bounding box center [25, 16] width 29 height 14
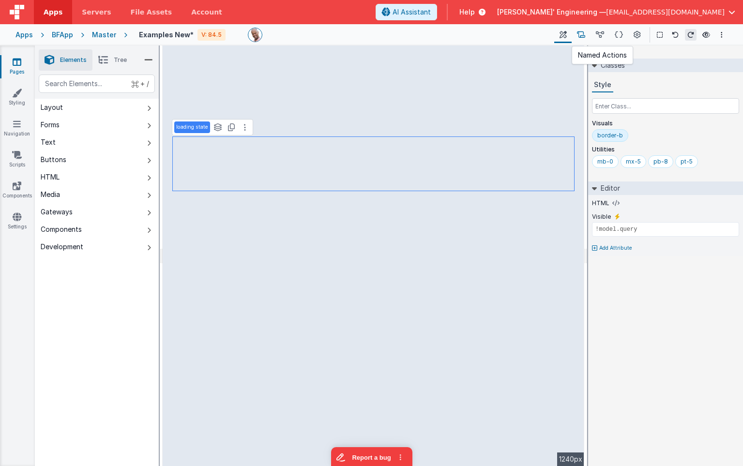
click at [587, 35] on button at bounding box center [581, 35] width 19 height 16
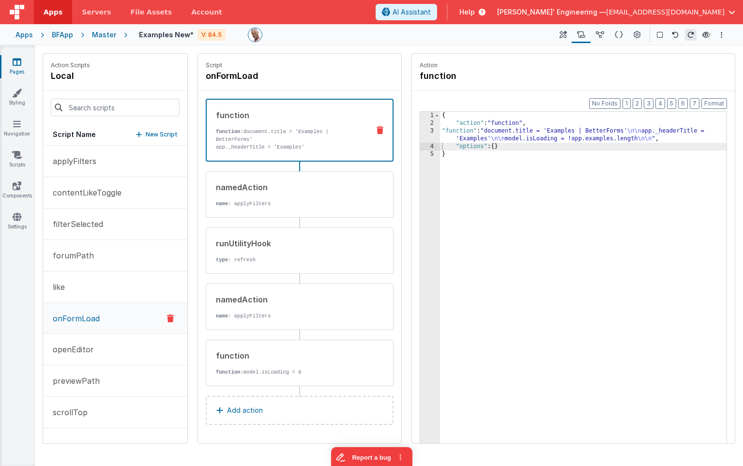
drag, startPoint x: 316, startPoint y: 139, endPoint x: 376, endPoint y: 142, distance: 60.1
click at [316, 139] on p "function: document.title = 'Examples | BetterForms'" at bounding box center [289, 135] width 146 height 15
click at [456, 138] on div "{ "action" : "function" , "function" : "document.title = 'Examples | BetterForm…" at bounding box center [583, 300] width 287 height 377
click at [433, 132] on div "3" at bounding box center [430, 134] width 20 height 15
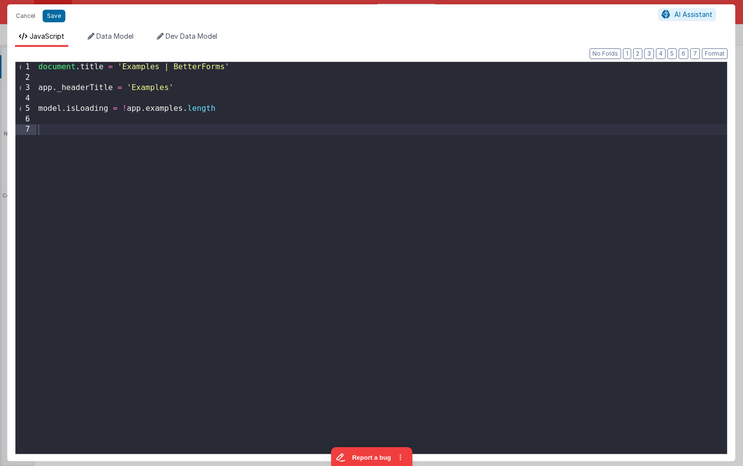
click at [257, 104] on div "document . title = 'Examples | BetterForms' app . _headerTitle = 'Examples' mod…" at bounding box center [381, 268] width 691 height 413
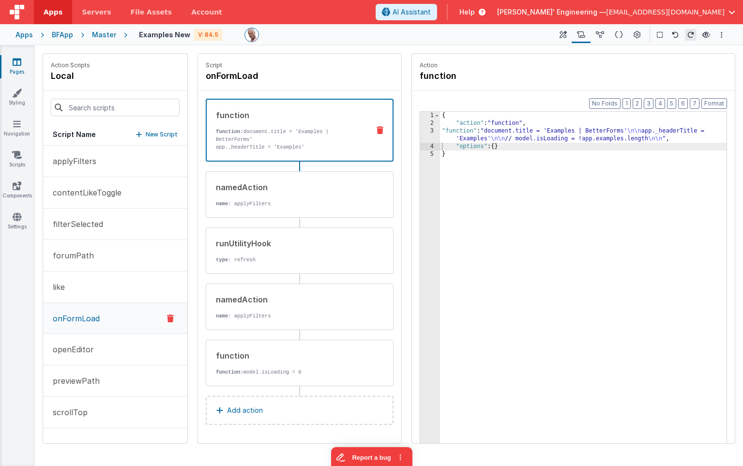
click at [461, 135] on div "{ "action" : "function" , "function" : "document.title = 'Examples | BetterForm…" at bounding box center [583, 300] width 287 height 377
click at [430, 132] on div "3" at bounding box center [430, 134] width 20 height 15
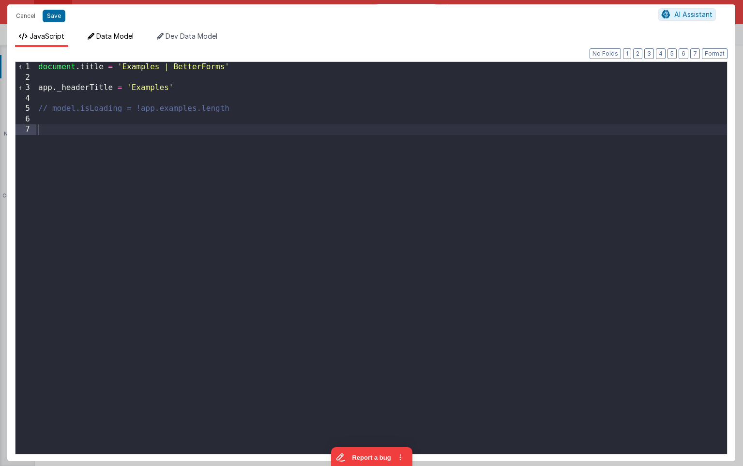
click at [128, 35] on span "Data Model" at bounding box center [114, 36] width 37 height 8
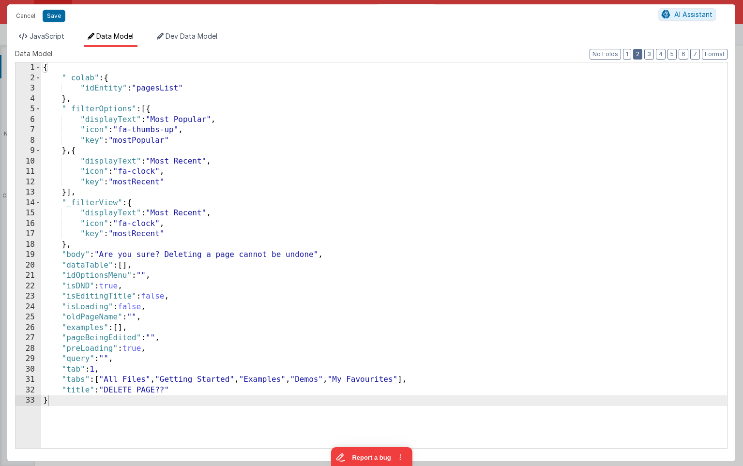
drag, startPoint x: 639, startPoint y: 56, endPoint x: 598, endPoint y: 65, distance: 42.2
click at [638, 56] on button "2" at bounding box center [637, 54] width 9 height 11
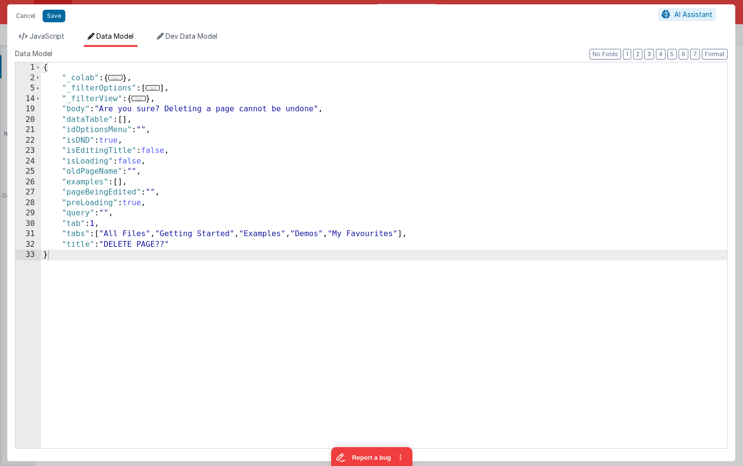
click at [129, 161] on div "{ "_colab" : { ... } , "_filterOptions" : [ ... ] , "_filterView" : { ... } , "…" at bounding box center [384, 265] width 686 height 407
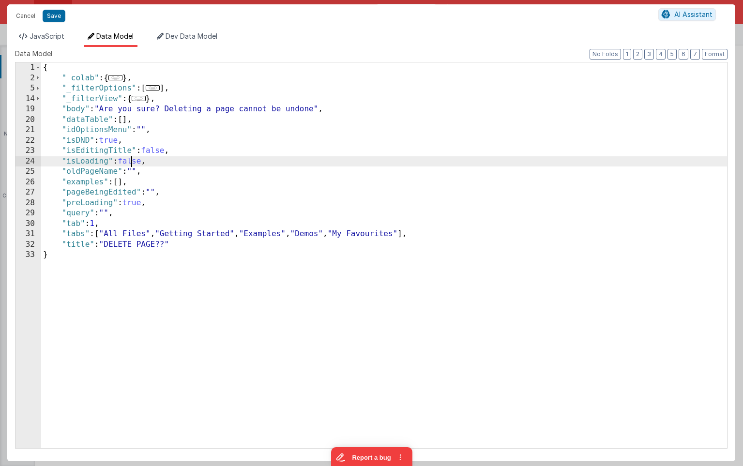
click at [129, 161] on div "{ "_colab" : { ... } , "_filterOptions" : [ ... ] , "_filterView" : { ... } , "…" at bounding box center [384, 265] width 686 height 407
click at [64, 160] on div "{ "_colab" : { ... } , "_filterOptions" : [ ... ] , "_filterView" : { ... } , "…" at bounding box center [384, 265] width 686 height 407
drag, startPoint x: 184, startPoint y: 37, endPoint x: 176, endPoint y: 68, distance: 32.1
click at [184, 37] on span "Dev Data Model" at bounding box center [192, 36] width 52 height 8
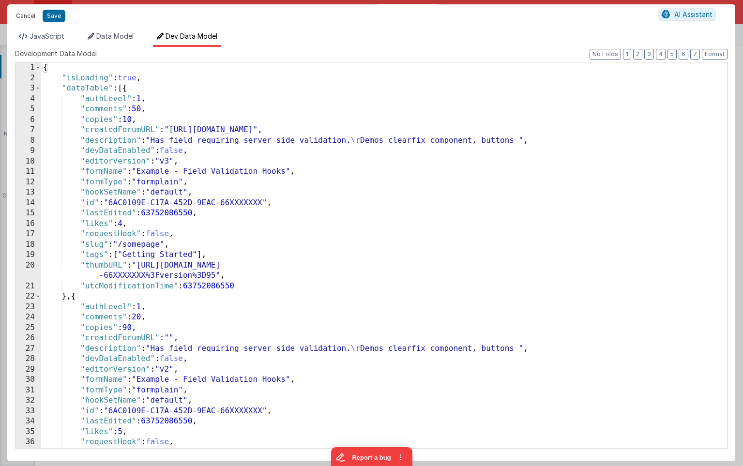
drag, startPoint x: 28, startPoint y: 15, endPoint x: 342, endPoint y: 31, distance: 314.2
click at [28, 15] on button "Cancel" at bounding box center [25, 16] width 29 height 14
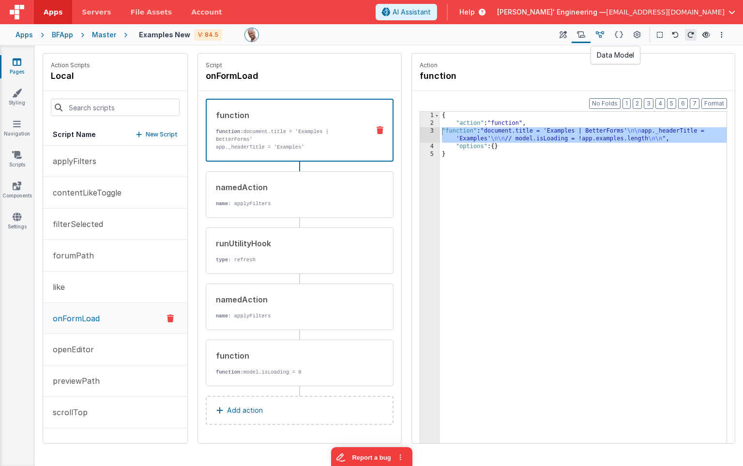
click at [601, 33] on icon at bounding box center [600, 35] width 8 height 10
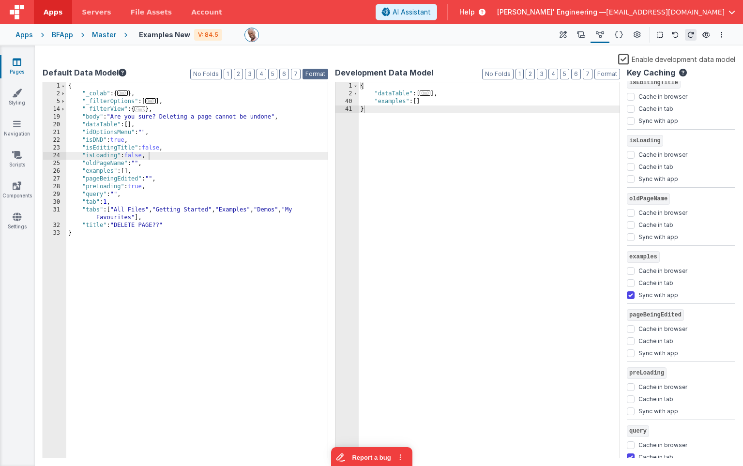
drag, startPoint x: 626, startPoint y: 59, endPoint x: 609, endPoint y: 69, distance: 20.2
click at [626, 59] on label "Enable development data model" at bounding box center [676, 58] width 117 height 11
click at [0, 0] on input "Enable development data model" at bounding box center [0, 0] width 0 height 0
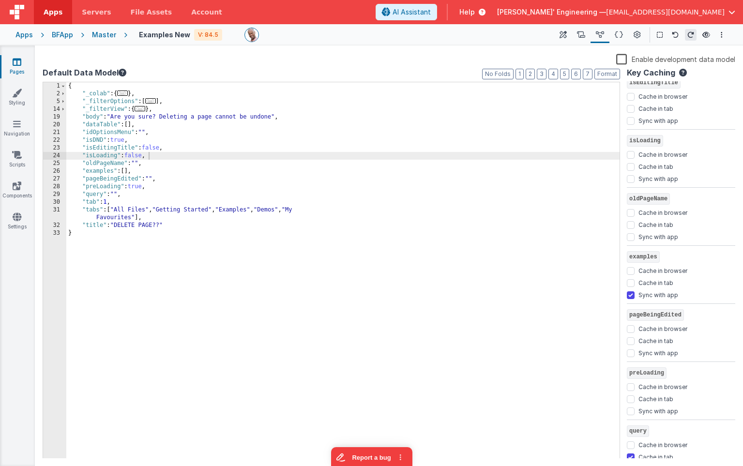
click at [441, 53] on div "Enable development data model" at bounding box center [389, 60] width 693 height 14
drag, startPoint x: 583, startPoint y: 36, endPoint x: 551, endPoint y: 61, distance: 40.1
click at [583, 36] on icon at bounding box center [581, 35] width 8 height 10
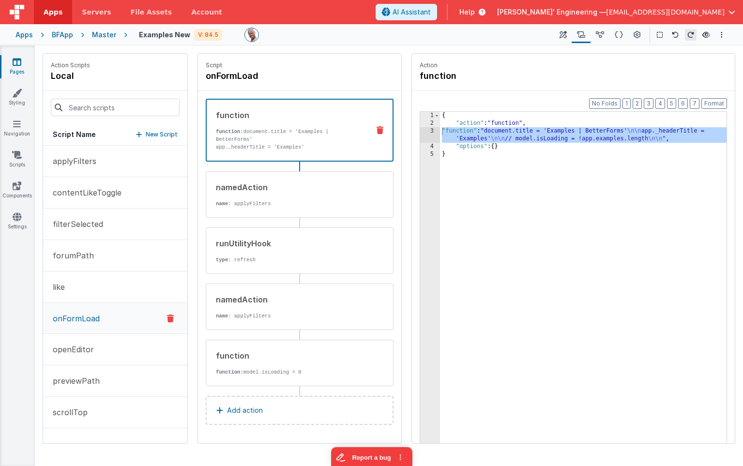
click at [468, 138] on div "{ "action" : "function" , "function" : "document.title = 'Examples | BetterForm…" at bounding box center [583, 300] width 287 height 377
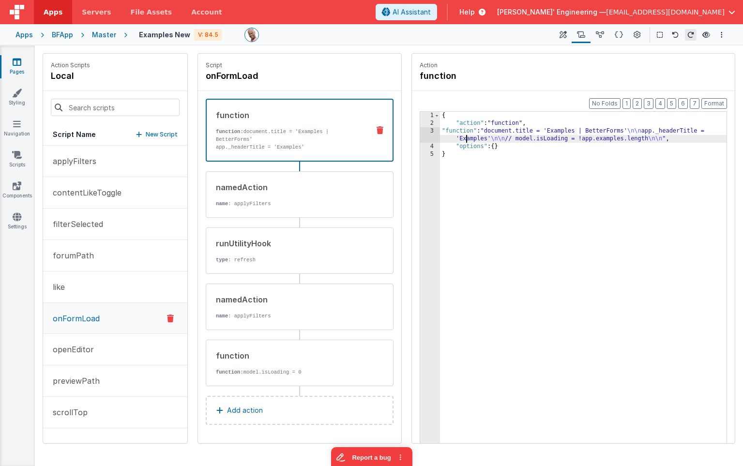
click at [431, 134] on div "3" at bounding box center [430, 134] width 20 height 15
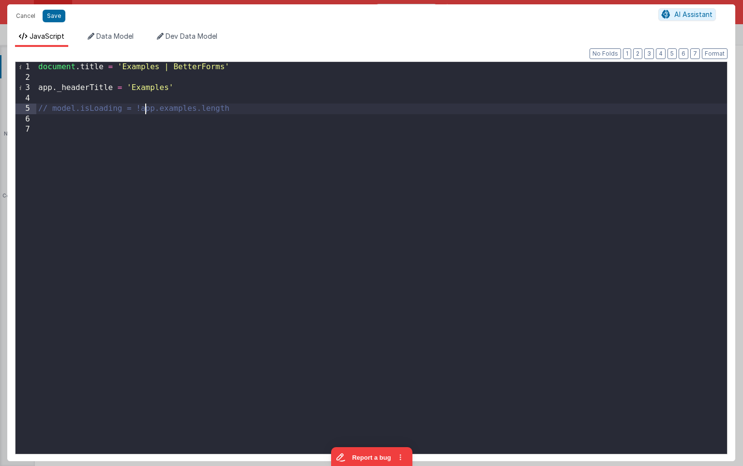
click at [144, 112] on div "document . title = 'Examples | BetterForms' app . _headerTitle = 'Examples' // …" at bounding box center [381, 268] width 691 height 413
